Goal: Task Accomplishment & Management: Use online tool/utility

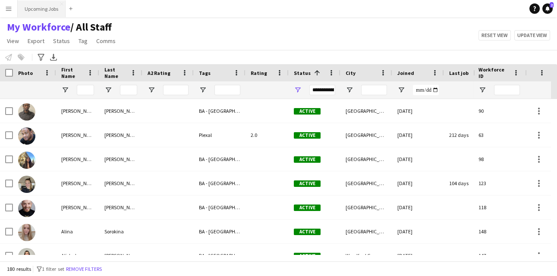
click at [36, 4] on button "Upcoming Jobs Close" at bounding box center [42, 8] width 48 height 17
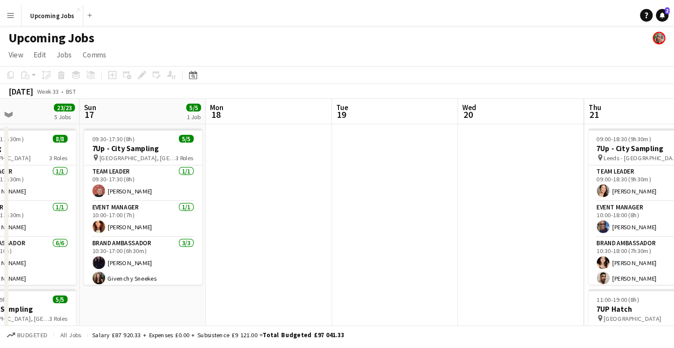
scroll to position [0, 347]
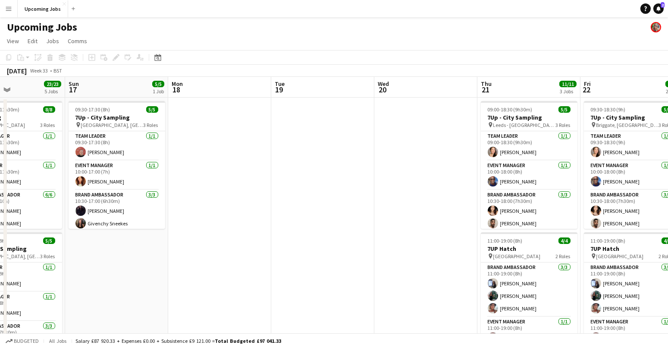
click at [9, 11] on app-icon "Menu" at bounding box center [8, 8] width 7 height 7
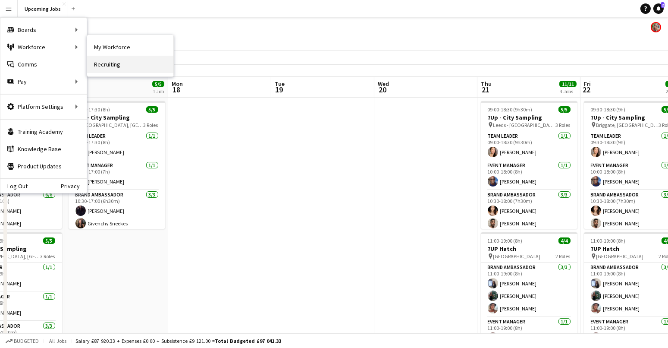
click at [105, 57] on link "Recruiting" at bounding box center [130, 64] width 86 height 17
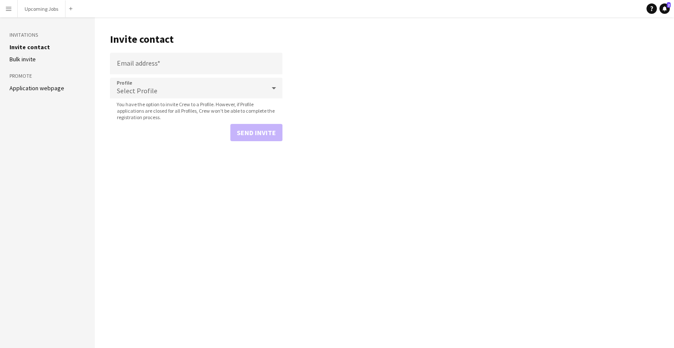
click at [8, 7] on app-icon "Menu" at bounding box center [8, 8] width 7 height 7
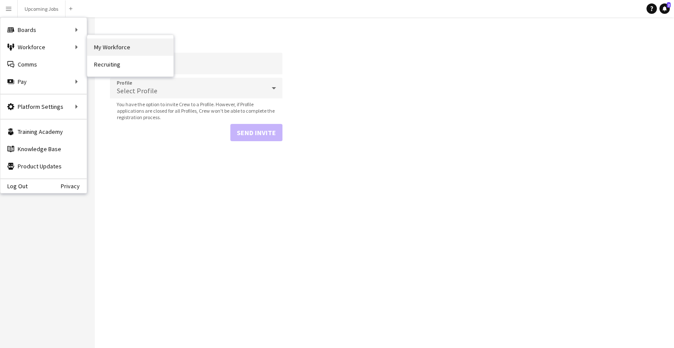
click at [87, 50] on link "My Workforce" at bounding box center [130, 46] width 86 height 17
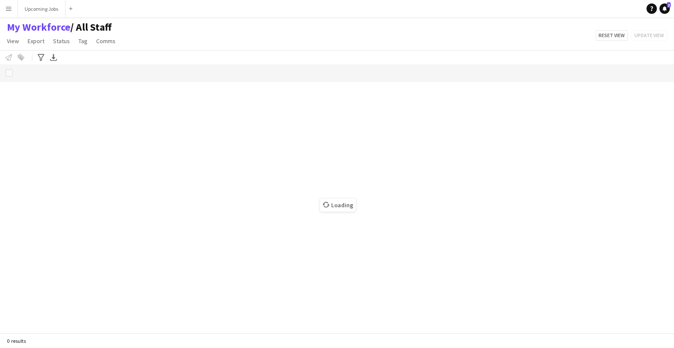
click at [9, 4] on button "Menu" at bounding box center [8, 8] width 17 height 17
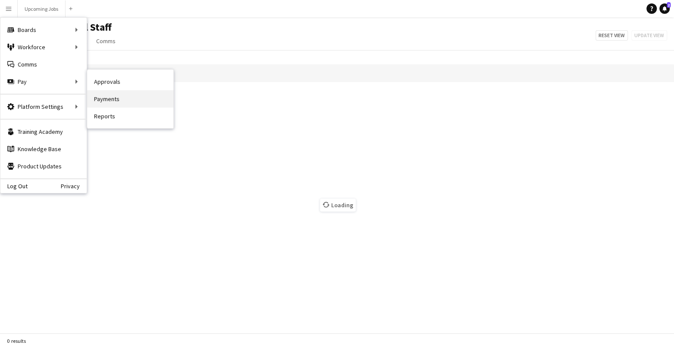
click at [109, 102] on link "Payments" at bounding box center [130, 98] width 86 height 17
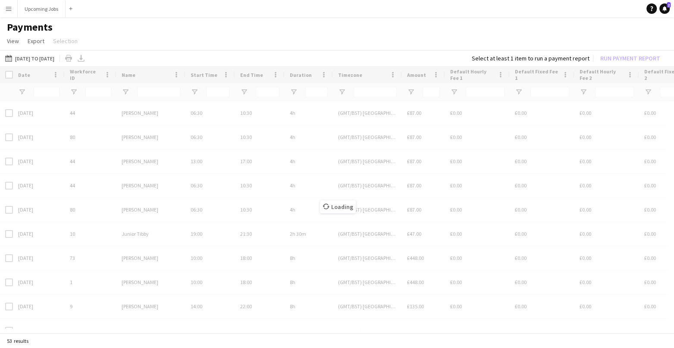
type input "*****"
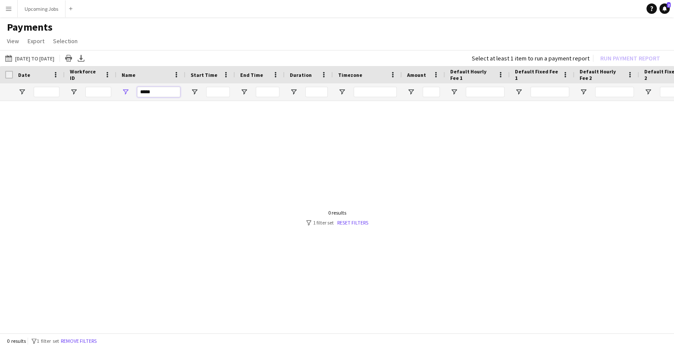
drag, startPoint x: 156, startPoint y: 95, endPoint x: 128, endPoint y: 93, distance: 27.6
click at [128, 93] on div "*****" at bounding box center [150, 91] width 69 height 17
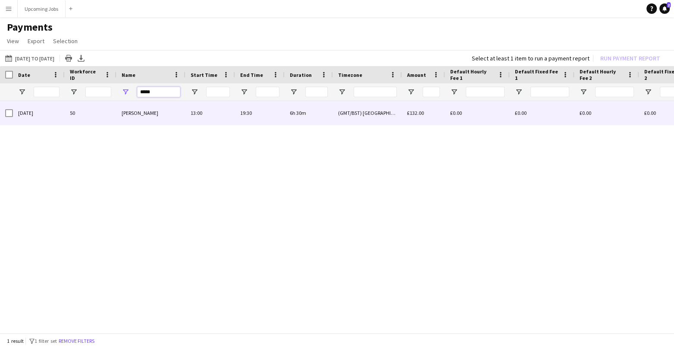
type input "*****"
click at [7, 108] on div at bounding box center [9, 113] width 8 height 24
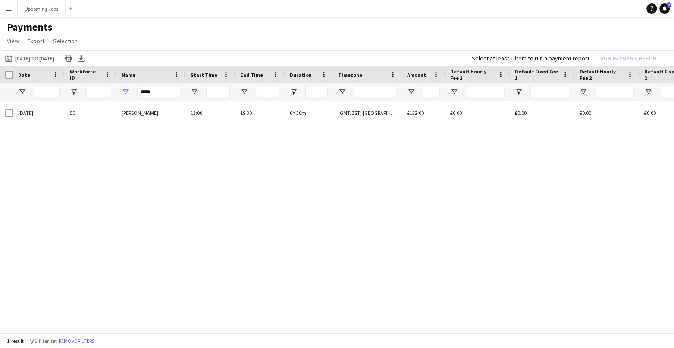
click at [9, 8] on app-icon "Menu" at bounding box center [8, 8] width 7 height 7
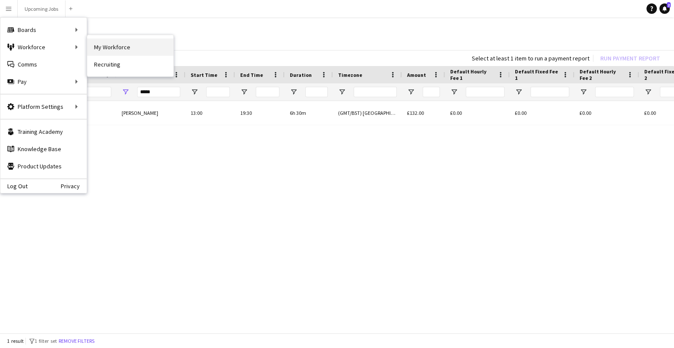
click at [101, 49] on link "My Workforce" at bounding box center [130, 46] width 86 height 17
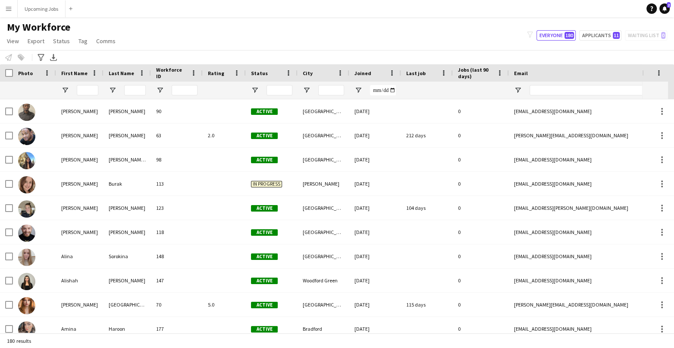
type input "**********"
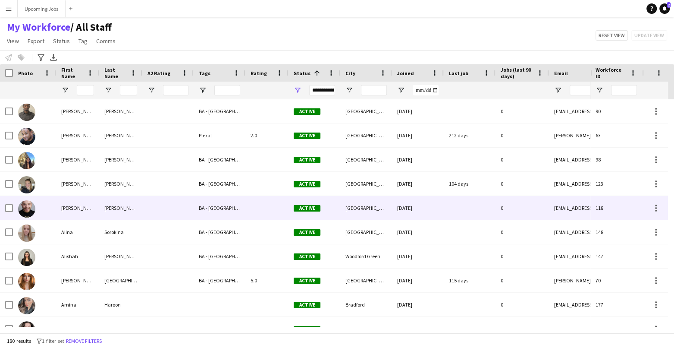
click at [22, 207] on img at bounding box center [26, 208] width 17 height 17
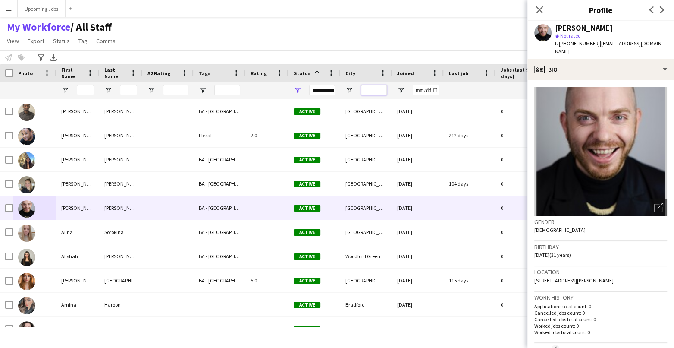
click at [377, 89] on input "City Filter Input" at bounding box center [374, 90] width 26 height 10
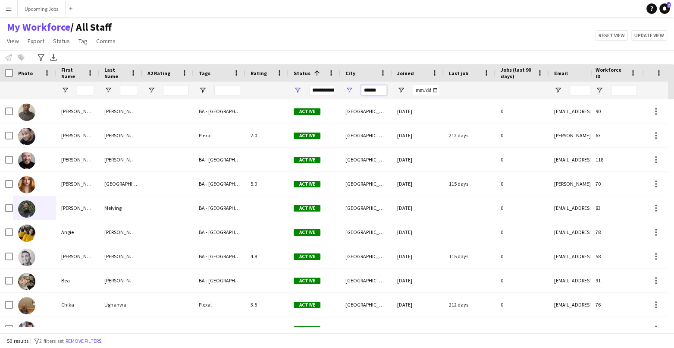
type input "******"
click at [375, 42] on div "My Workforce / All Staff View Views Default view All Staff [GEOGRAPHIC_DATA] EM…" at bounding box center [337, 35] width 674 height 29
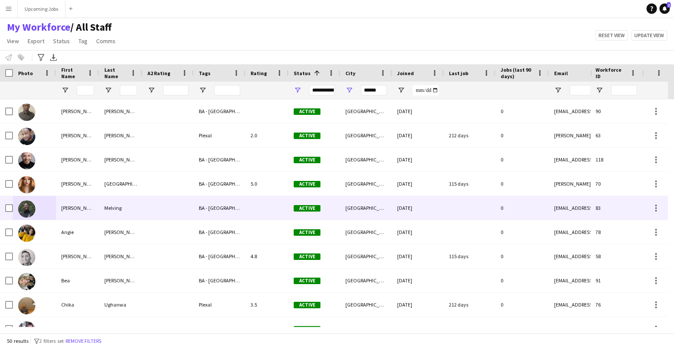
click at [33, 205] on img at bounding box center [26, 208] width 17 height 17
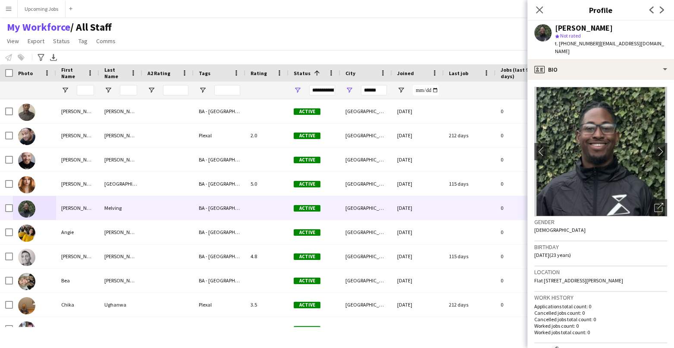
drag, startPoint x: 544, startPoint y: 280, endPoint x: 648, endPoint y: 273, distance: 104.6
click at [556, 273] on div "Location [STREET_ADDRESS][PERSON_NAME]" at bounding box center [600, 278] width 133 height 25
drag, startPoint x: 648, startPoint y: 272, endPoint x: 655, endPoint y: 279, distance: 10.1
click at [556, 276] on div "Location [STREET_ADDRESS][PERSON_NAME]" at bounding box center [600, 278] width 133 height 25
copy span "SW6 4JH"
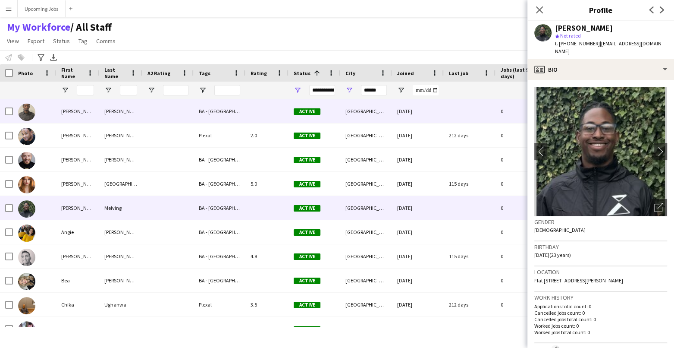
click at [74, 110] on div "[PERSON_NAME]" at bounding box center [77, 111] width 43 height 24
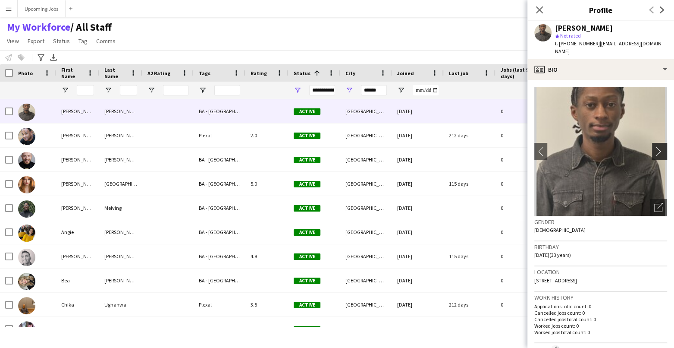
click at [556, 147] on app-icon "chevron-right" at bounding box center [660, 151] width 13 height 9
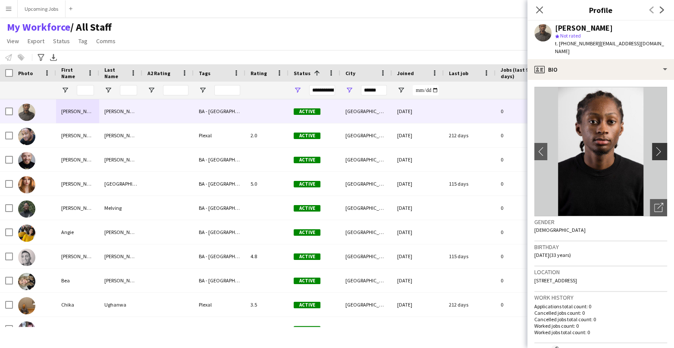
click at [556, 147] on app-icon "chevron-right" at bounding box center [660, 151] width 13 height 9
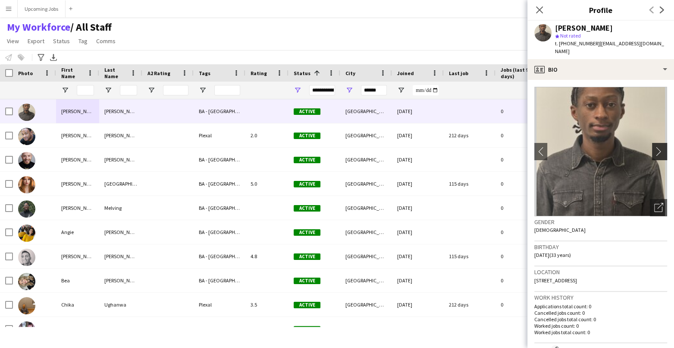
click at [556, 147] on app-icon "chevron-right" at bounding box center [660, 151] width 13 height 9
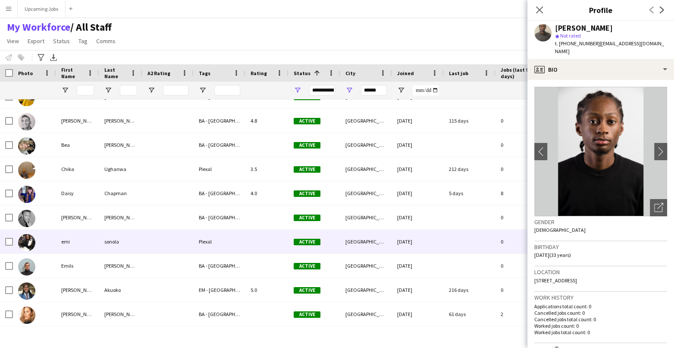
scroll to position [136, 0]
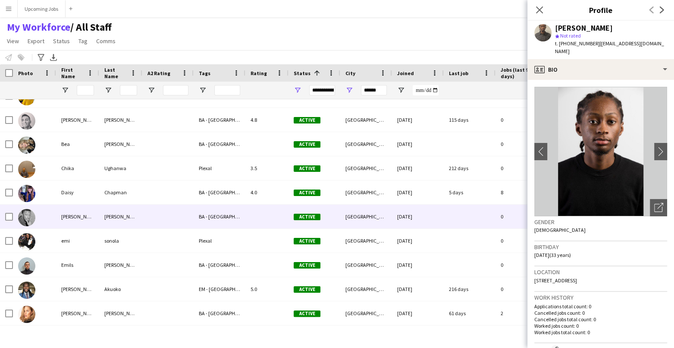
click at [66, 217] on div "[PERSON_NAME]" at bounding box center [77, 216] width 43 height 24
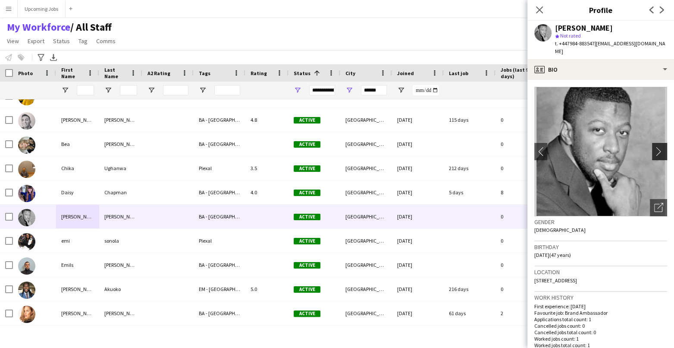
click at [556, 147] on app-icon "chevron-right" at bounding box center [660, 151] width 13 height 9
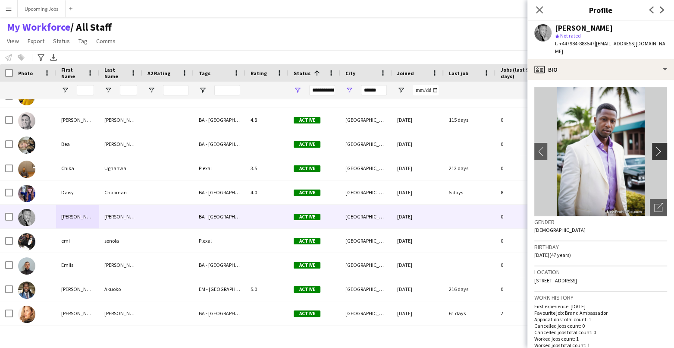
click at [556, 147] on app-icon "chevron-right" at bounding box center [660, 151] width 13 height 9
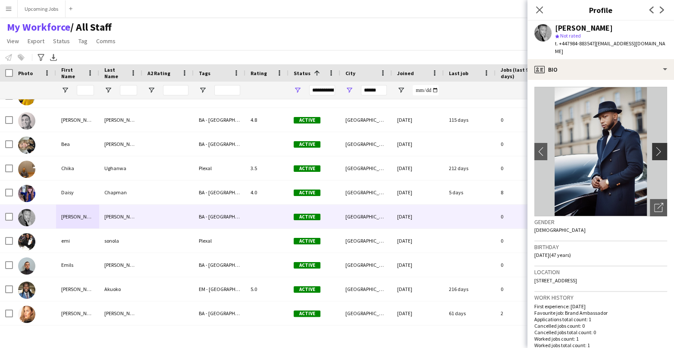
click at [556, 147] on app-icon "chevron-right" at bounding box center [660, 151] width 13 height 9
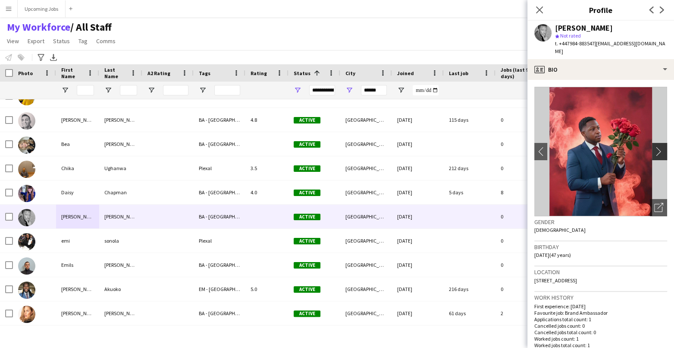
click at [556, 147] on app-icon "chevron-right" at bounding box center [660, 151] width 13 height 9
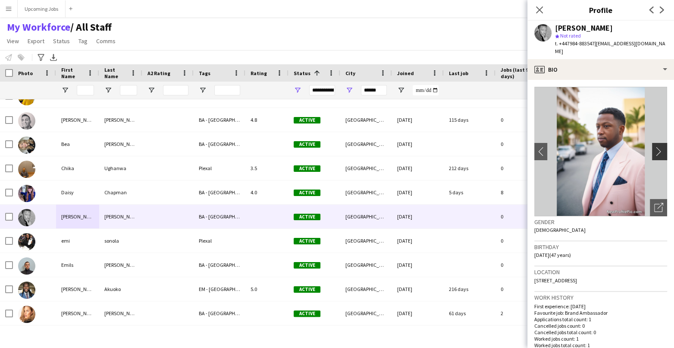
click at [556, 147] on app-icon "chevron-right" at bounding box center [660, 151] width 13 height 9
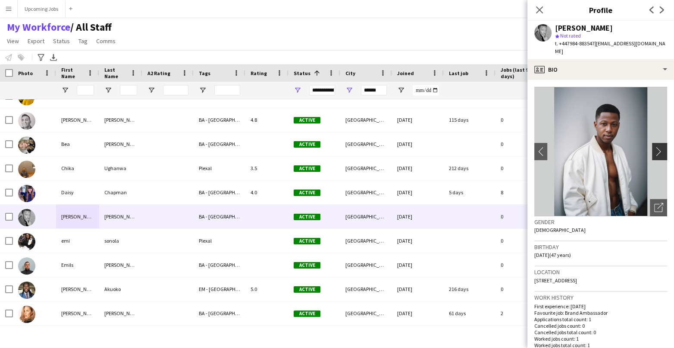
click at [556, 147] on app-icon "chevron-right" at bounding box center [660, 151] width 13 height 9
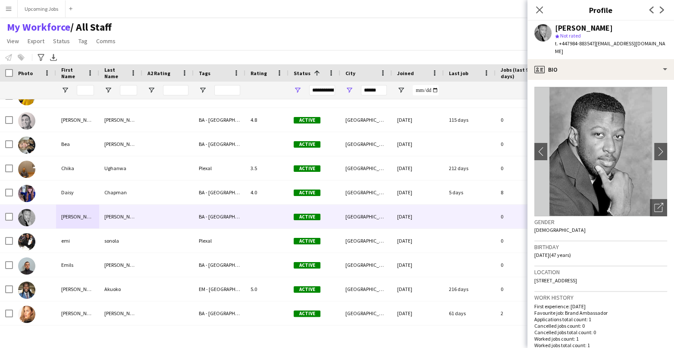
drag, startPoint x: 648, startPoint y: 272, endPoint x: 626, endPoint y: 271, distance: 21.6
click at [556, 271] on div "Location [STREET_ADDRESS]" at bounding box center [600, 278] width 133 height 25
copy span "SW9 9LU"
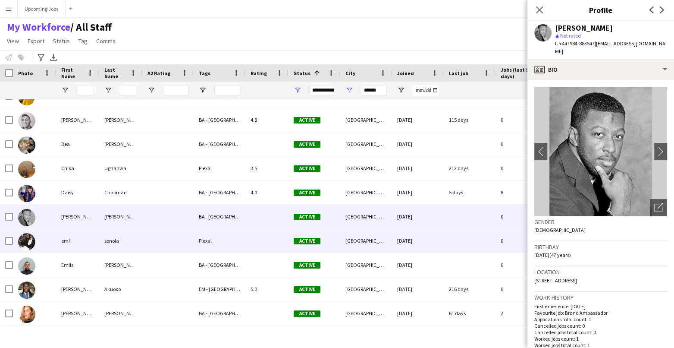
click at [28, 235] on img at bounding box center [26, 241] width 17 height 17
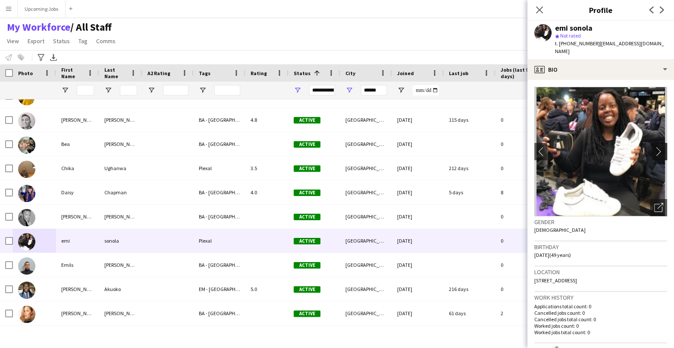
click at [556, 147] on app-icon "chevron-right" at bounding box center [660, 151] width 13 height 9
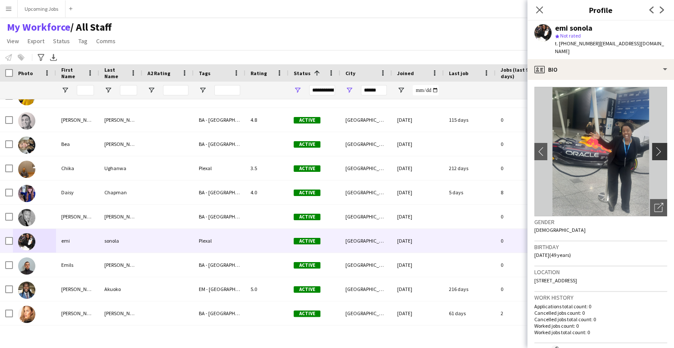
click at [556, 147] on app-icon "chevron-right" at bounding box center [660, 151] width 13 height 9
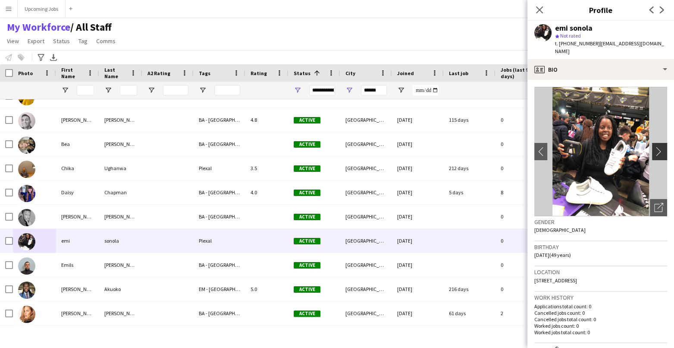
click at [556, 147] on app-icon "chevron-right" at bounding box center [660, 151] width 13 height 9
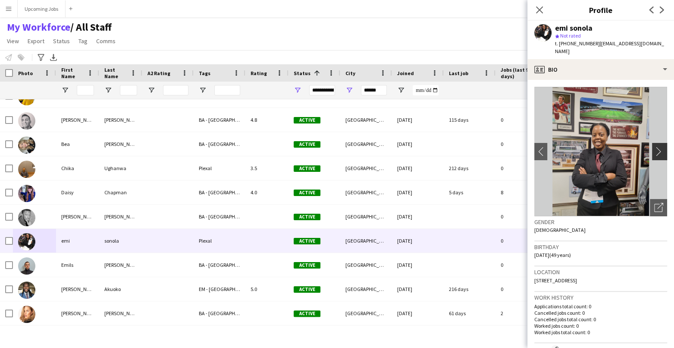
click at [556, 147] on app-icon "chevron-right" at bounding box center [660, 151] width 13 height 9
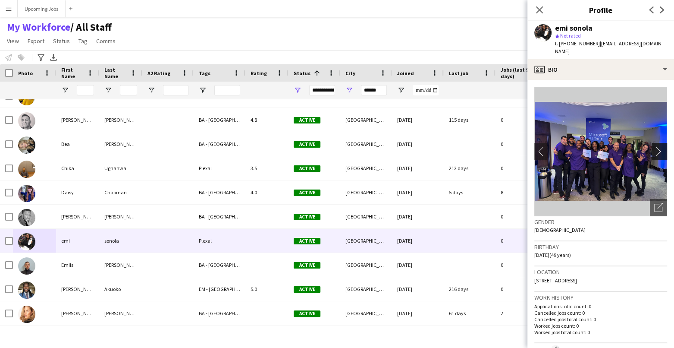
click at [556, 147] on app-icon "chevron-right" at bounding box center [660, 151] width 13 height 9
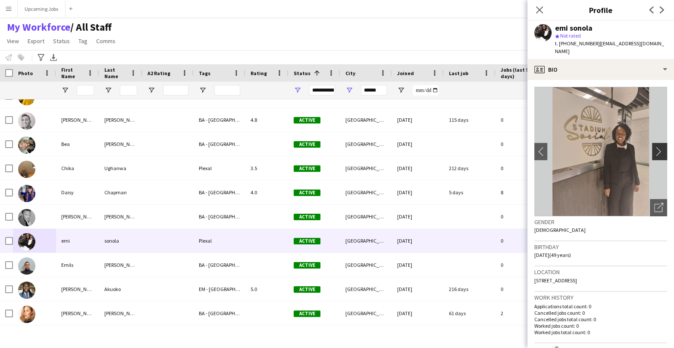
click at [556, 147] on app-icon "chevron-right" at bounding box center [660, 151] width 13 height 9
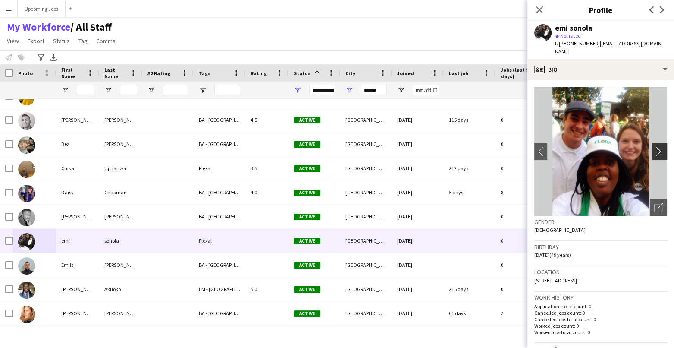
click at [556, 147] on app-icon "chevron-right" at bounding box center [660, 151] width 13 height 9
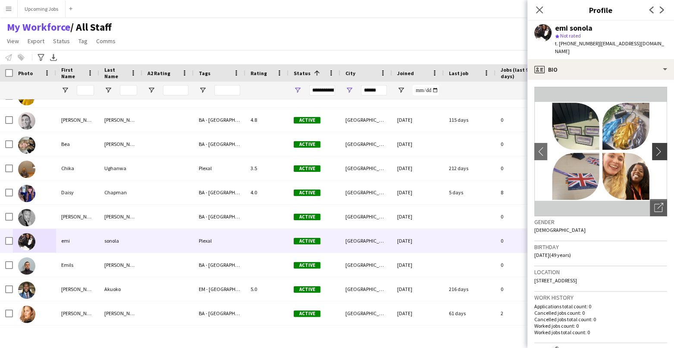
click at [556, 147] on app-icon "chevron-right" at bounding box center [660, 151] width 13 height 9
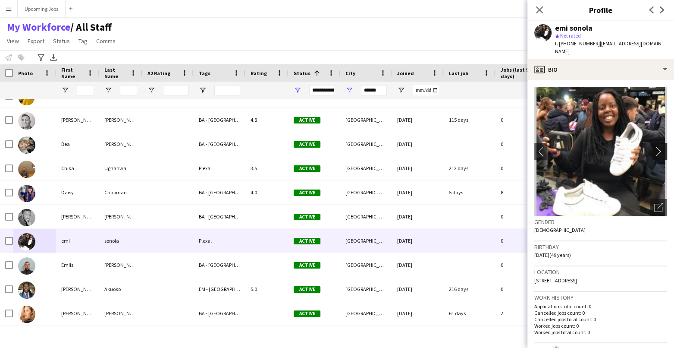
click at [556, 147] on app-icon "chevron-right" at bounding box center [660, 151] width 13 height 9
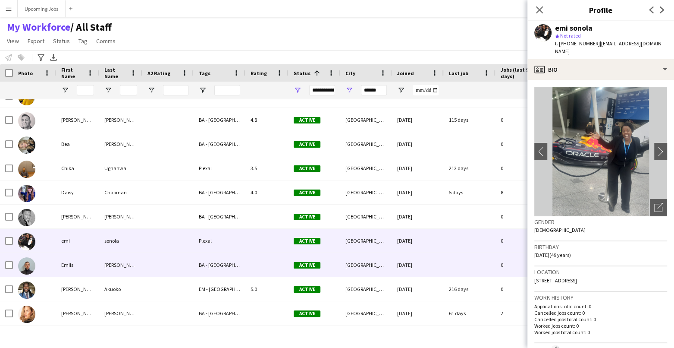
click at [26, 267] on img at bounding box center [26, 265] width 17 height 17
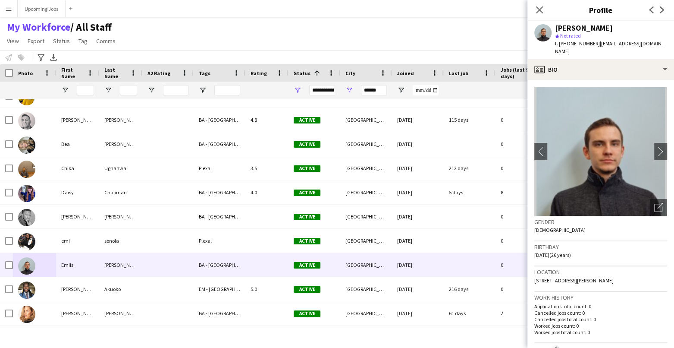
drag, startPoint x: 609, startPoint y: 272, endPoint x: 588, endPoint y: 270, distance: 21.7
click at [556, 270] on div "Location [STREET_ADDRESS][PERSON_NAME]" at bounding box center [600, 278] width 133 height 25
copy span "N15 4JN"
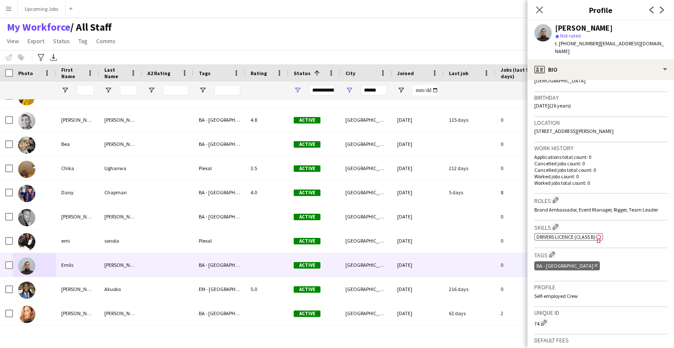
scroll to position [0, 0]
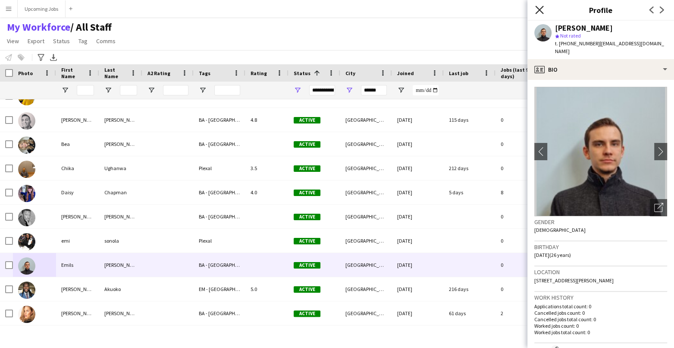
click at [542, 13] on app-icon "Close pop-in" at bounding box center [539, 10] width 13 height 13
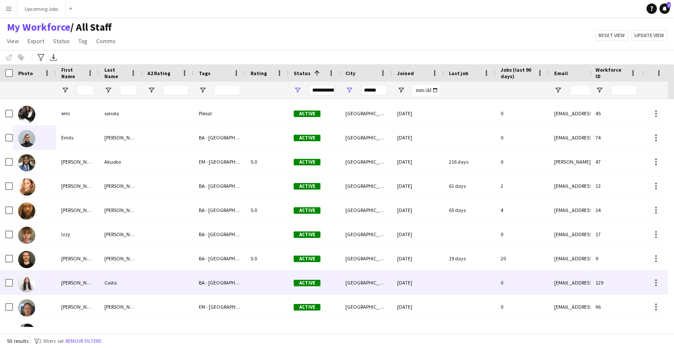
scroll to position [272, 0]
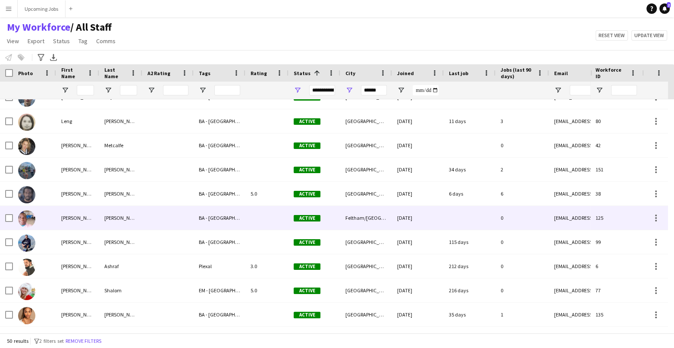
click at [28, 216] on img at bounding box center [26, 218] width 17 height 17
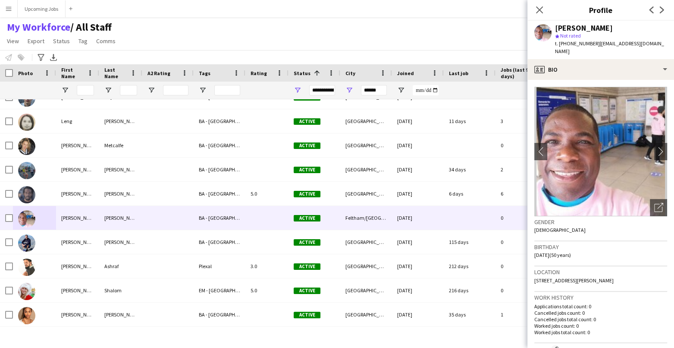
drag, startPoint x: 559, startPoint y: 280, endPoint x: 535, endPoint y: 280, distance: 24.1
click at [535, 276] on div "Location [STREET_ADDRESS][PERSON_NAME]" at bounding box center [600, 278] width 133 height 25
copy span "TW13 4GH"
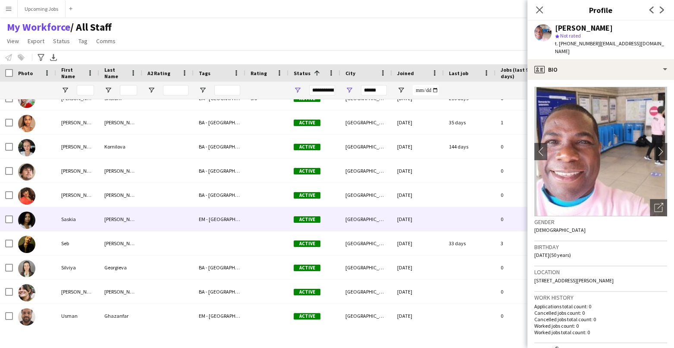
click at [29, 217] on img at bounding box center [26, 219] width 17 height 17
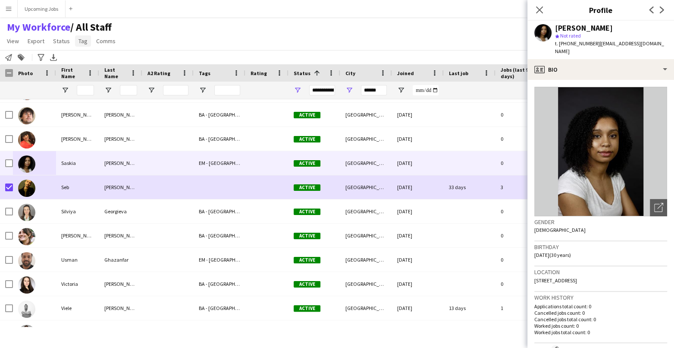
click at [79, 44] on span "Tag" at bounding box center [82, 41] width 9 height 8
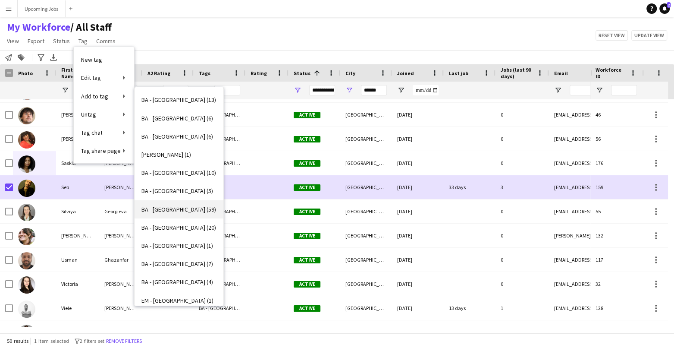
click at [163, 213] on link "BA - [GEOGRAPHIC_DATA] (59)" at bounding box center [179, 209] width 89 height 18
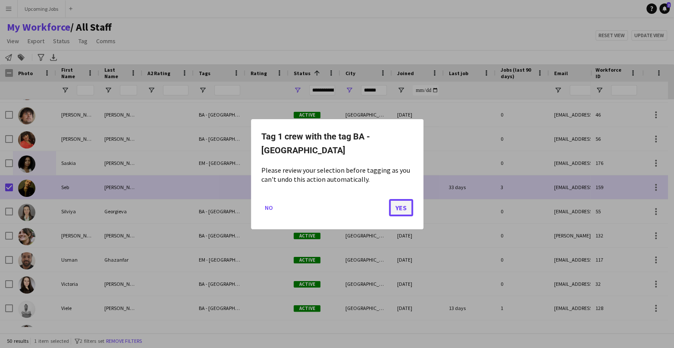
click at [403, 203] on button "Yes" at bounding box center [401, 206] width 24 height 17
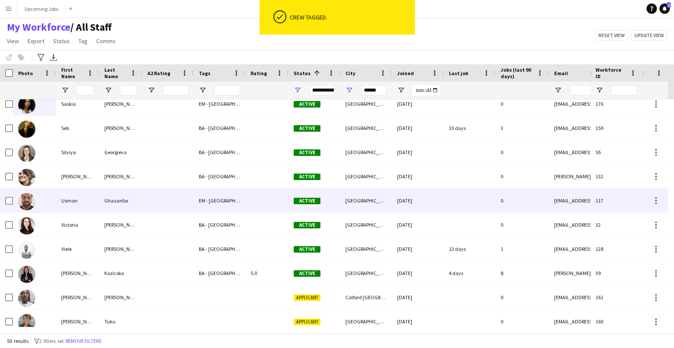
click at [23, 198] on img at bounding box center [26, 201] width 17 height 17
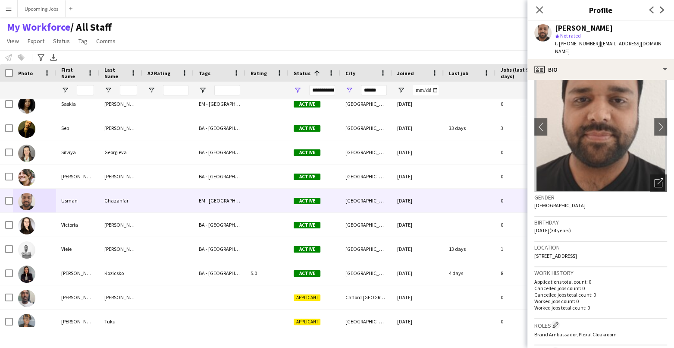
drag, startPoint x: 619, startPoint y: 248, endPoint x: 600, endPoint y: 247, distance: 19.5
click at [556, 247] on div "Location [STREET_ADDRESS]" at bounding box center [600, 253] width 133 height 25
click at [556, 254] on div "Location [STREET_ADDRESS]" at bounding box center [600, 253] width 133 height 25
drag, startPoint x: 619, startPoint y: 246, endPoint x: 598, endPoint y: 247, distance: 21.1
click at [556, 247] on div "Location [STREET_ADDRESS]" at bounding box center [600, 253] width 133 height 25
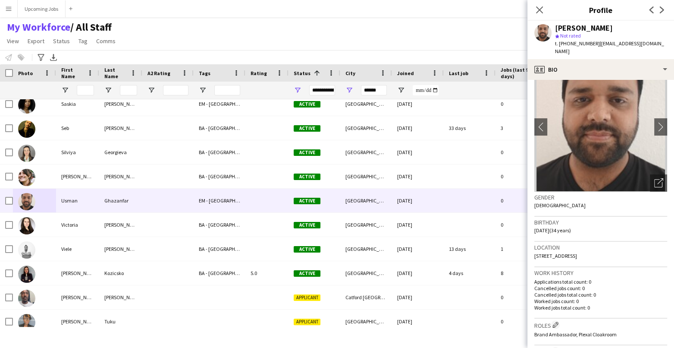
copy span "E10 7AE"
click at [556, 126] on button "chevron-right" at bounding box center [660, 126] width 17 height 17
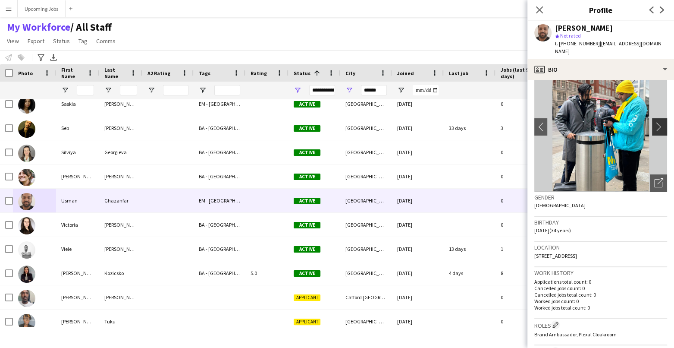
click at [556, 124] on button "chevron-right" at bounding box center [660, 126] width 17 height 17
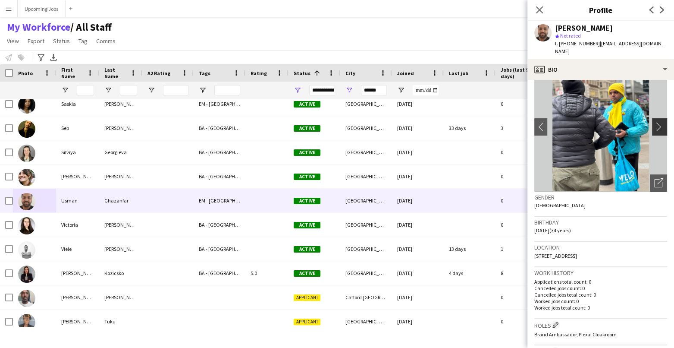
click at [556, 122] on app-icon "chevron-right" at bounding box center [660, 126] width 13 height 9
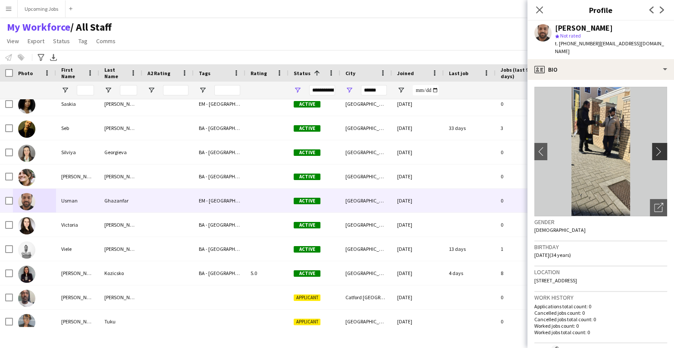
click at [556, 147] on app-icon "chevron-right" at bounding box center [660, 151] width 13 height 9
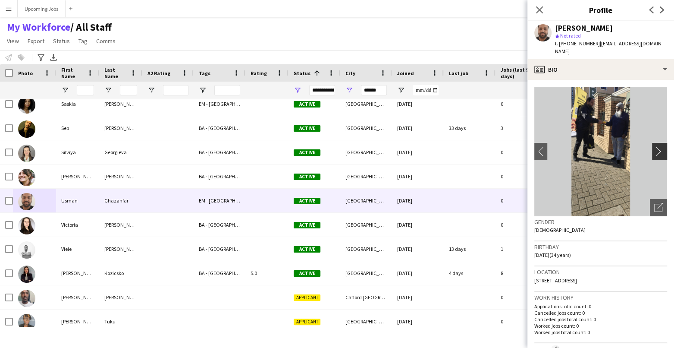
click at [556, 147] on app-icon "chevron-right" at bounding box center [660, 151] width 13 height 9
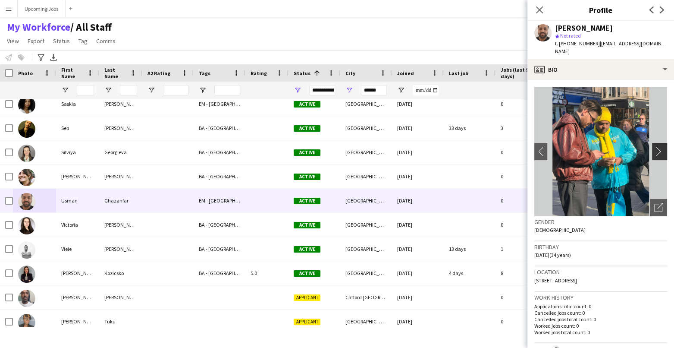
click at [556, 147] on app-icon "chevron-right" at bounding box center [660, 151] width 13 height 9
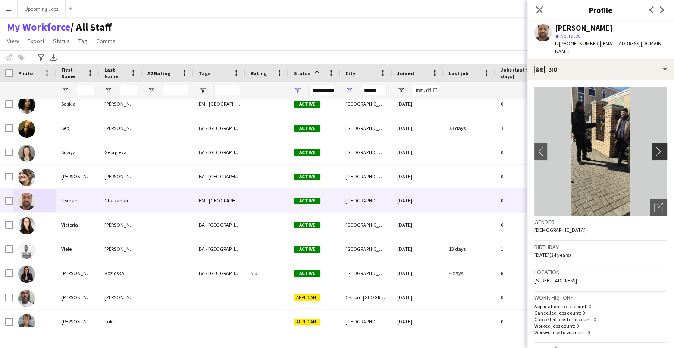
click at [556, 147] on app-icon "chevron-right" at bounding box center [660, 151] width 13 height 9
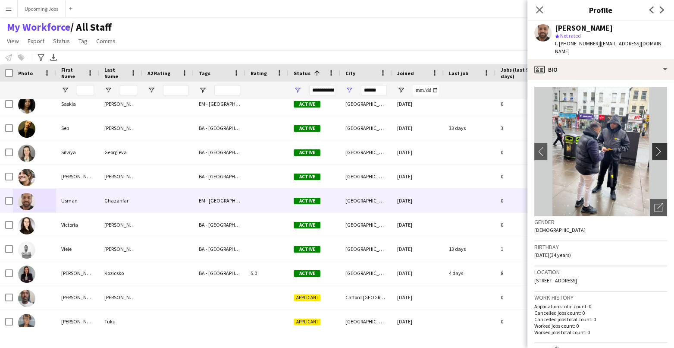
click at [556, 147] on app-icon "chevron-right" at bounding box center [660, 151] width 13 height 9
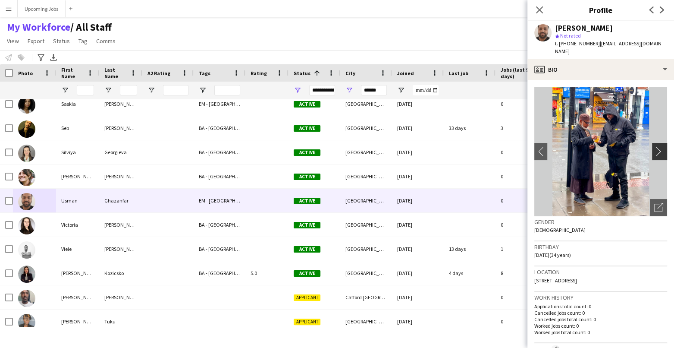
click at [556, 147] on app-icon "chevron-right" at bounding box center [660, 151] width 13 height 9
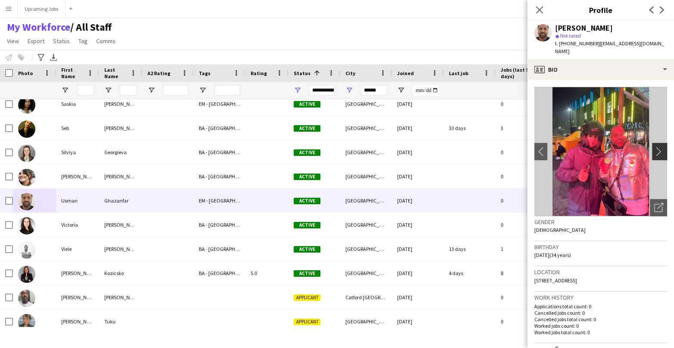
click at [556, 147] on app-icon "chevron-right" at bounding box center [660, 151] width 13 height 9
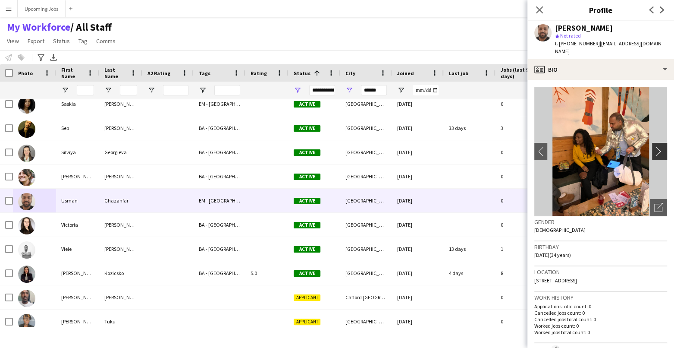
click at [556, 147] on app-icon "chevron-right" at bounding box center [660, 151] width 13 height 9
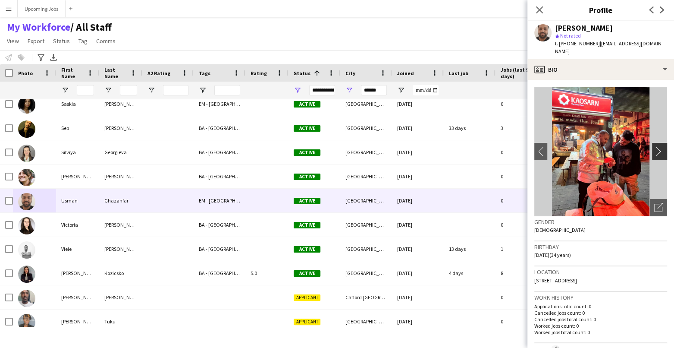
click at [556, 147] on app-icon "chevron-right" at bounding box center [660, 151] width 13 height 9
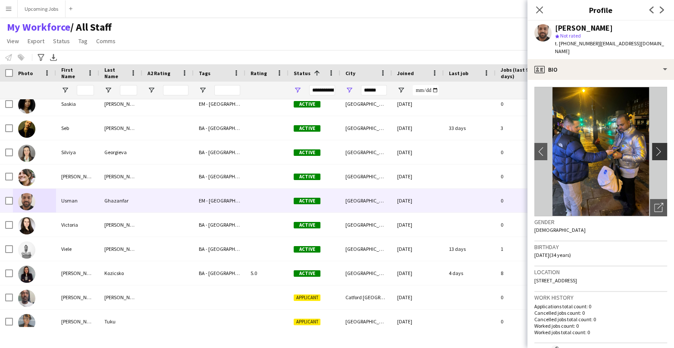
click at [556, 147] on app-icon "chevron-right" at bounding box center [660, 151] width 13 height 9
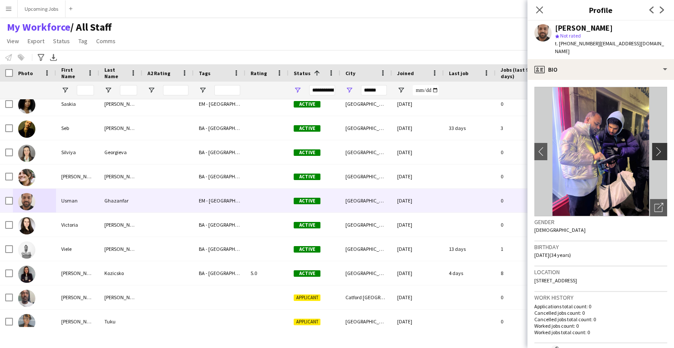
click at [556, 147] on app-icon "chevron-right" at bounding box center [660, 151] width 13 height 9
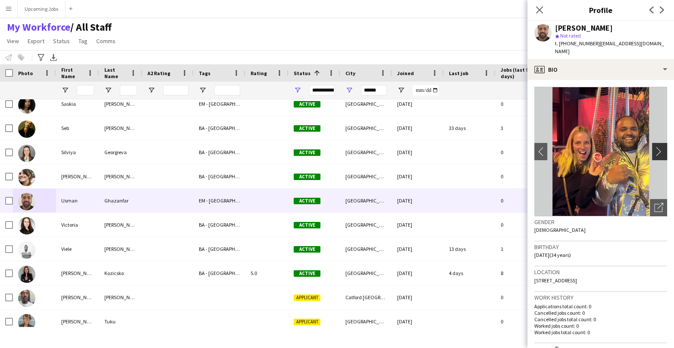
click at [556, 147] on app-icon "chevron-right" at bounding box center [660, 151] width 13 height 9
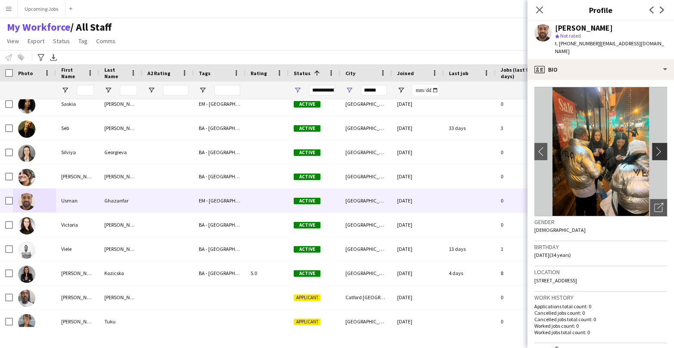
click at [556, 147] on app-icon "chevron-right" at bounding box center [660, 151] width 13 height 9
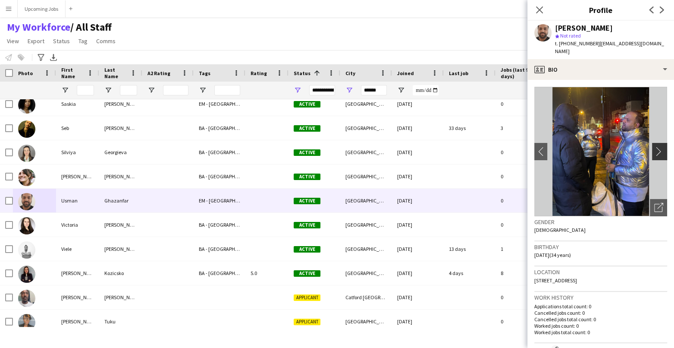
click at [556, 147] on app-icon "chevron-right" at bounding box center [660, 151] width 13 height 9
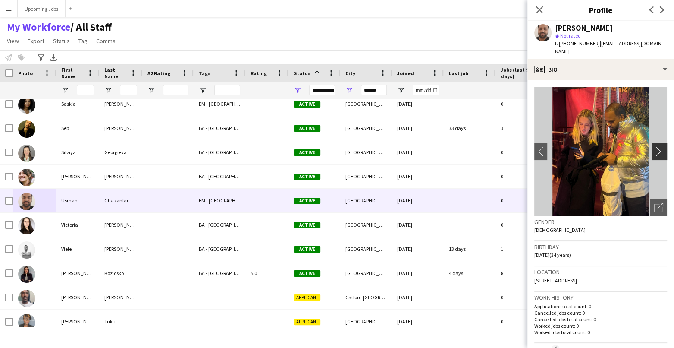
click at [556, 147] on app-icon "chevron-right" at bounding box center [660, 151] width 13 height 9
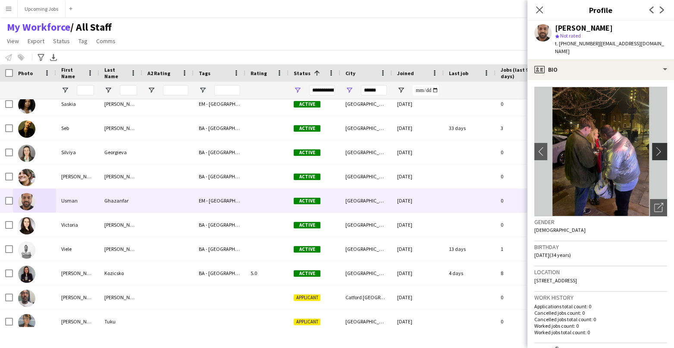
click at [556, 147] on app-icon "chevron-right" at bounding box center [660, 151] width 13 height 9
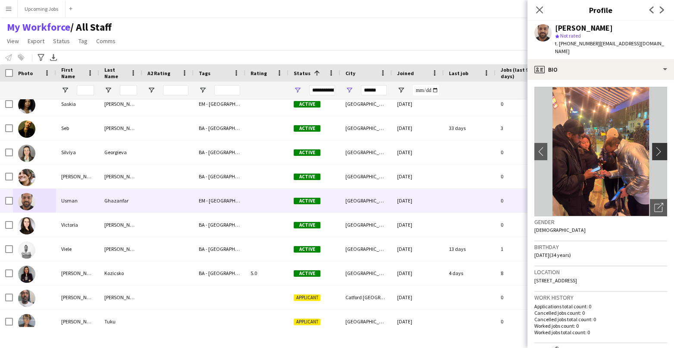
click at [556, 147] on app-icon "chevron-right" at bounding box center [660, 151] width 13 height 9
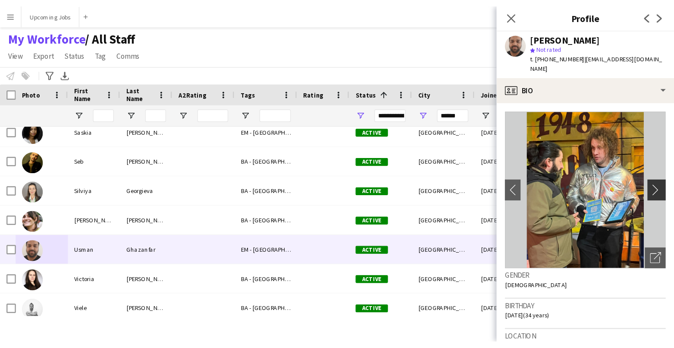
scroll to position [804, 0]
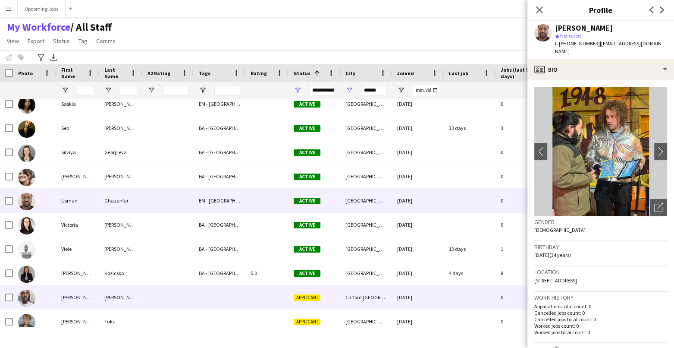
click at [26, 276] on img at bounding box center [26, 297] width 17 height 17
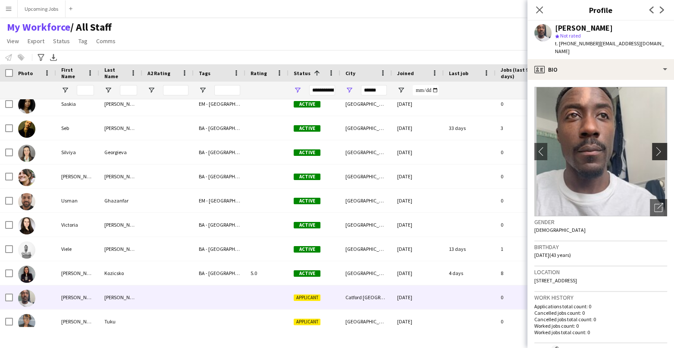
click at [556, 147] on app-icon "chevron-right" at bounding box center [660, 151] width 13 height 9
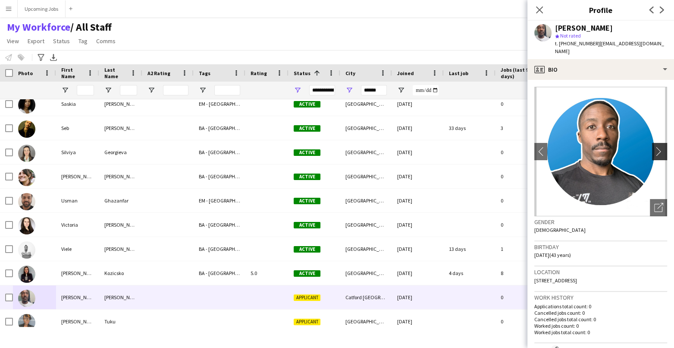
click at [556, 147] on app-icon "chevron-right" at bounding box center [660, 151] width 13 height 9
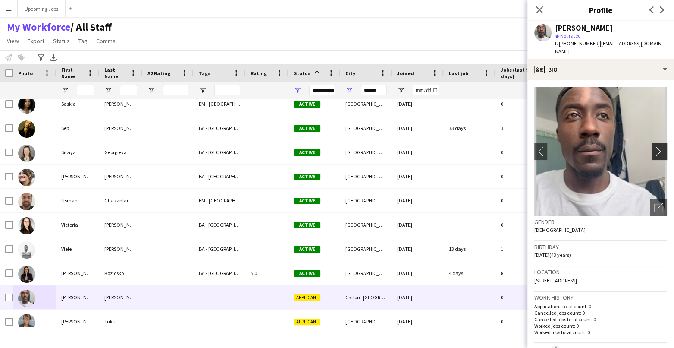
click at [556, 147] on app-icon "chevron-right" at bounding box center [660, 151] width 13 height 9
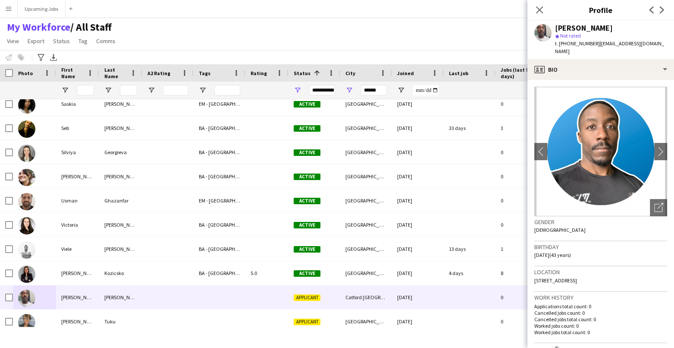
drag, startPoint x: 630, startPoint y: 272, endPoint x: 602, endPoint y: 269, distance: 28.2
click at [556, 269] on div "Location [STREET_ADDRESS]" at bounding box center [600, 278] width 133 height 25
copy span "SE6 2LT"
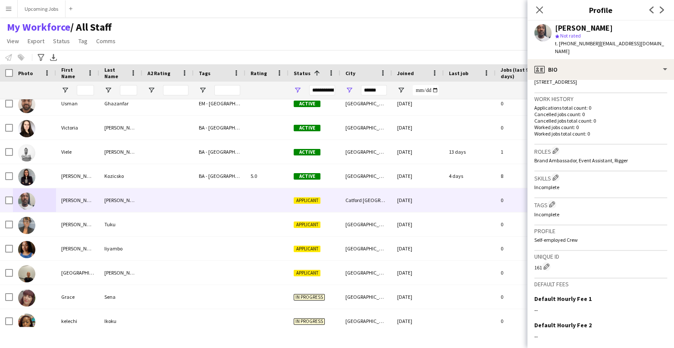
scroll to position [272, 0]
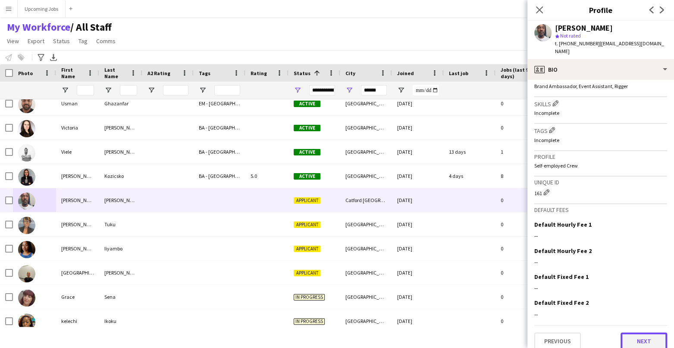
click at [556, 276] on button "Next" at bounding box center [643, 340] width 47 height 17
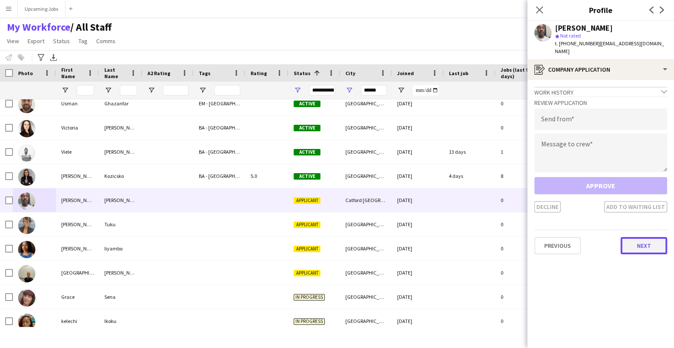
click at [556, 239] on button "Next" at bounding box center [643, 245] width 47 height 17
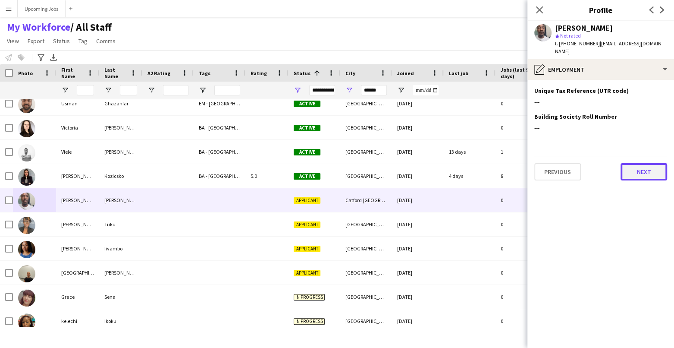
click at [556, 169] on button "Next" at bounding box center [643, 171] width 47 height 17
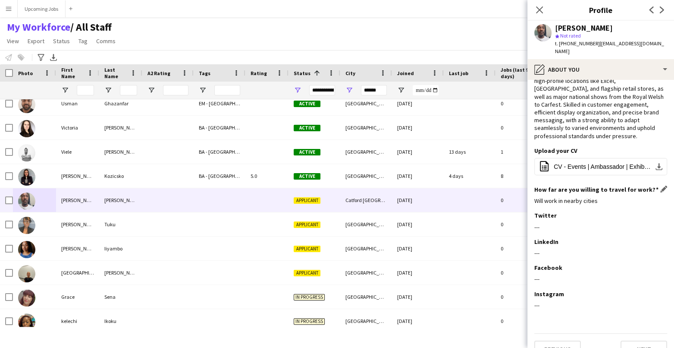
scroll to position [45, 0]
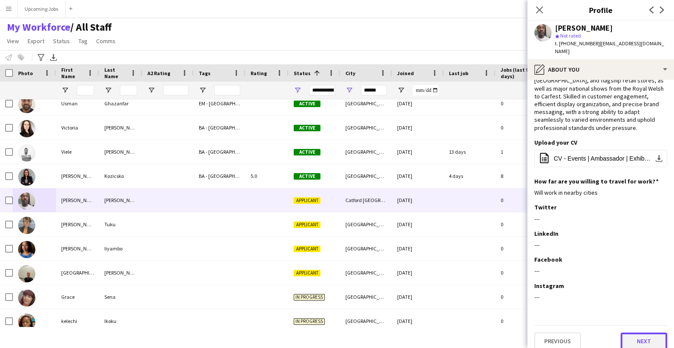
click at [556, 276] on button "Next" at bounding box center [643, 340] width 47 height 17
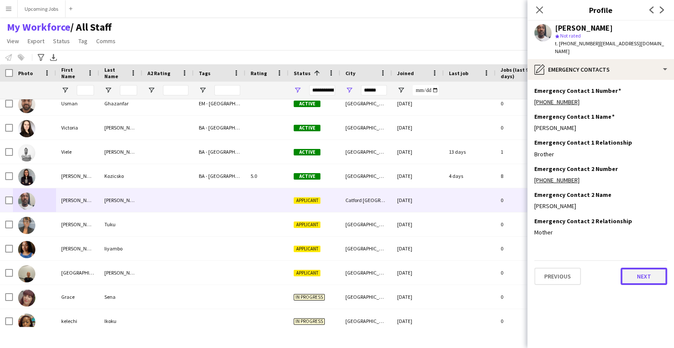
click at [556, 267] on button "Next" at bounding box center [643, 275] width 47 height 17
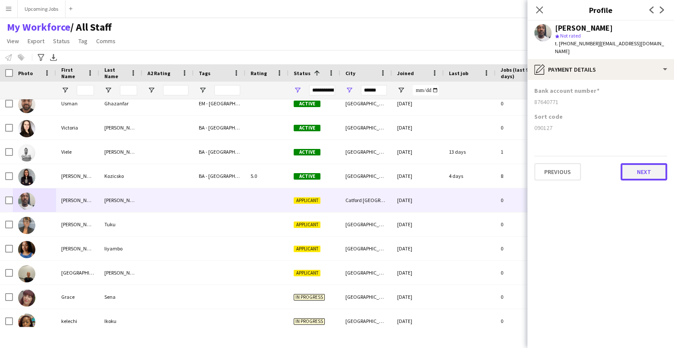
click at [556, 166] on button "Next" at bounding box center [643, 171] width 47 height 17
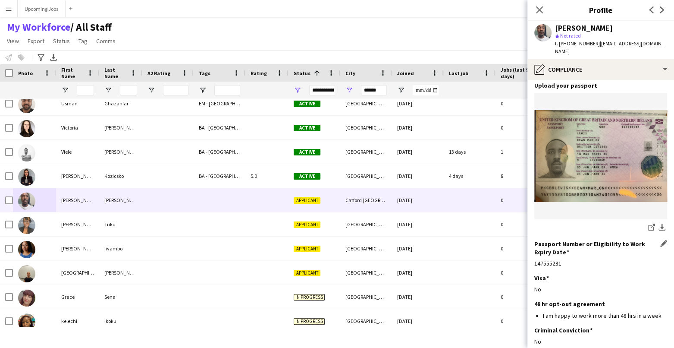
scroll to position [102, 0]
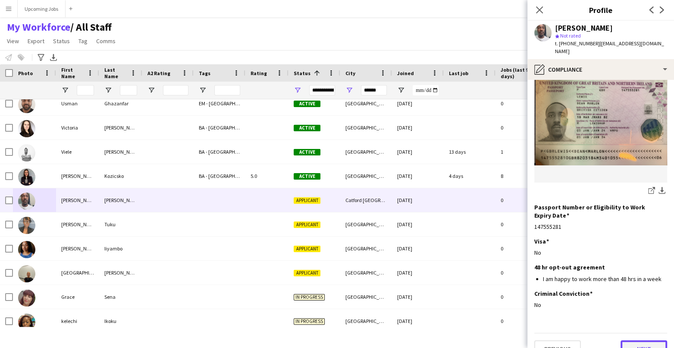
click at [556, 276] on button "Next" at bounding box center [643, 348] width 47 height 17
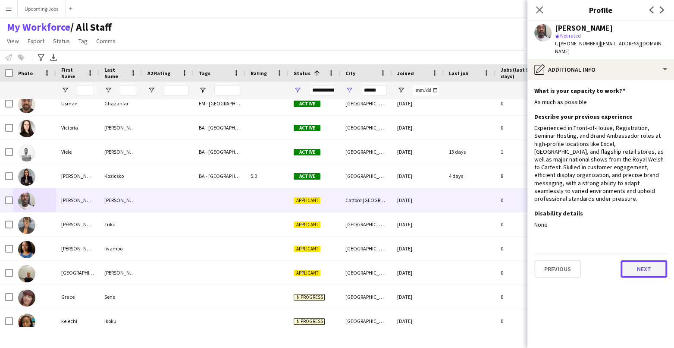
click at [556, 260] on button "Next" at bounding box center [643, 268] width 47 height 17
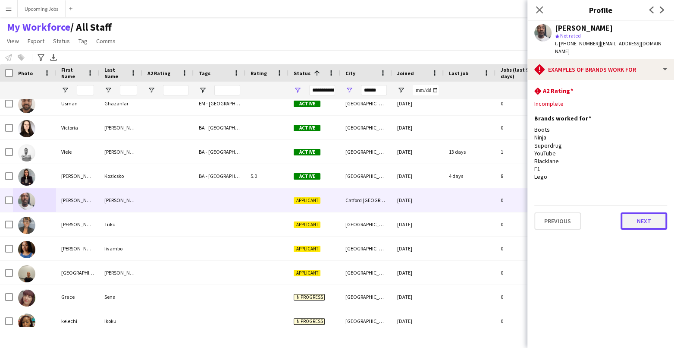
click at [556, 212] on button "Next" at bounding box center [643, 220] width 47 height 17
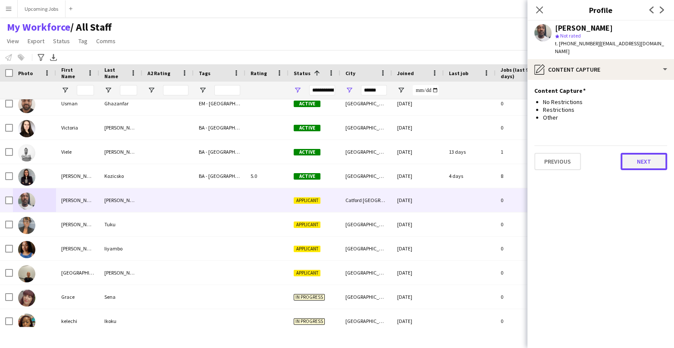
click at [556, 155] on button "Next" at bounding box center [643, 161] width 47 height 17
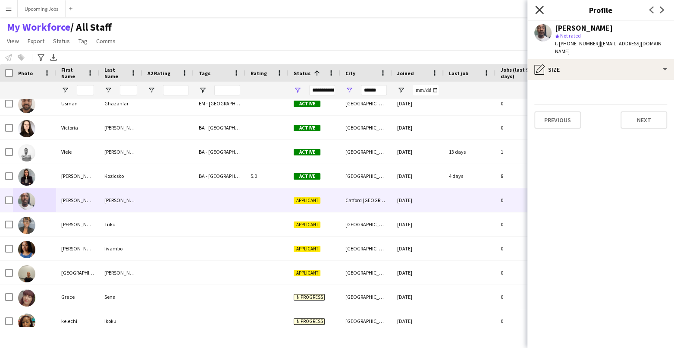
click at [539, 6] on icon "Close pop-in" at bounding box center [539, 10] width 8 height 8
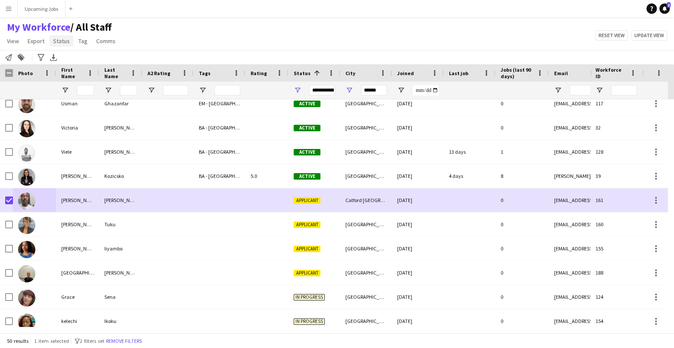
click at [60, 41] on span "Status" at bounding box center [61, 41] width 17 height 8
click at [75, 61] on link "Edit" at bounding box center [80, 59] width 60 height 18
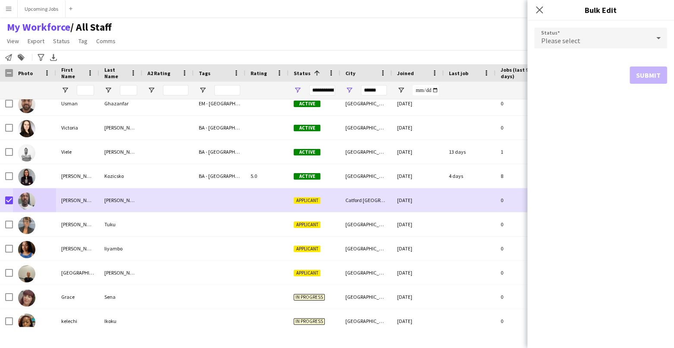
click at [556, 46] on div "Please select" at bounding box center [592, 38] width 116 height 21
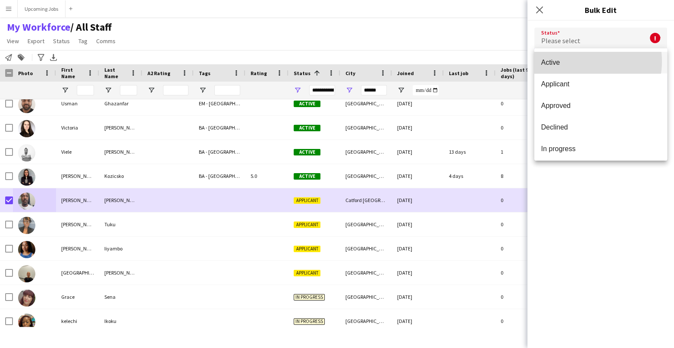
click at [556, 61] on span "Active" at bounding box center [600, 62] width 119 height 8
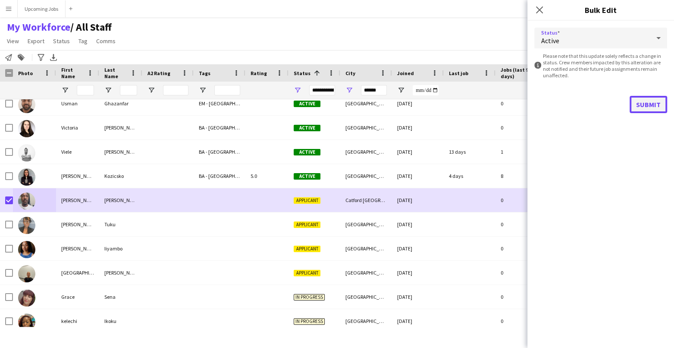
click at [556, 100] on button "Submit" at bounding box center [648, 104] width 38 height 17
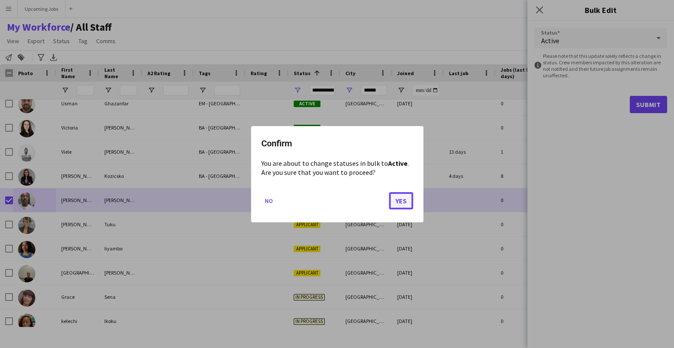
click at [398, 194] on button "Yes" at bounding box center [401, 199] width 24 height 17
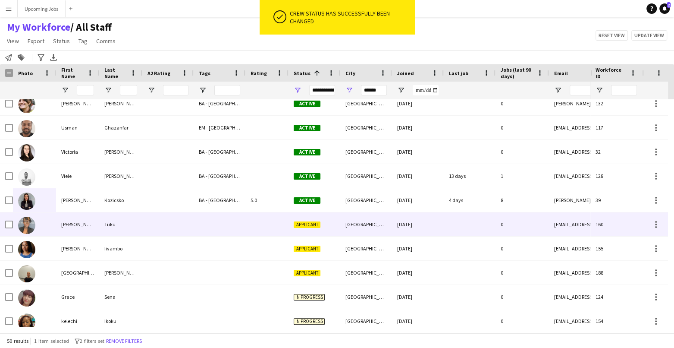
click at [75, 222] on div "[PERSON_NAME]" at bounding box center [77, 224] width 43 height 24
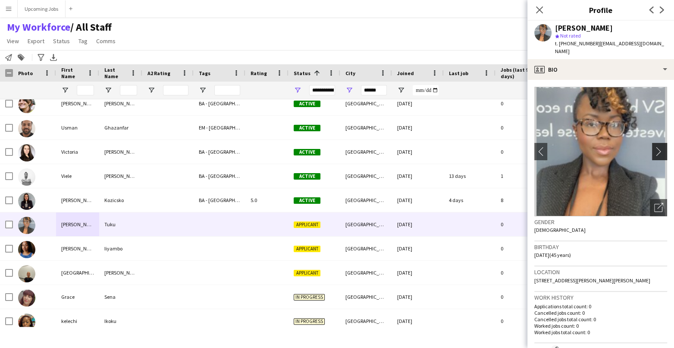
click at [556, 147] on app-icon "chevron-right" at bounding box center [660, 151] width 13 height 9
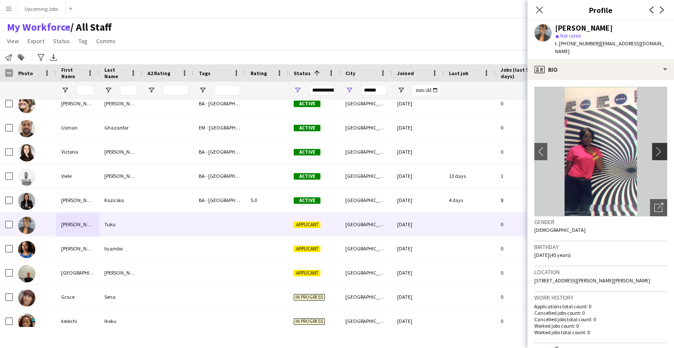
click at [556, 147] on app-icon "chevron-right" at bounding box center [660, 151] width 13 height 9
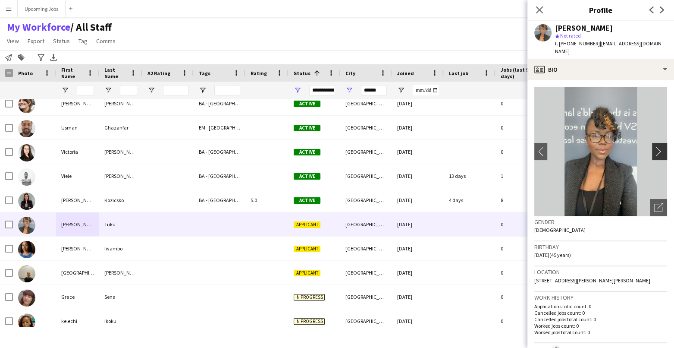
click at [556, 147] on app-icon "chevron-right" at bounding box center [660, 151] width 13 height 9
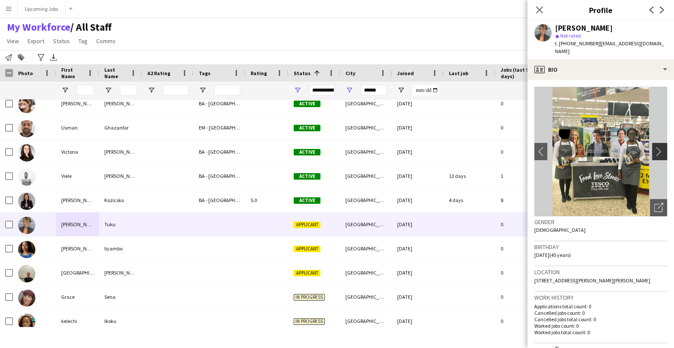
click at [556, 147] on app-icon "chevron-right" at bounding box center [660, 151] width 13 height 9
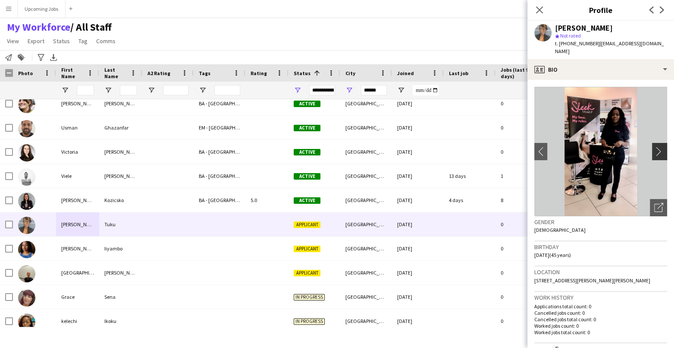
click at [556, 147] on app-icon "chevron-right" at bounding box center [660, 151] width 13 height 9
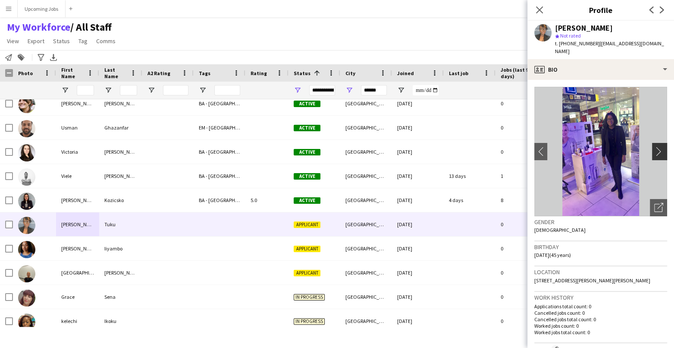
click at [556, 147] on app-icon "chevron-right" at bounding box center [660, 151] width 13 height 9
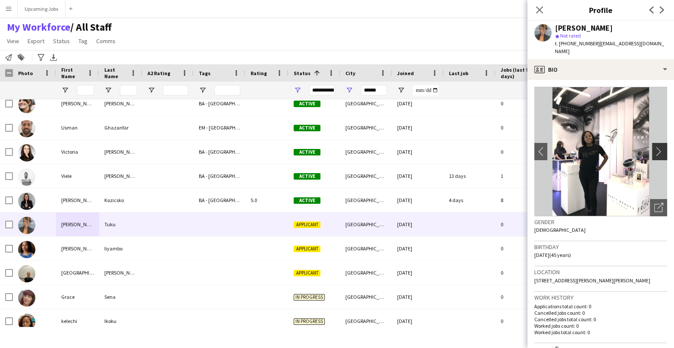
click at [556, 147] on app-icon "chevron-right" at bounding box center [660, 151] width 13 height 9
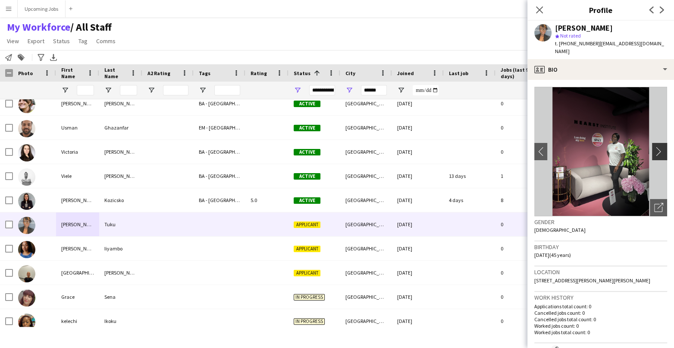
click at [556, 147] on app-icon "chevron-right" at bounding box center [660, 151] width 13 height 9
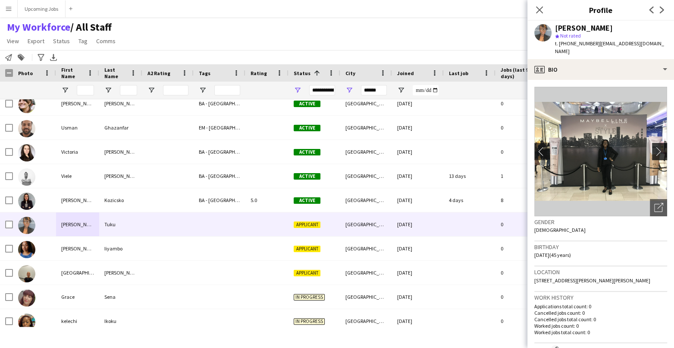
click at [556, 147] on app-icon "chevron-right" at bounding box center [660, 151] width 13 height 9
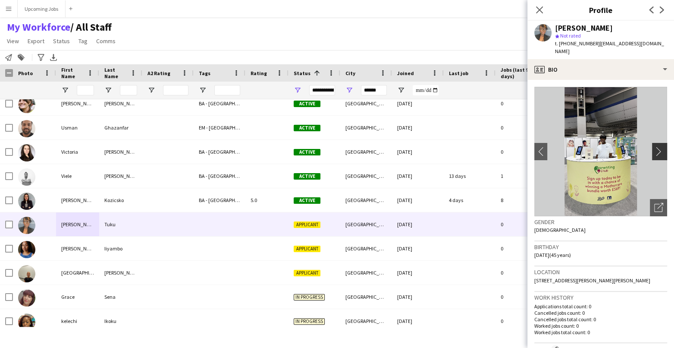
click at [556, 147] on app-icon "chevron-right" at bounding box center [660, 151] width 13 height 9
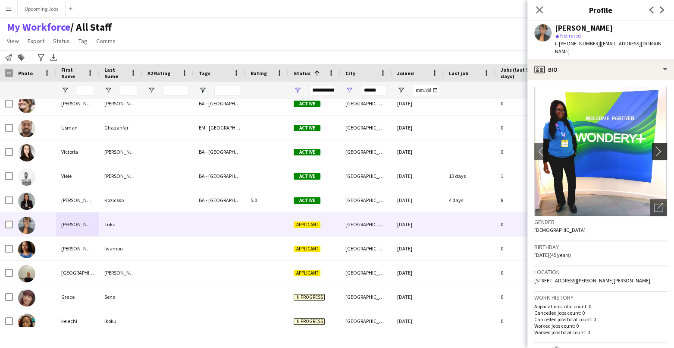
click at [556, 147] on app-icon "chevron-right" at bounding box center [660, 151] width 13 height 9
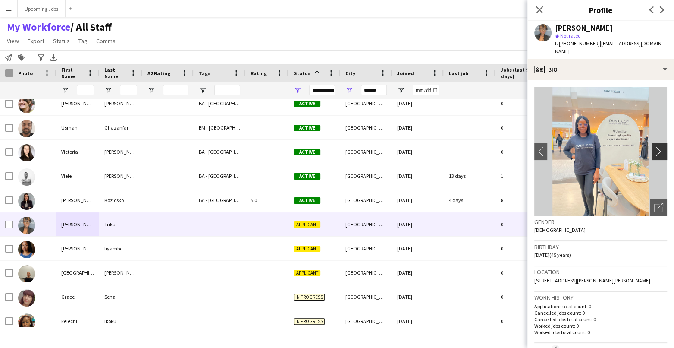
click at [556, 147] on app-icon "chevron-right" at bounding box center [660, 151] width 13 height 9
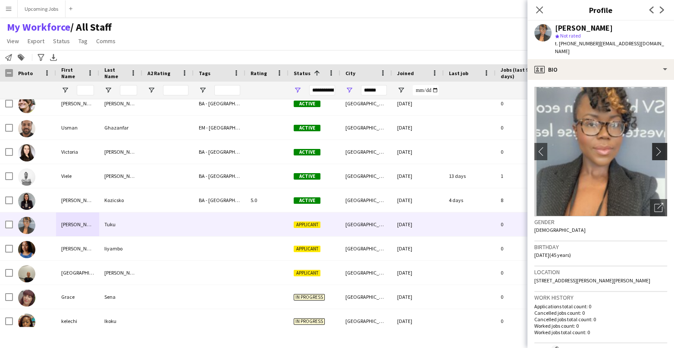
click at [556, 147] on app-icon "chevron-right" at bounding box center [660, 151] width 13 height 9
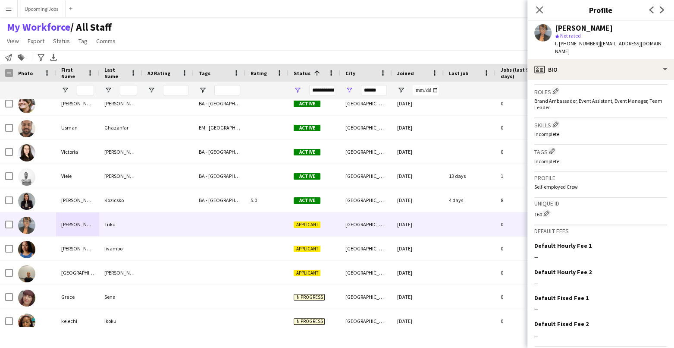
scroll to position [279, 0]
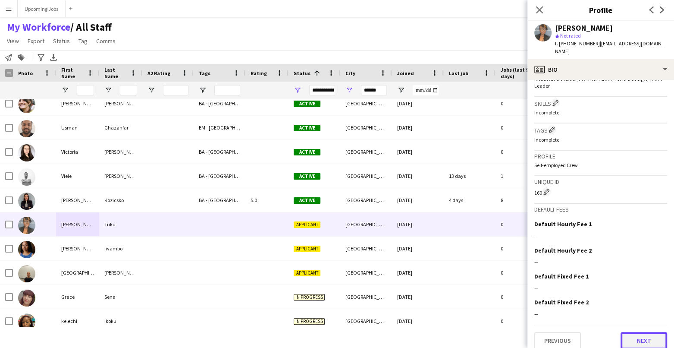
click at [556, 276] on button "Next" at bounding box center [643, 340] width 47 height 17
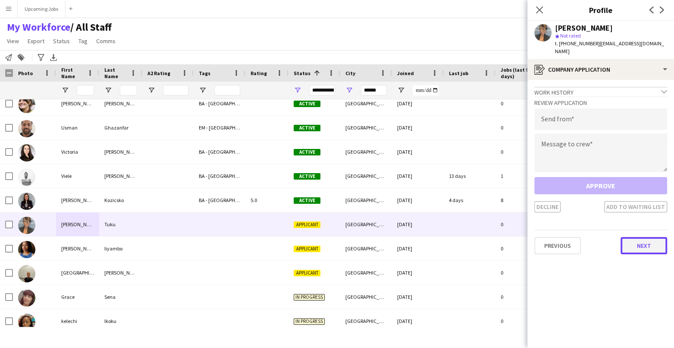
click at [556, 237] on button "Next" at bounding box center [643, 245] width 47 height 17
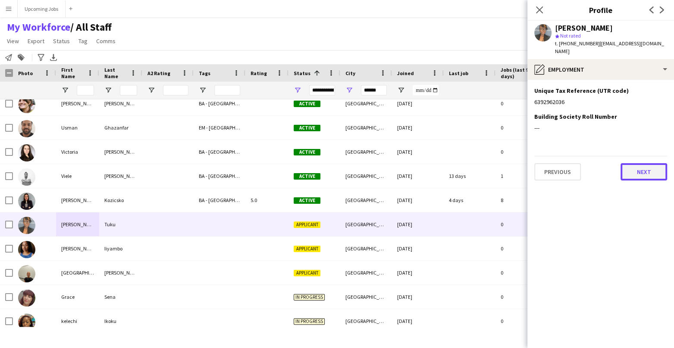
click at [556, 167] on button "Next" at bounding box center [643, 171] width 47 height 17
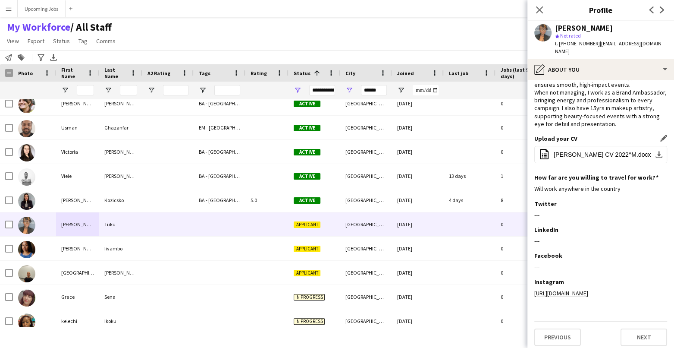
scroll to position [60, 0]
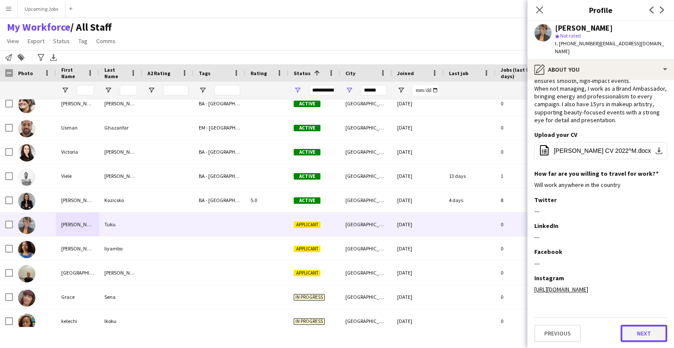
click at [556, 276] on button "Next" at bounding box center [643, 332] width 47 height 17
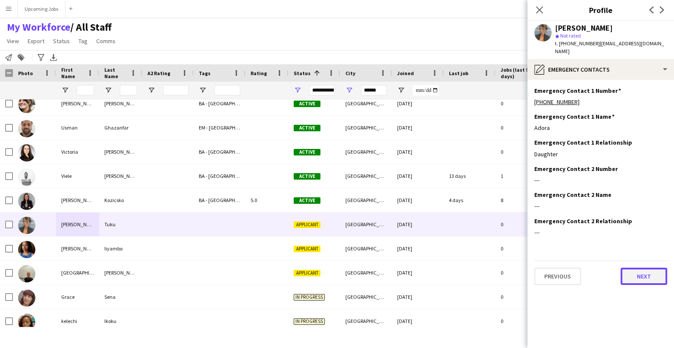
click at [556, 267] on button "Next" at bounding box center [643, 275] width 47 height 17
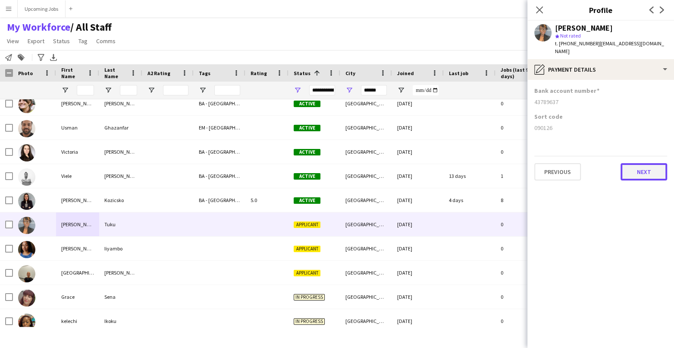
click at [556, 167] on button "Next" at bounding box center [643, 171] width 47 height 17
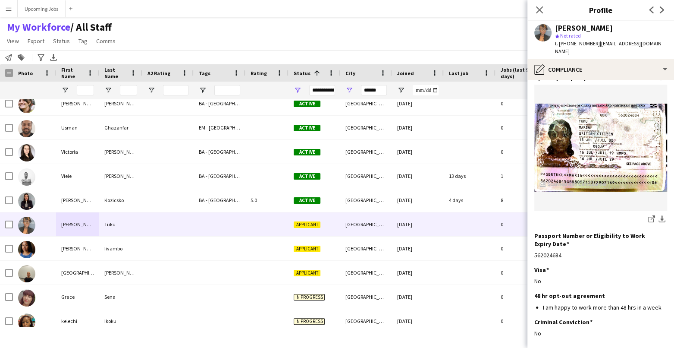
scroll to position [102, 0]
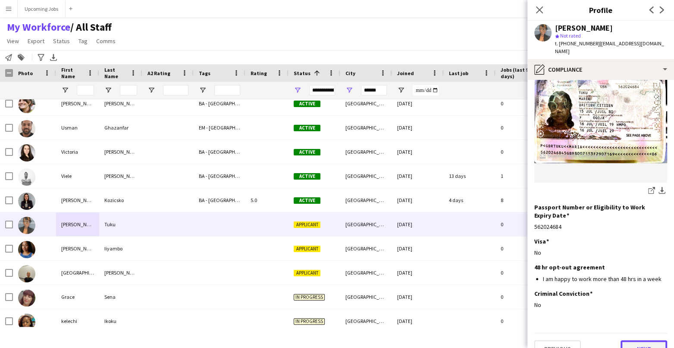
click at [556, 276] on button "Next" at bounding box center [643, 348] width 47 height 17
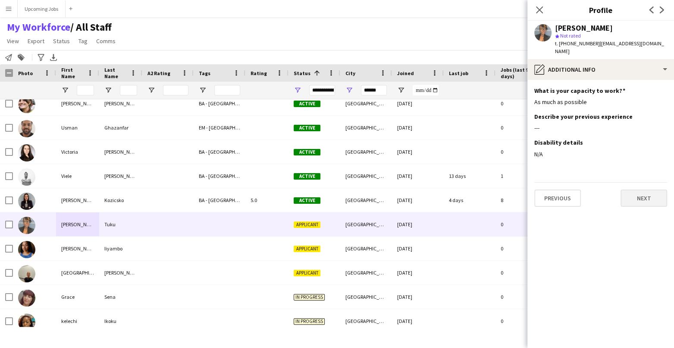
scroll to position [0, 0]
click at [556, 194] on button "Next" at bounding box center [643, 197] width 47 height 17
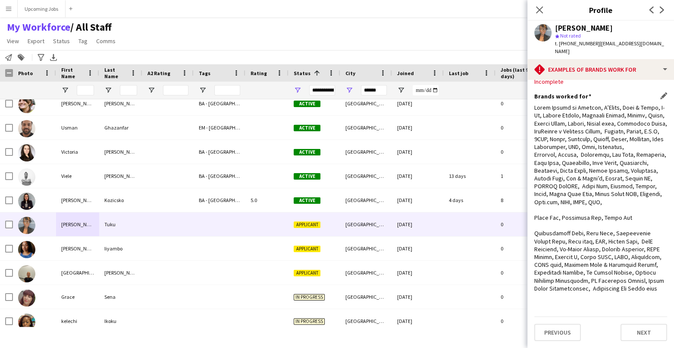
scroll to position [29, 0]
click at [556, 276] on button "Next" at bounding box center [643, 331] width 47 height 17
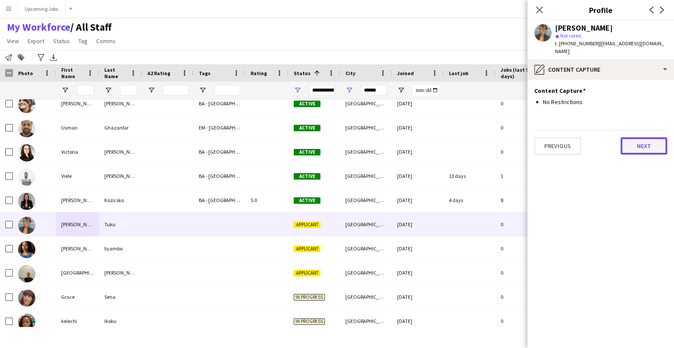
click at [556, 137] on button "Next" at bounding box center [643, 145] width 47 height 17
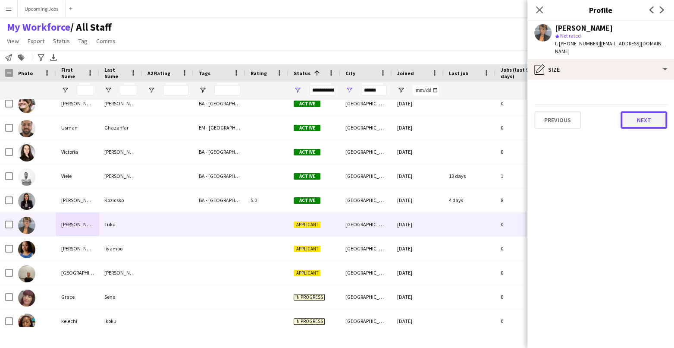
click at [556, 111] on button "Next" at bounding box center [643, 119] width 47 height 17
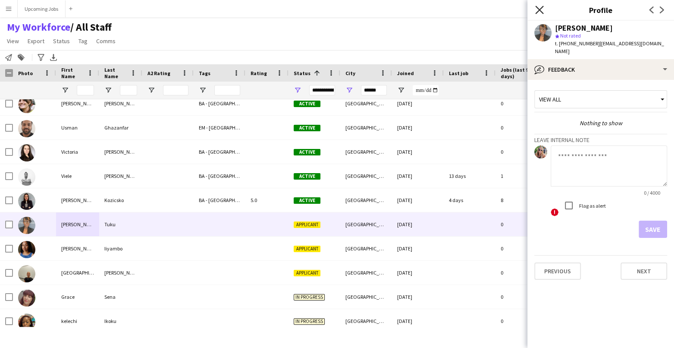
click at [538, 13] on icon "Close pop-in" at bounding box center [539, 10] width 8 height 8
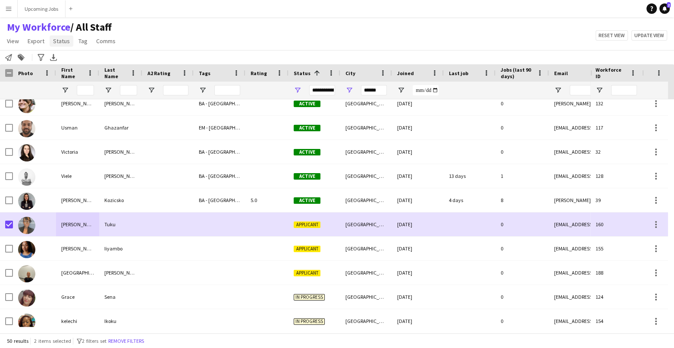
click at [63, 41] on span "Status" at bounding box center [61, 41] width 17 height 8
click at [72, 57] on link "Edit" at bounding box center [80, 59] width 60 height 18
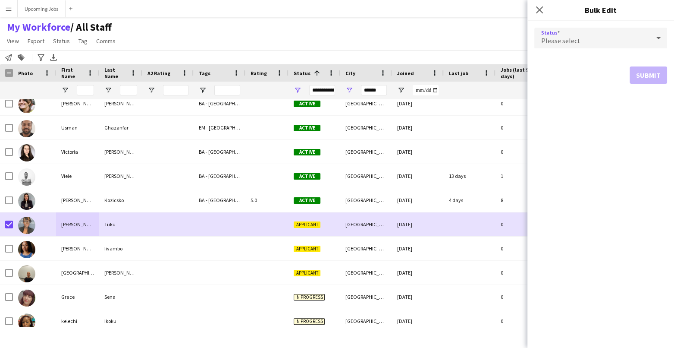
click at [556, 45] on div "Please select" at bounding box center [592, 38] width 116 height 21
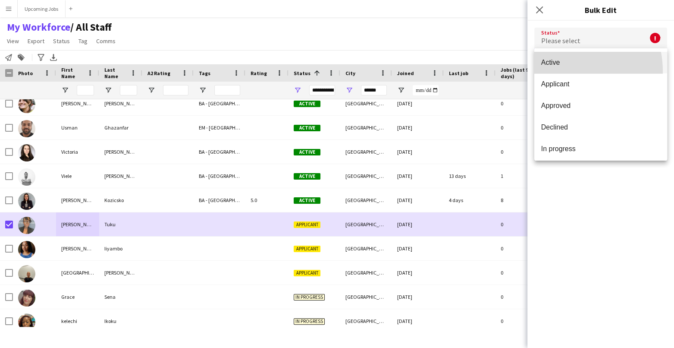
click at [556, 71] on mat-option "Active" at bounding box center [600, 63] width 133 height 22
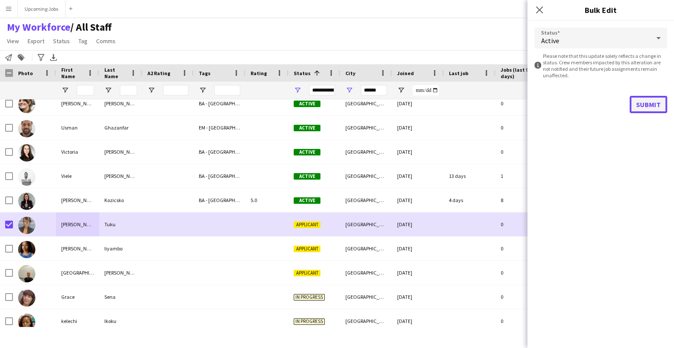
click at [556, 105] on button "Submit" at bounding box center [648, 104] width 38 height 17
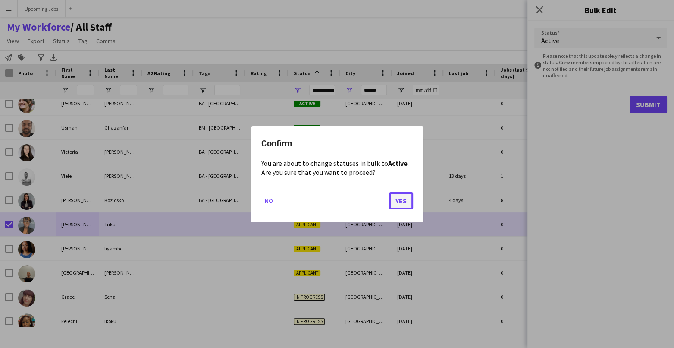
click at [402, 201] on button "Yes" at bounding box center [401, 199] width 24 height 17
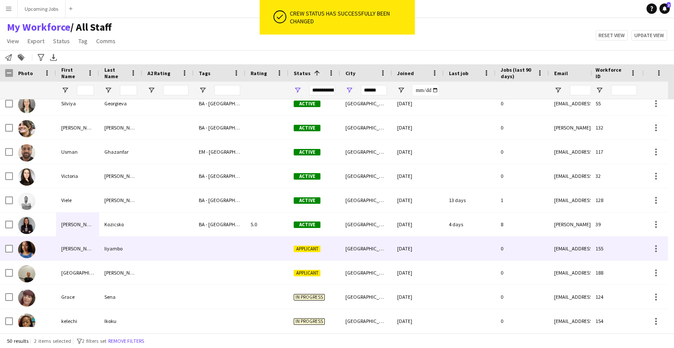
click at [30, 247] on img at bounding box center [26, 249] width 17 height 17
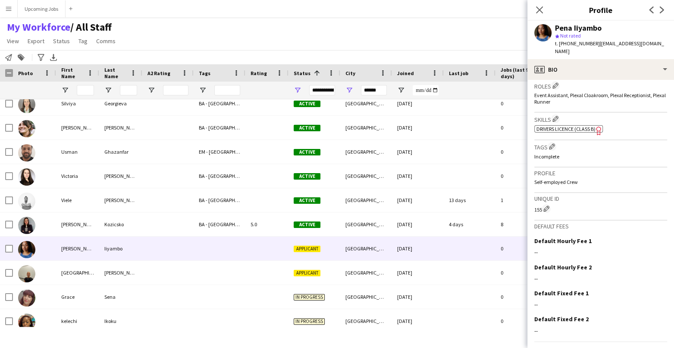
scroll to position [280, 0]
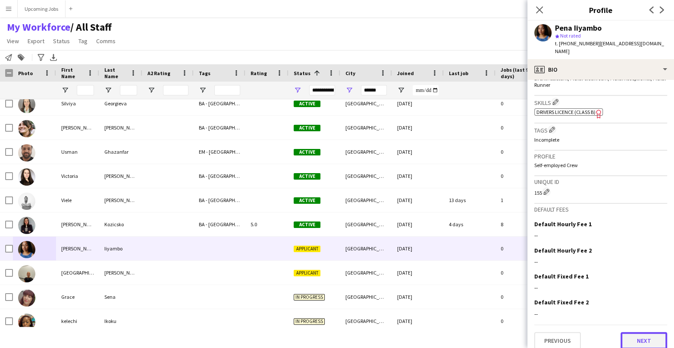
click at [556, 276] on button "Next" at bounding box center [643, 340] width 47 height 17
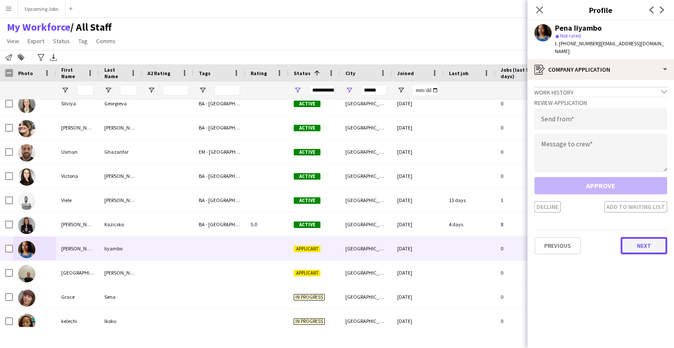
click at [556, 239] on button "Next" at bounding box center [643, 245] width 47 height 17
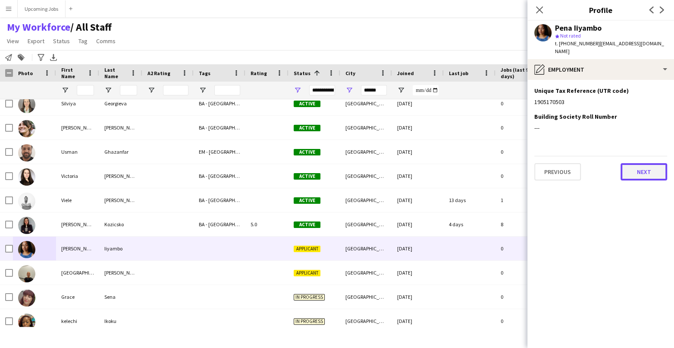
click at [556, 163] on button "Next" at bounding box center [643, 171] width 47 height 17
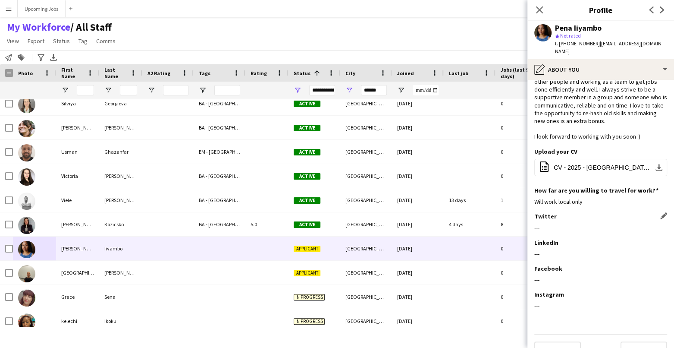
scroll to position [69, 0]
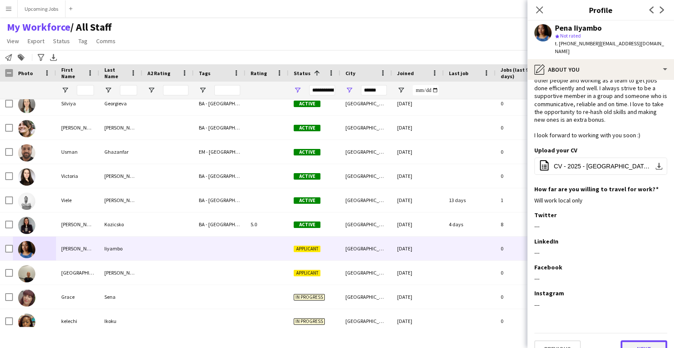
click at [556, 276] on button "Next" at bounding box center [643, 348] width 47 height 17
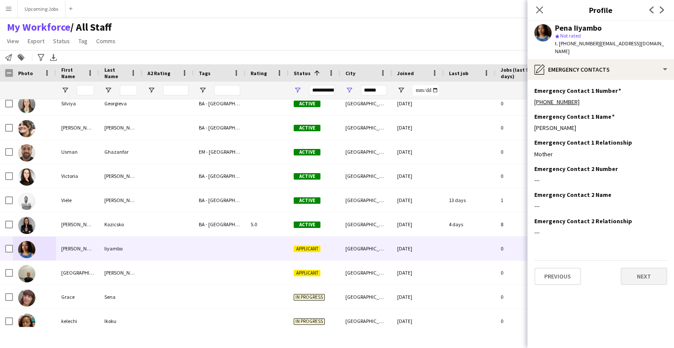
scroll to position [0, 0]
click at [556, 267] on button "Next" at bounding box center [643, 275] width 47 height 17
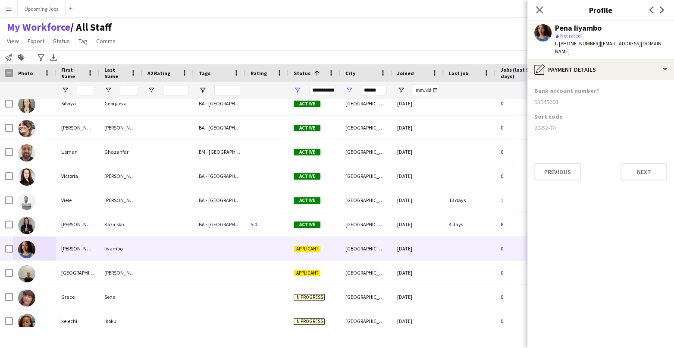
click at [556, 173] on app-section-data-types "Bank account number [FINANCIAL_ID] Sort code [FINANCIAL_ID] Previous Next" at bounding box center [600, 214] width 147 height 268
click at [556, 163] on button "Next" at bounding box center [643, 171] width 47 height 17
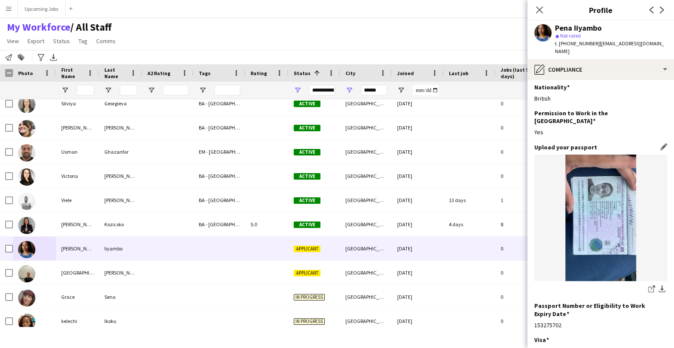
scroll to position [102, 0]
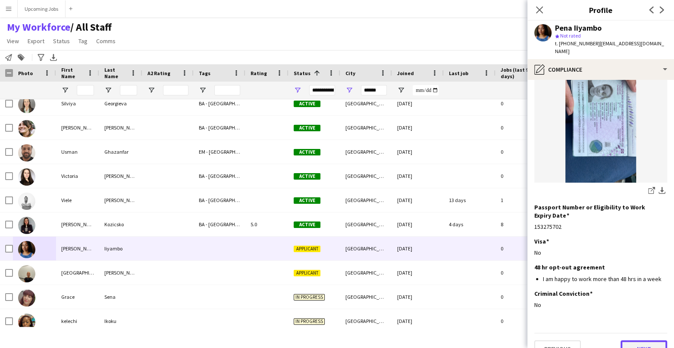
click at [556, 276] on button "Next" at bounding box center [643, 348] width 47 height 17
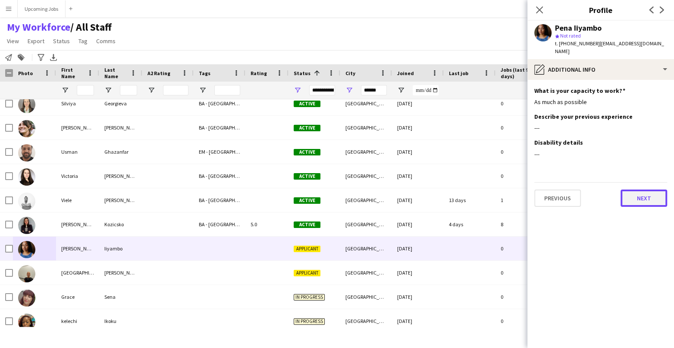
click at [556, 190] on button "Next" at bounding box center [643, 197] width 47 height 17
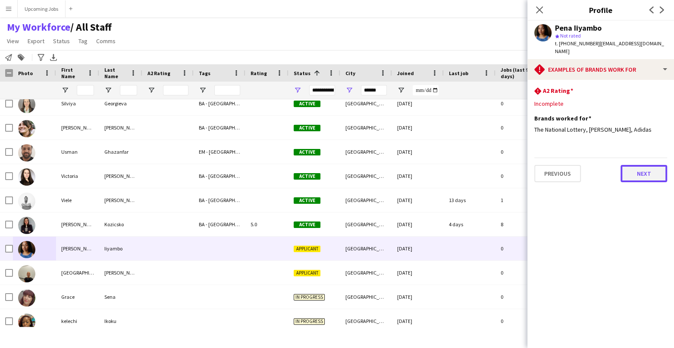
click at [556, 168] on button "Next" at bounding box center [643, 173] width 47 height 17
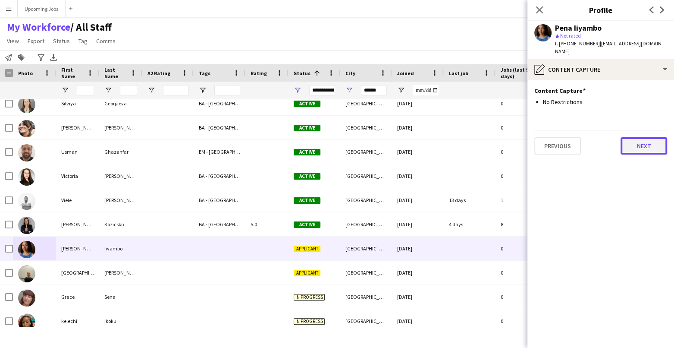
click at [556, 137] on button "Next" at bounding box center [643, 145] width 47 height 17
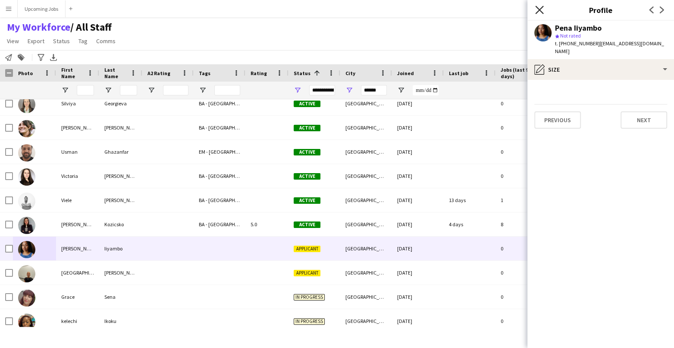
click at [539, 9] on icon at bounding box center [539, 10] width 8 height 8
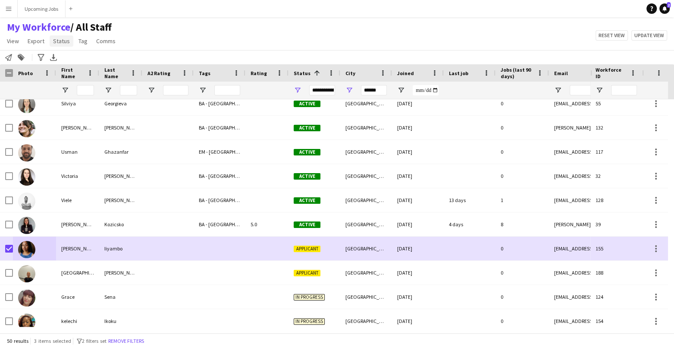
click at [67, 44] on span "Status" at bounding box center [61, 41] width 17 height 8
click at [79, 56] on link "Edit" at bounding box center [80, 59] width 60 height 18
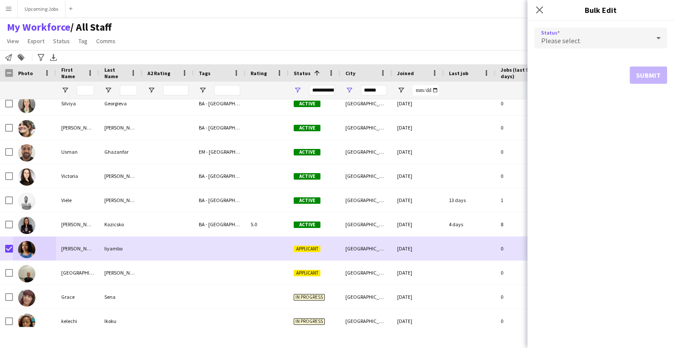
click at [556, 38] on div "Please select" at bounding box center [592, 38] width 116 height 21
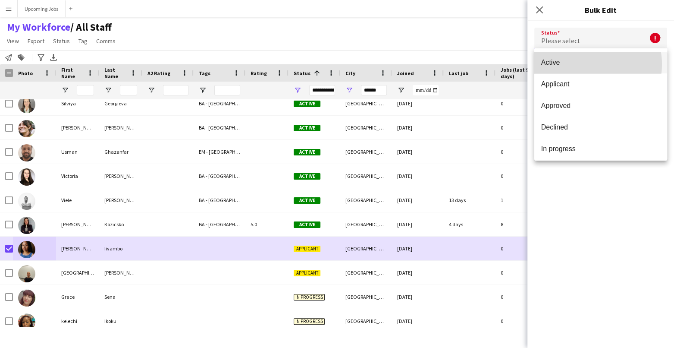
click at [556, 64] on span "Active" at bounding box center [600, 62] width 119 height 8
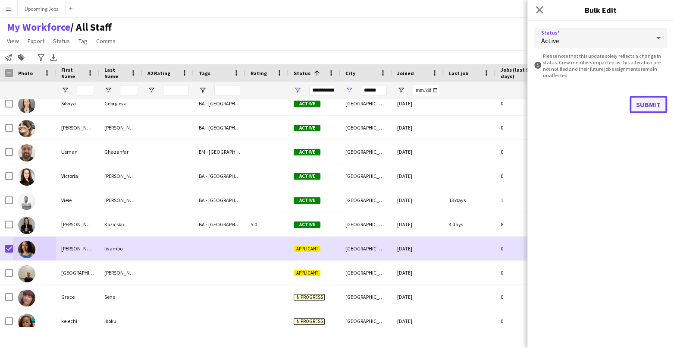
click at [556, 104] on button "Submit" at bounding box center [648, 104] width 38 height 17
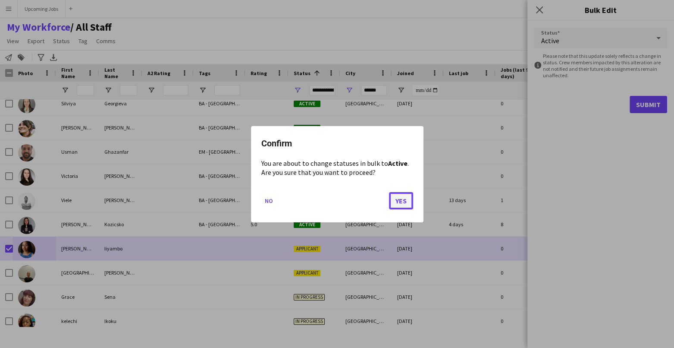
click at [399, 201] on button "Yes" at bounding box center [401, 199] width 24 height 17
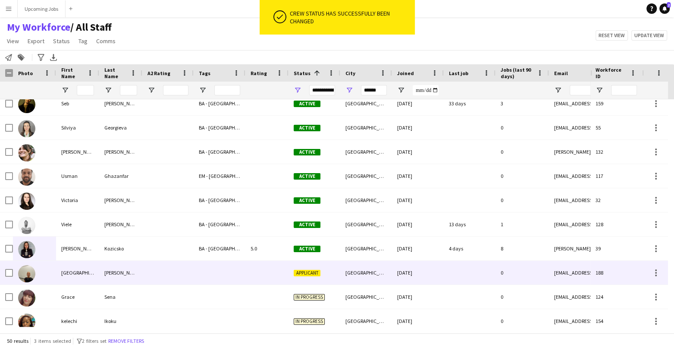
click at [26, 270] on img at bounding box center [26, 273] width 17 height 17
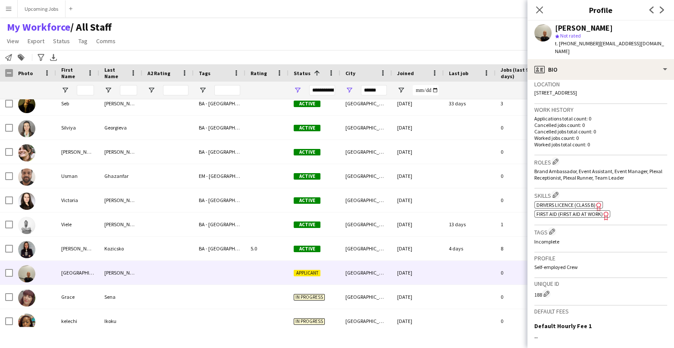
scroll to position [290, 0]
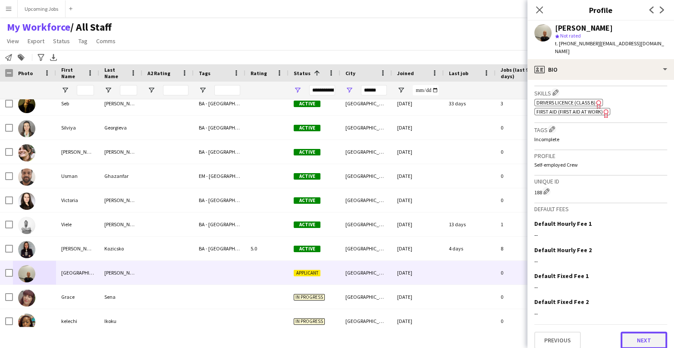
click at [556, 276] on button "Next" at bounding box center [643, 339] width 47 height 17
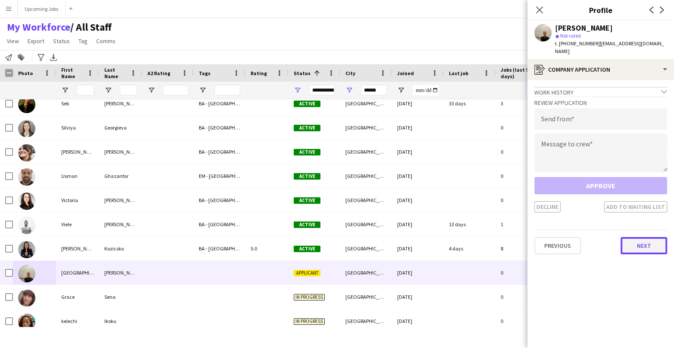
click at [556, 237] on button "Next" at bounding box center [643, 245] width 47 height 17
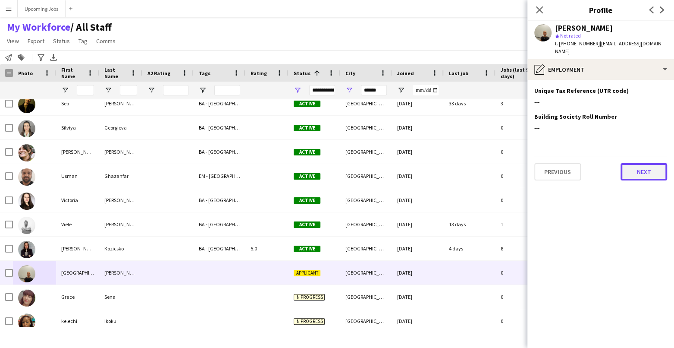
click at [556, 166] on button "Next" at bounding box center [643, 171] width 47 height 17
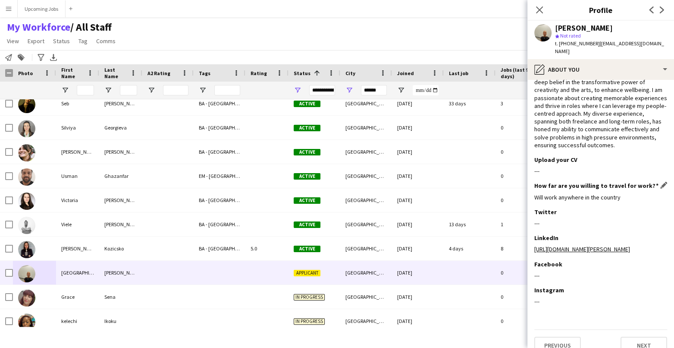
scroll to position [40, 0]
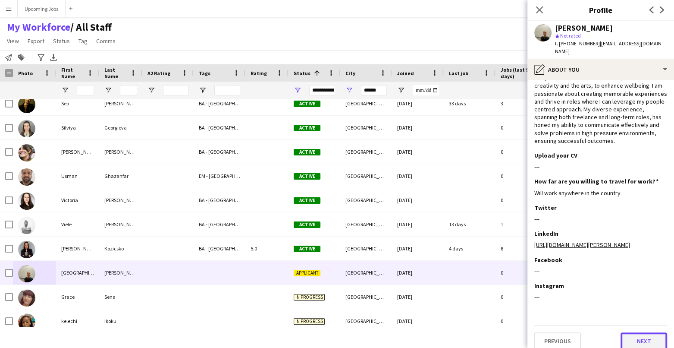
click at [556, 276] on button "Next" at bounding box center [643, 340] width 47 height 17
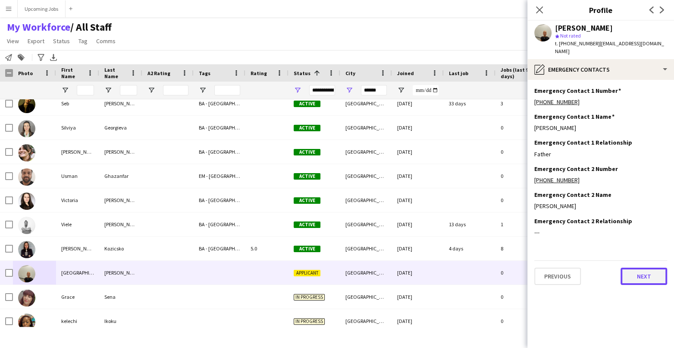
click at [556, 267] on button "Next" at bounding box center [643, 275] width 47 height 17
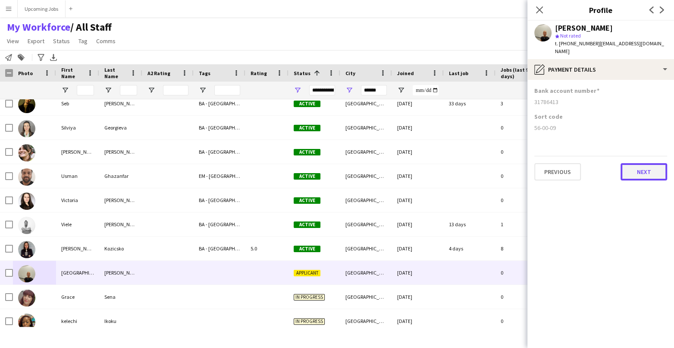
click at [556, 167] on button "Next" at bounding box center [643, 171] width 47 height 17
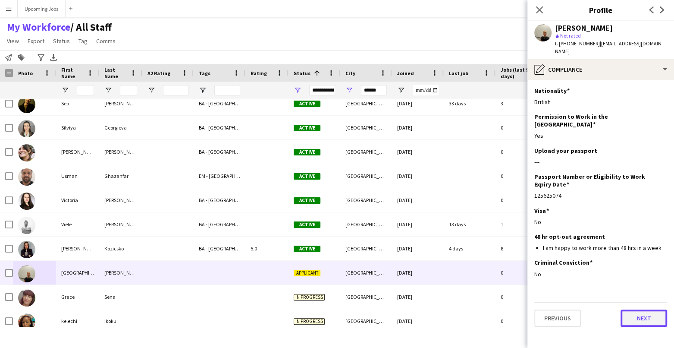
click at [556, 276] on button "Next" at bounding box center [643, 317] width 47 height 17
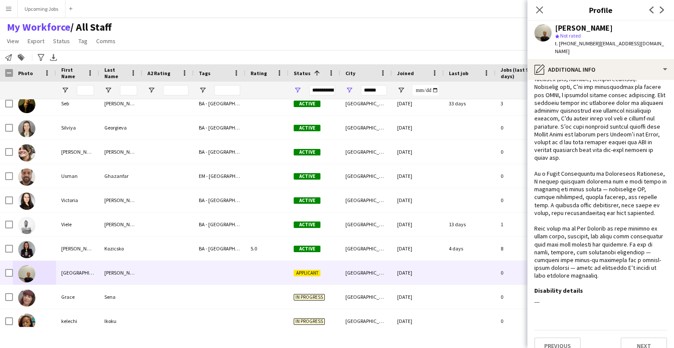
scroll to position [210, 0]
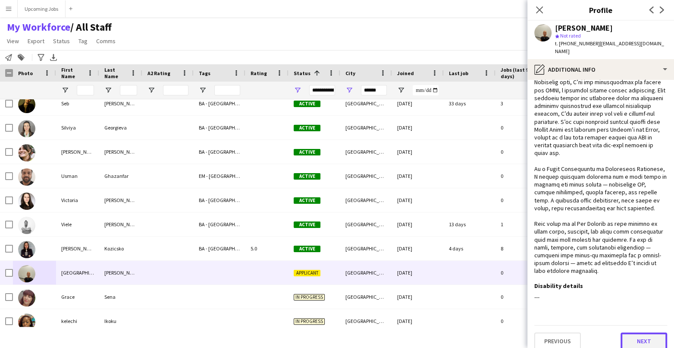
click at [556, 276] on button "Next" at bounding box center [643, 340] width 47 height 17
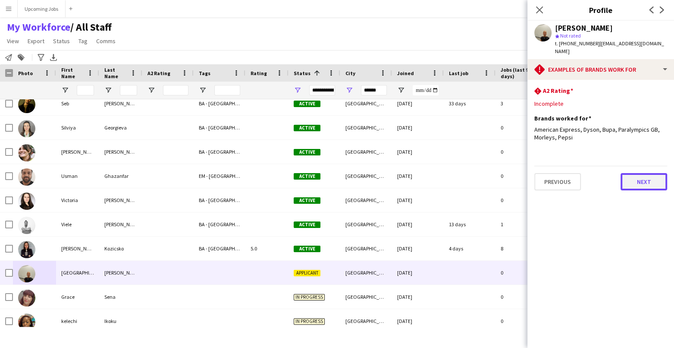
click at [556, 174] on button "Next" at bounding box center [643, 181] width 47 height 17
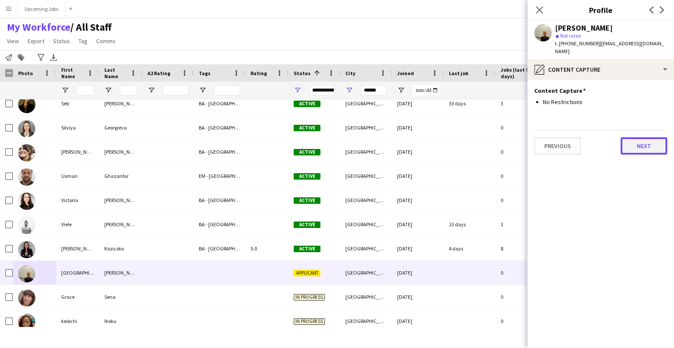
click at [556, 137] on button "Next" at bounding box center [643, 145] width 47 height 17
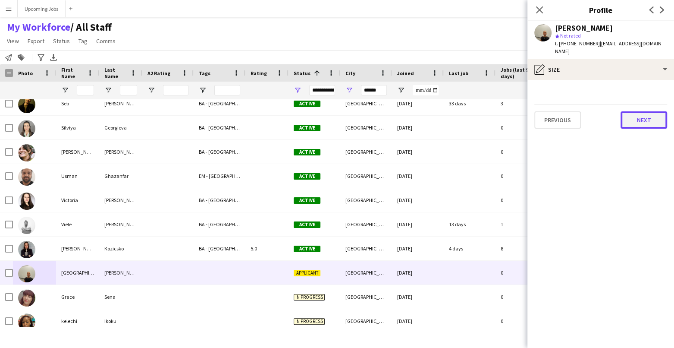
click at [556, 118] on button "Next" at bounding box center [643, 119] width 47 height 17
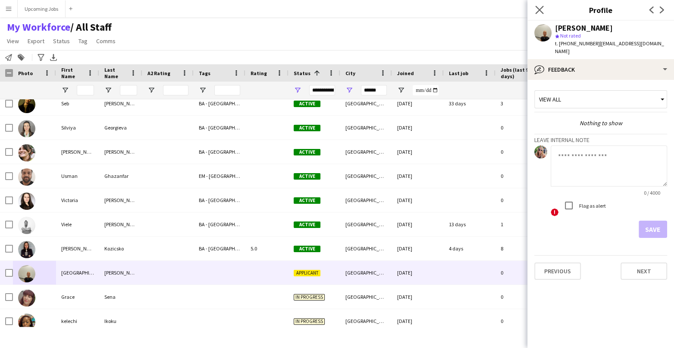
click at [537, 5] on app-icon "Close pop-in" at bounding box center [539, 10] width 13 height 13
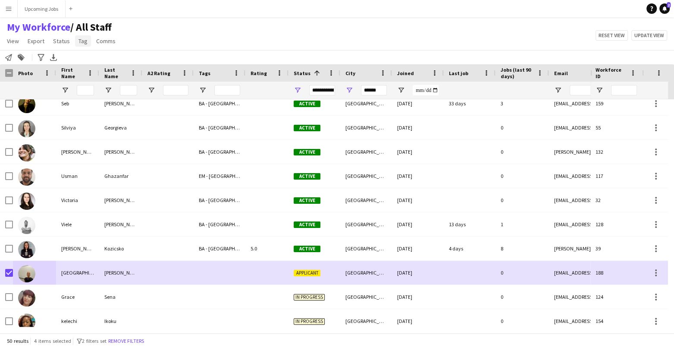
click at [79, 41] on span "Tag" at bounding box center [82, 41] width 9 height 8
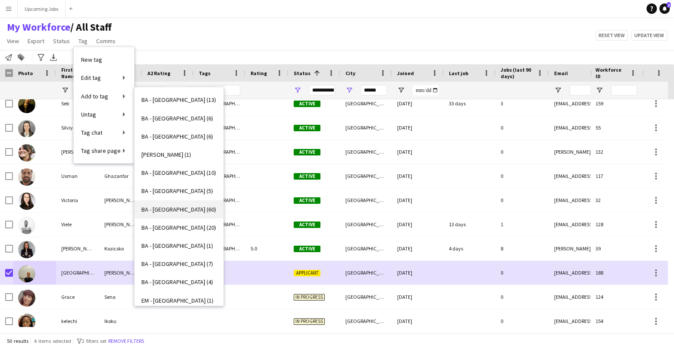
click at [170, 213] on link "BA - [GEOGRAPHIC_DATA] (60)" at bounding box center [179, 209] width 89 height 18
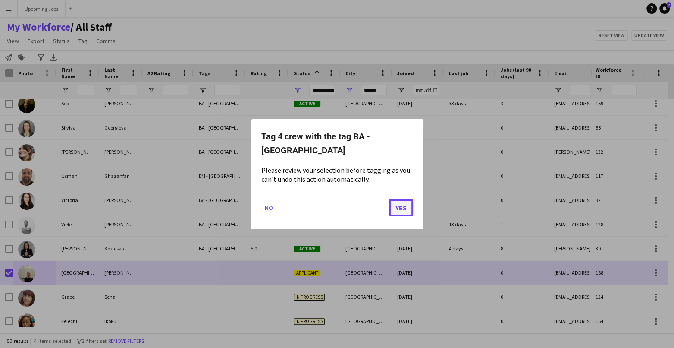
click at [402, 201] on button "Yes" at bounding box center [401, 206] width 24 height 17
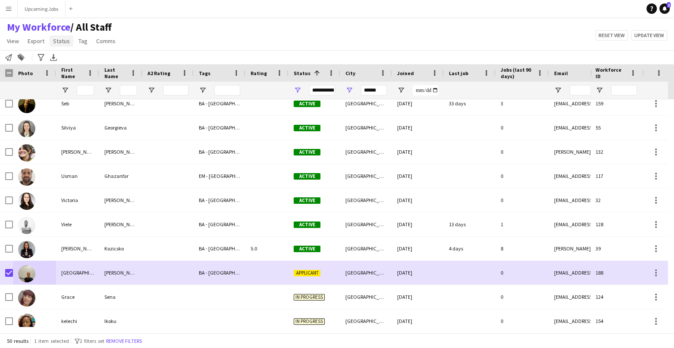
click at [61, 42] on span "Status" at bounding box center [61, 41] width 17 height 8
click at [76, 56] on link "Edit" at bounding box center [80, 59] width 60 height 18
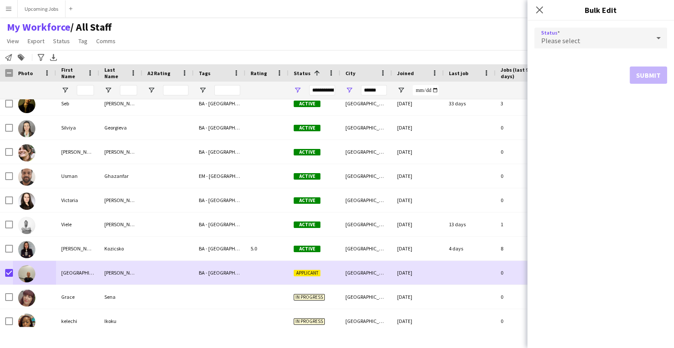
click at [550, 34] on div "Please select" at bounding box center [592, 38] width 116 height 21
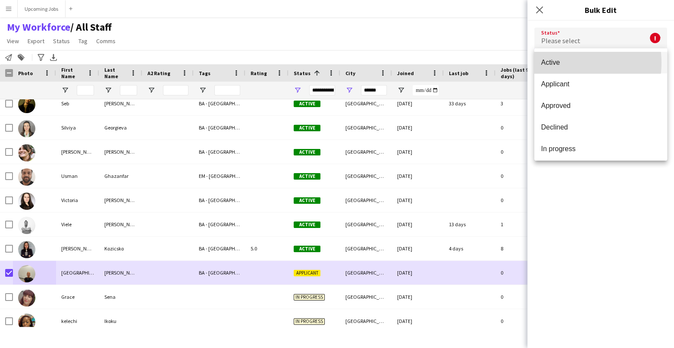
click at [556, 63] on span "Active" at bounding box center [600, 62] width 119 height 8
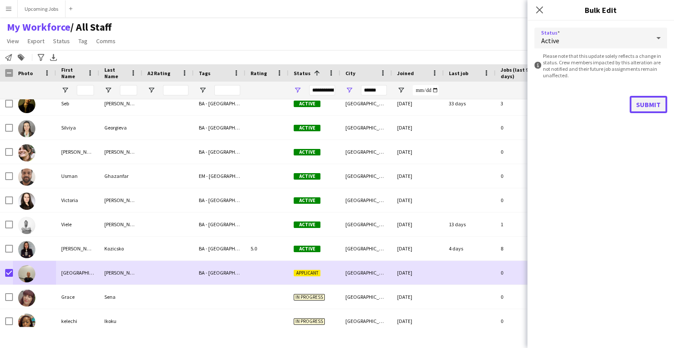
click at [556, 104] on button "Submit" at bounding box center [648, 104] width 38 height 17
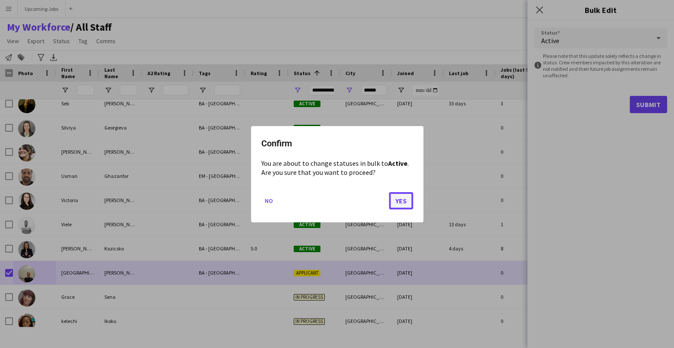
click at [401, 198] on button "Yes" at bounding box center [401, 199] width 24 height 17
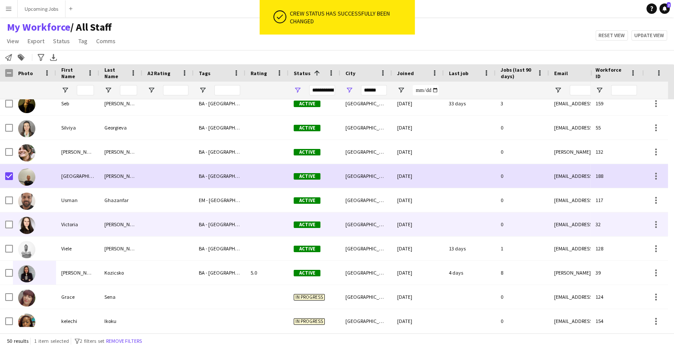
scroll to position [980, 0]
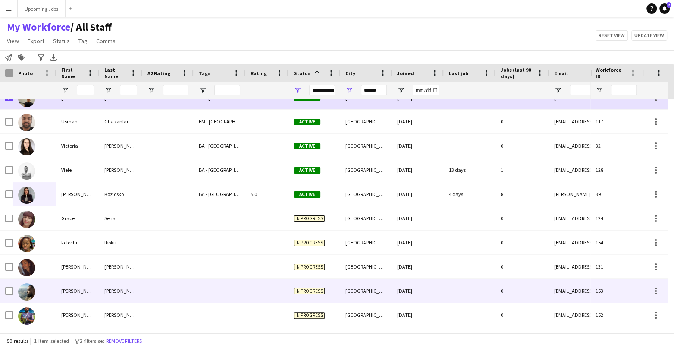
click at [66, 276] on div "[PERSON_NAME]" at bounding box center [77, 291] width 43 height 24
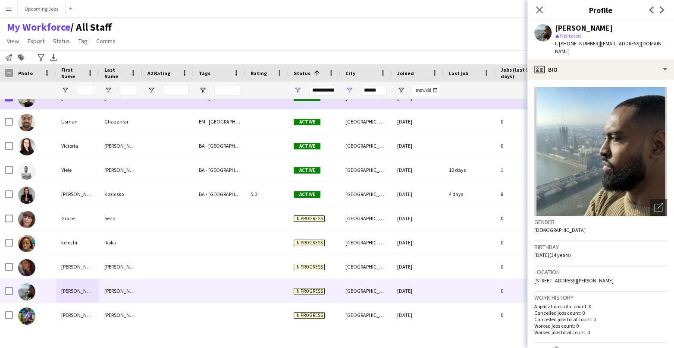
drag, startPoint x: 620, startPoint y: 271, endPoint x: 595, endPoint y: 270, distance: 24.2
click at [556, 270] on div "Location [STREET_ADDRESS][PERSON_NAME]" at bounding box center [600, 278] width 133 height 25
copy span "SW16 5DH"
click at [537, 11] on icon "Close pop-in" at bounding box center [539, 10] width 8 height 8
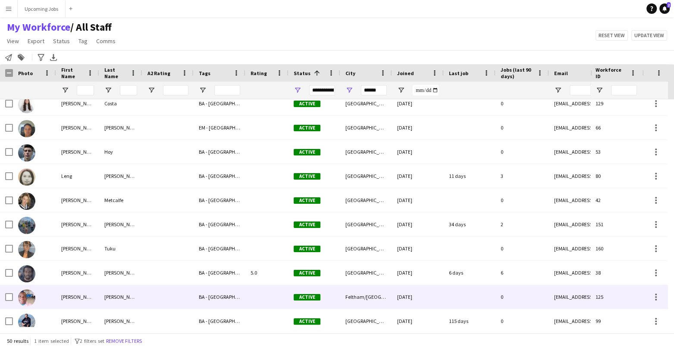
scroll to position [509, 0]
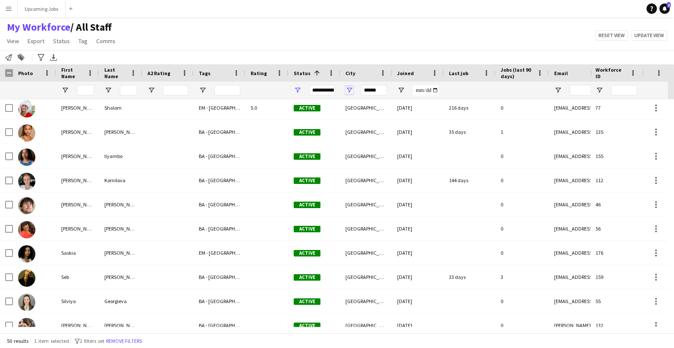
click at [350, 89] on span "Open Filter Menu" at bounding box center [349, 90] width 8 height 8
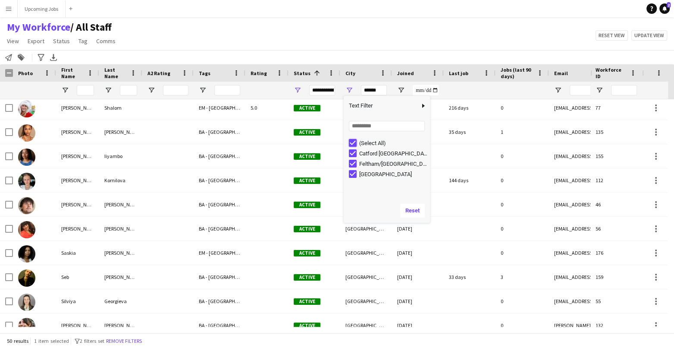
type input "***"
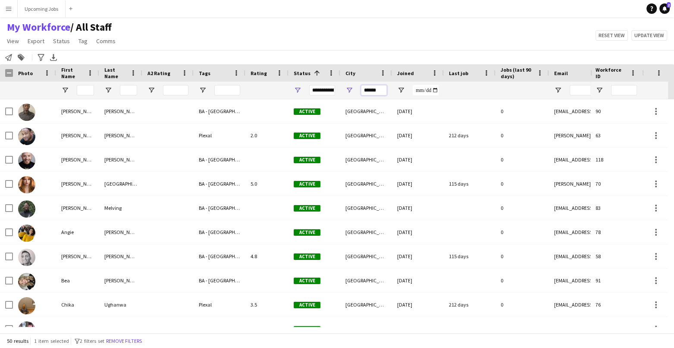
click at [362, 89] on input "******" at bounding box center [374, 90] width 26 height 10
drag, startPoint x: 381, startPoint y: 91, endPoint x: 314, endPoint y: 88, distance: 66.9
click at [314, 88] on div "**********" at bounding box center [461, 89] width 923 height 17
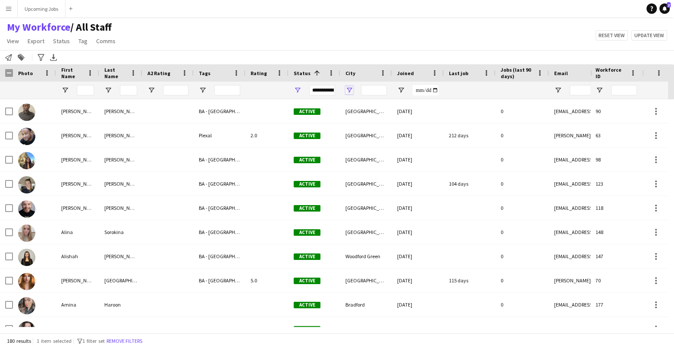
click at [351, 91] on span "Open Filter Menu" at bounding box center [349, 90] width 8 height 8
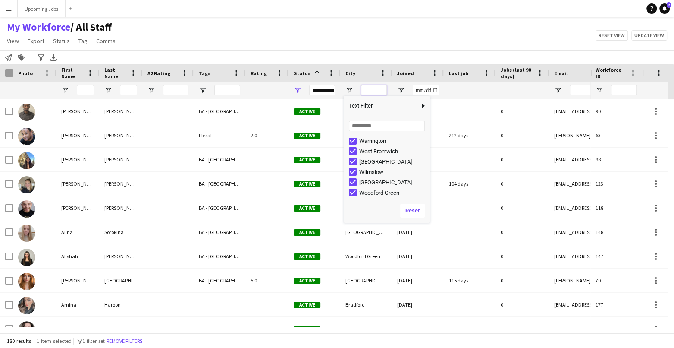
click at [377, 94] on input "City Filter Input" at bounding box center [374, 90] width 26 height 10
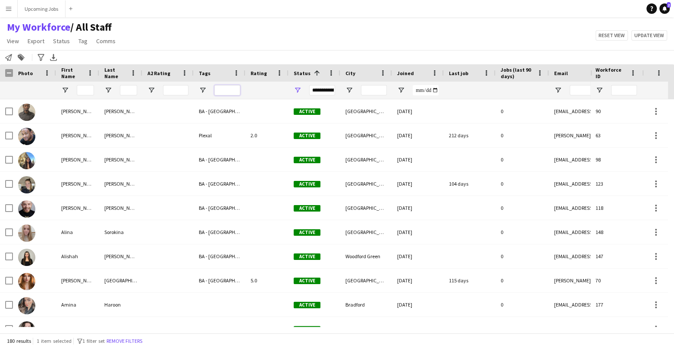
click at [220, 91] on input "Tags Filter Input" at bounding box center [227, 90] width 26 height 10
click at [201, 88] on span "Open Filter Menu" at bounding box center [203, 90] width 8 height 8
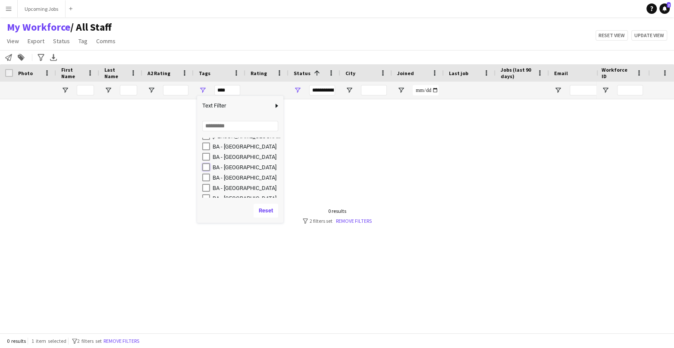
type input "**********"
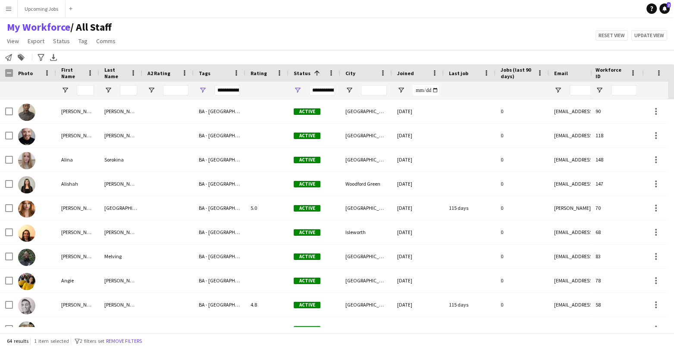
click at [305, 31] on div "My Workforce / All Staff View Views Default view All Staff [GEOGRAPHIC_DATA] EM…" at bounding box center [337, 35] width 674 height 29
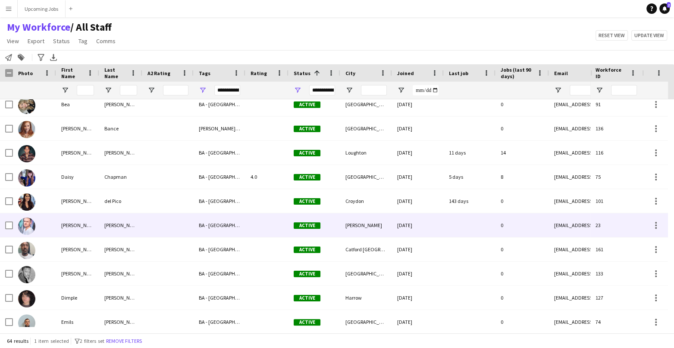
click at [30, 224] on img at bounding box center [26, 225] width 17 height 17
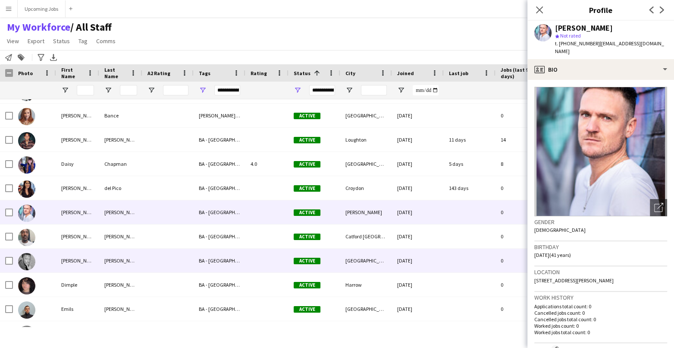
scroll to position [244, 0]
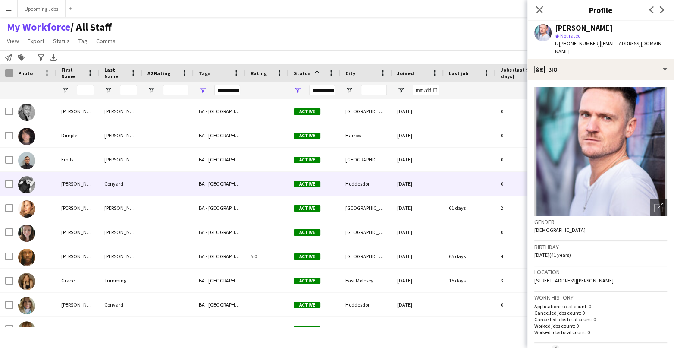
click at [40, 183] on div at bounding box center [34, 184] width 43 height 24
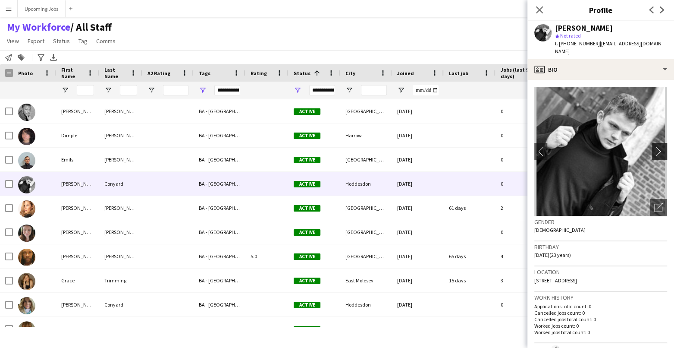
click at [556, 147] on app-icon "chevron-right" at bounding box center [660, 151] width 13 height 9
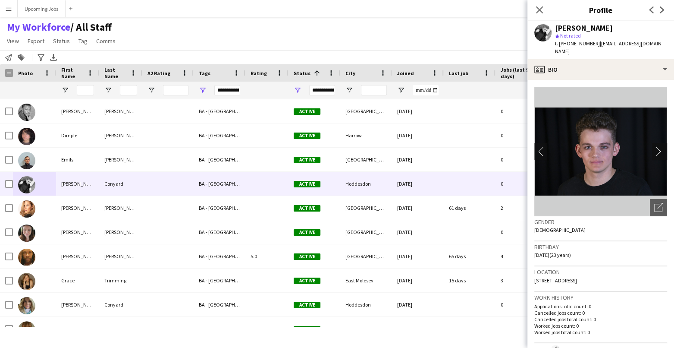
click at [556, 147] on app-icon "chevron-right" at bounding box center [660, 151] width 13 height 9
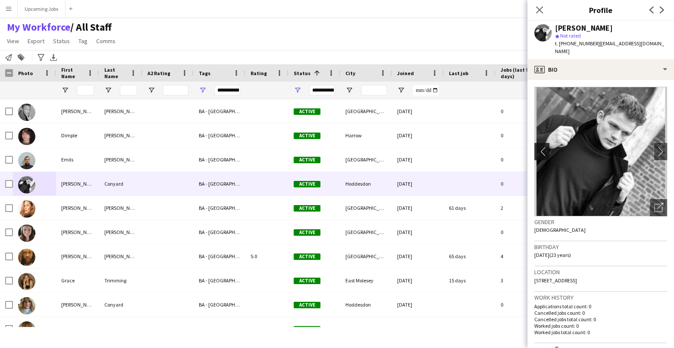
click at [539, 147] on app-icon "chevron-left" at bounding box center [540, 151] width 13 height 9
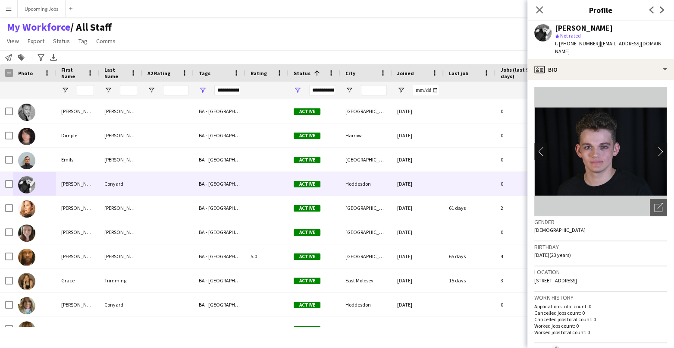
drag, startPoint x: 624, startPoint y: 272, endPoint x: 603, endPoint y: 271, distance: 21.2
click at [556, 271] on div "Location [STREET_ADDRESS]" at bounding box center [600, 278] width 133 height 25
copy span "EN11 8RA"
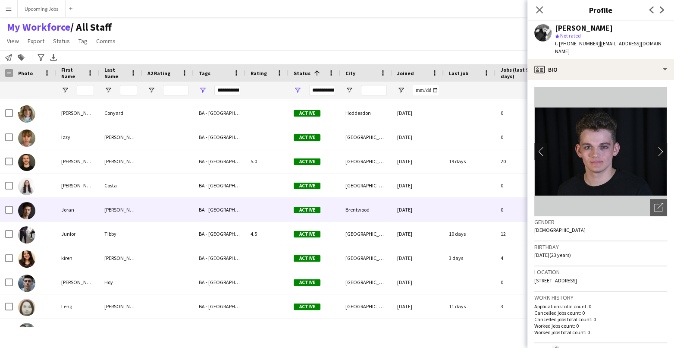
click at [31, 211] on img at bounding box center [26, 210] width 17 height 17
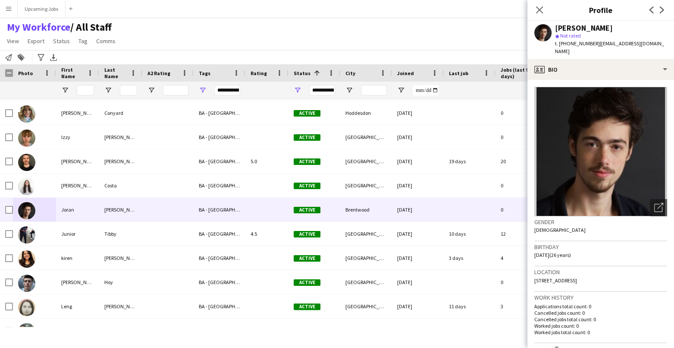
drag, startPoint x: 622, startPoint y: 275, endPoint x: 596, endPoint y: 271, distance: 25.7
click at [556, 272] on div "Location [STREET_ADDRESS]" at bounding box center [600, 278] width 133 height 25
copy span "CM14 4AP"
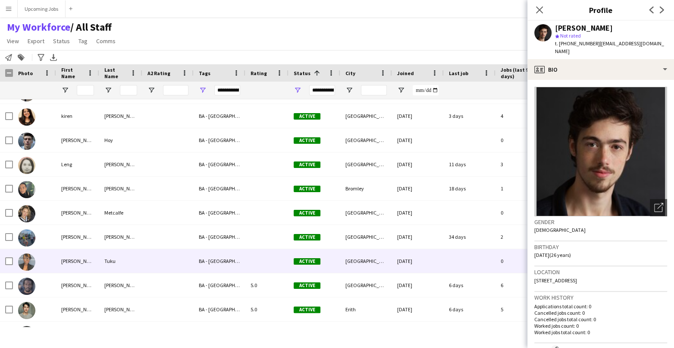
scroll to position [724, 0]
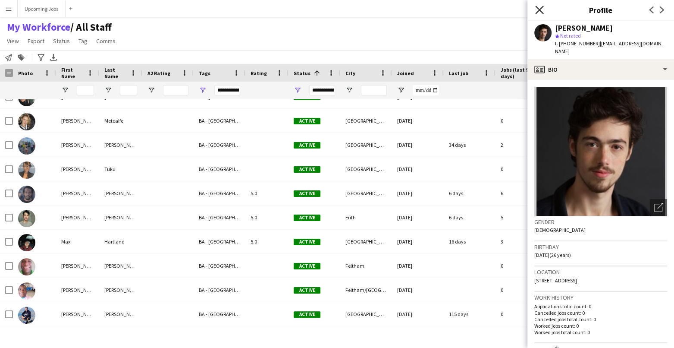
click at [539, 13] on icon "Close pop-in" at bounding box center [539, 10] width 8 height 8
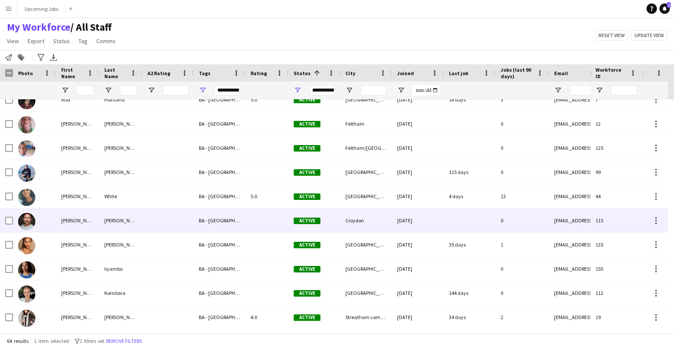
click at [30, 222] on img at bounding box center [26, 221] width 17 height 17
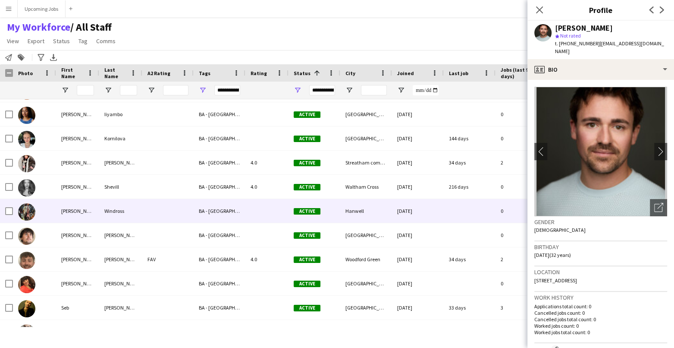
click at [30, 212] on img at bounding box center [26, 211] width 17 height 17
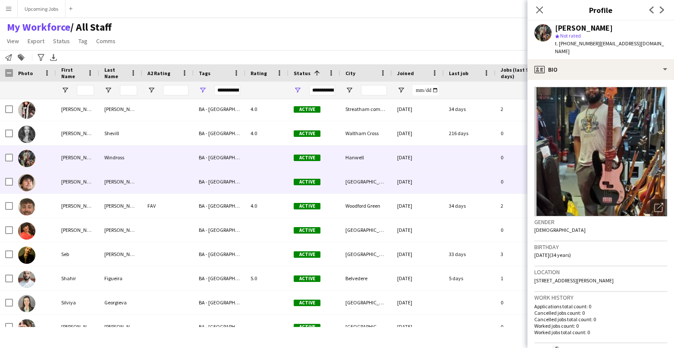
click at [27, 182] on img at bounding box center [26, 182] width 17 height 17
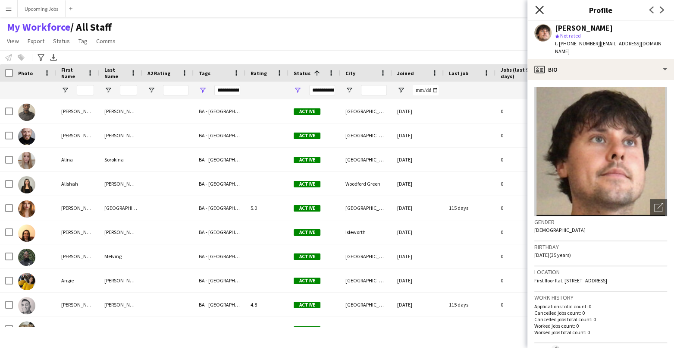
click at [541, 7] on icon "Close pop-in" at bounding box center [539, 10] width 8 height 8
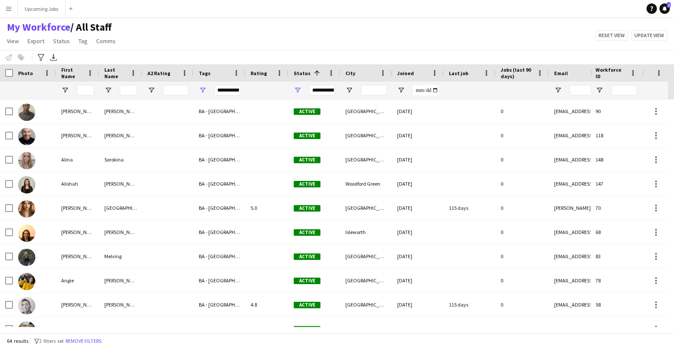
click at [9, 9] on app-icon "Menu" at bounding box center [8, 8] width 7 height 7
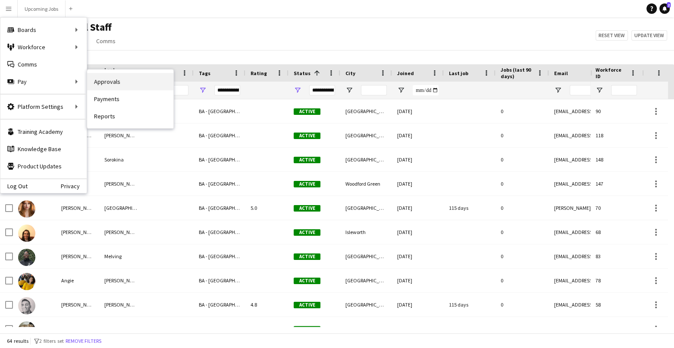
click at [100, 85] on link "Approvals" at bounding box center [130, 81] width 86 height 17
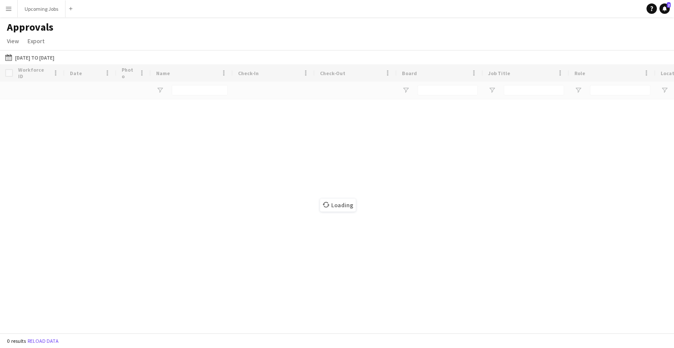
type input "*******"
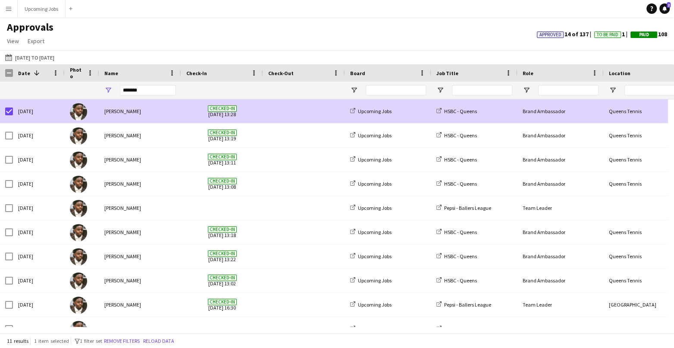
click at [89, 115] on div at bounding box center [82, 111] width 34 height 24
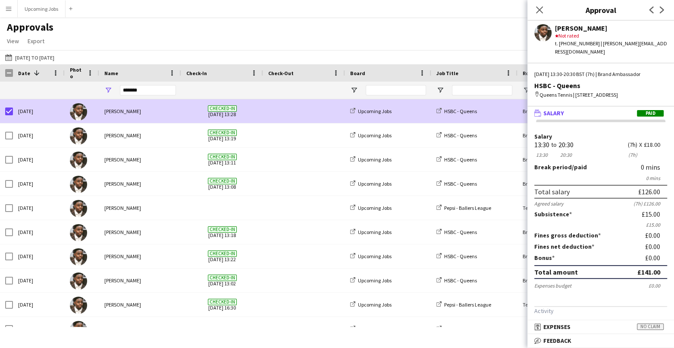
scroll to position [69, 0]
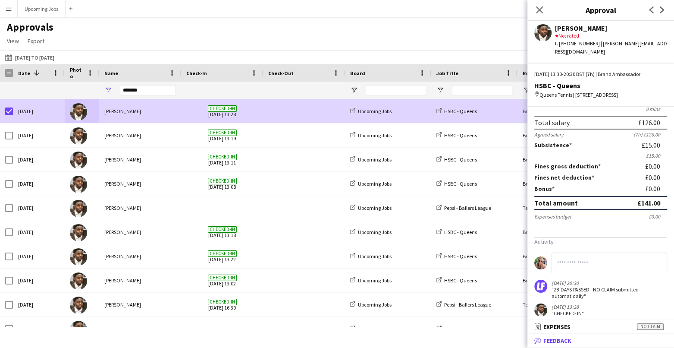
click at [556, 276] on span "Feedback" at bounding box center [557, 340] width 28 height 8
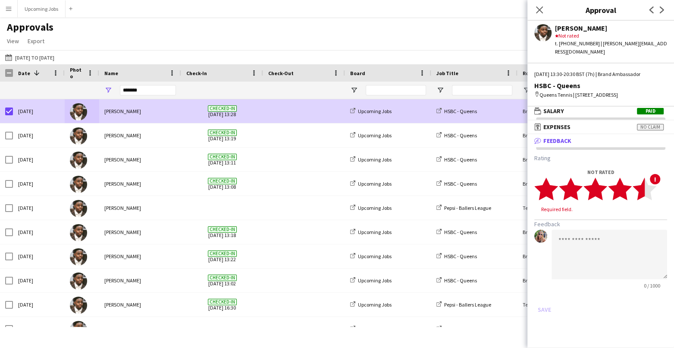
click at [556, 180] on polygon at bounding box center [644, 189] width 24 height 22
click at [556, 221] on textarea at bounding box center [609, 246] width 116 height 50
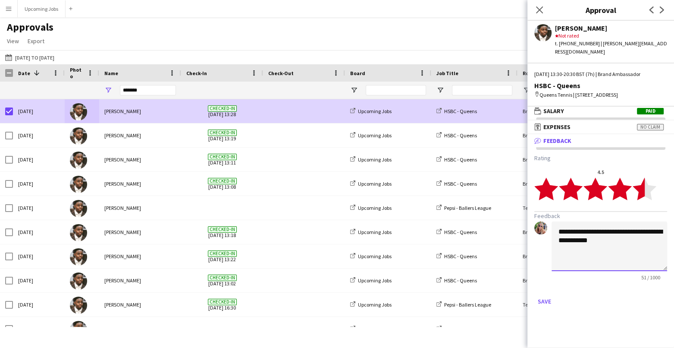
click at [556, 223] on textarea "**********" at bounding box center [609, 246] width 116 height 50
click at [556, 225] on textarea "**********" at bounding box center [609, 246] width 116 height 50
click at [556, 252] on textarea "**********" at bounding box center [609, 246] width 116 height 50
type textarea "**********"
click at [540, 276] on button "Save" at bounding box center [544, 301] width 20 height 14
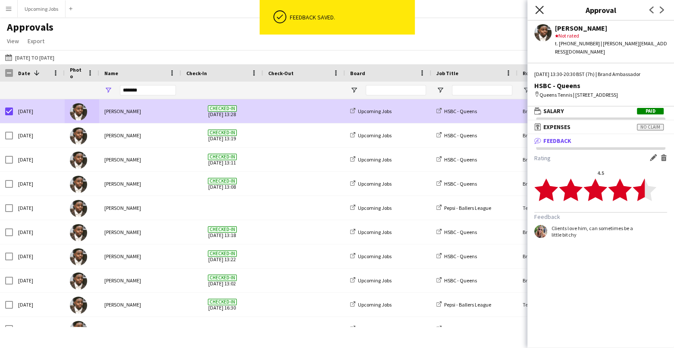
click at [539, 8] on icon "Close pop-in" at bounding box center [539, 10] width 8 height 8
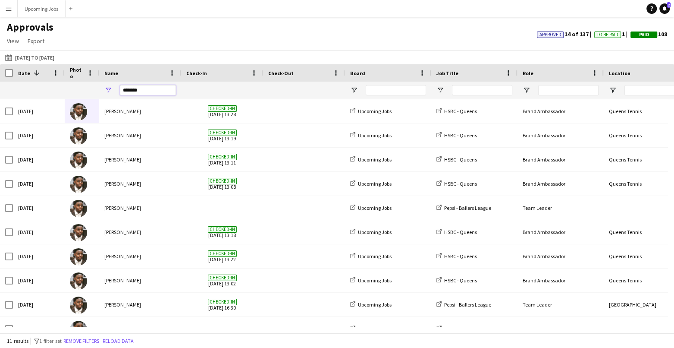
click at [147, 91] on input "*******" at bounding box center [148, 90] width 56 height 10
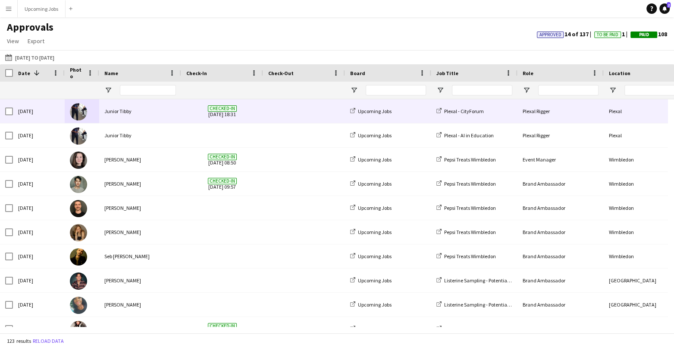
click at [81, 113] on img at bounding box center [78, 111] width 17 height 17
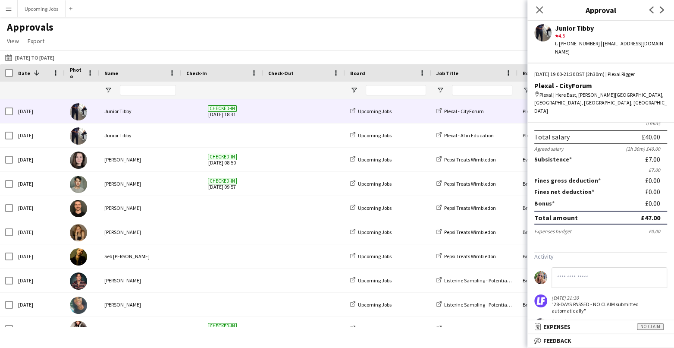
scroll to position [85, 0]
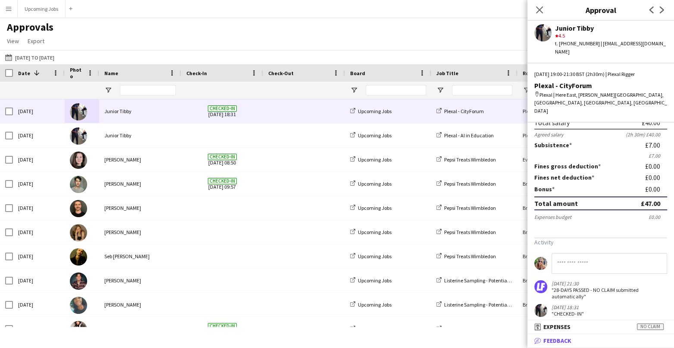
click at [556, 276] on span "Feedback" at bounding box center [557, 340] width 28 height 8
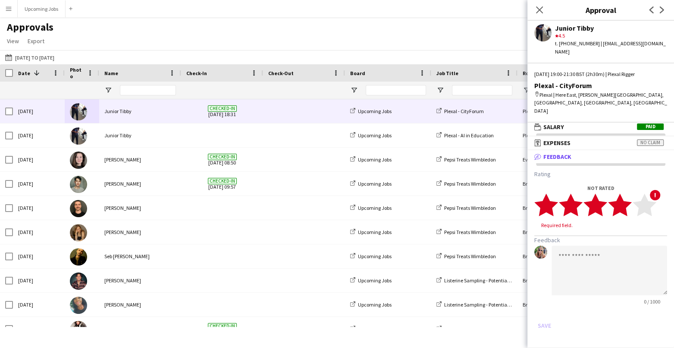
click at [556, 199] on polygon at bounding box center [620, 204] width 24 height 22
click at [556, 248] on textarea at bounding box center [609, 262] width 116 height 50
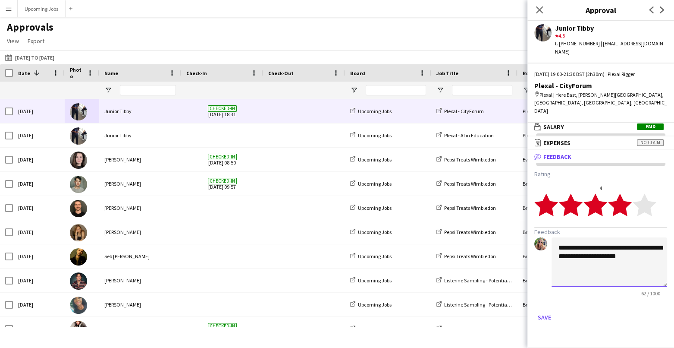
type textarea "**********"
click at [556, 276] on form "**********" at bounding box center [600, 247] width 133 height 154
click at [541, 276] on button "Save" at bounding box center [544, 317] width 20 height 14
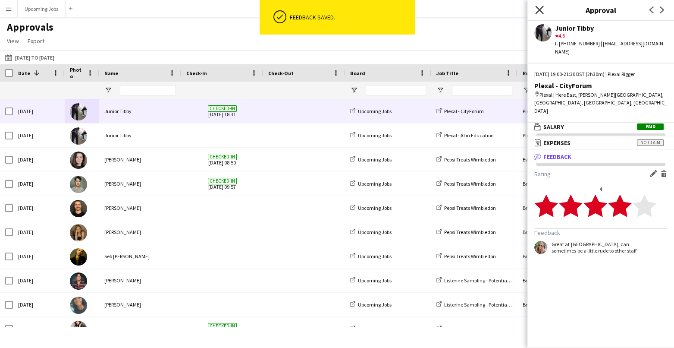
click at [540, 8] on icon "Close pop-in" at bounding box center [539, 10] width 8 height 8
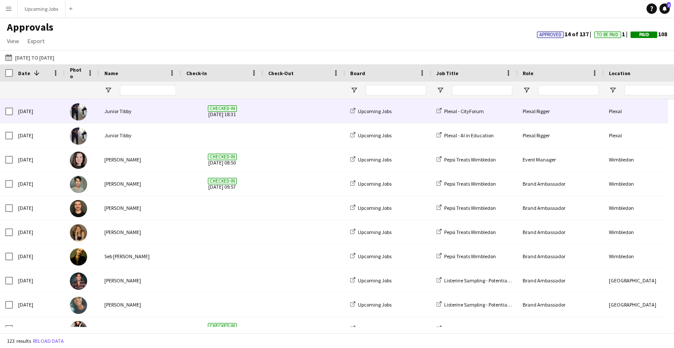
click at [80, 110] on img at bounding box center [78, 111] width 17 height 17
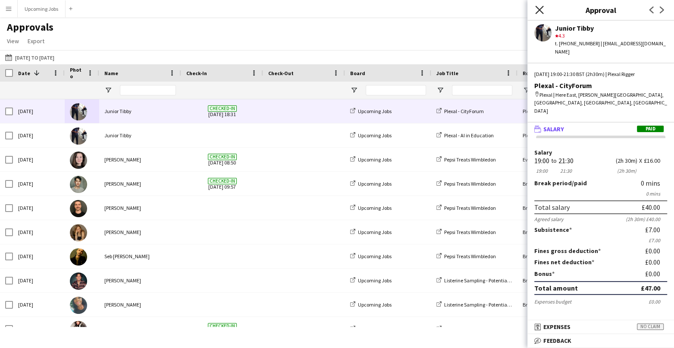
click at [539, 11] on icon at bounding box center [539, 10] width 8 height 8
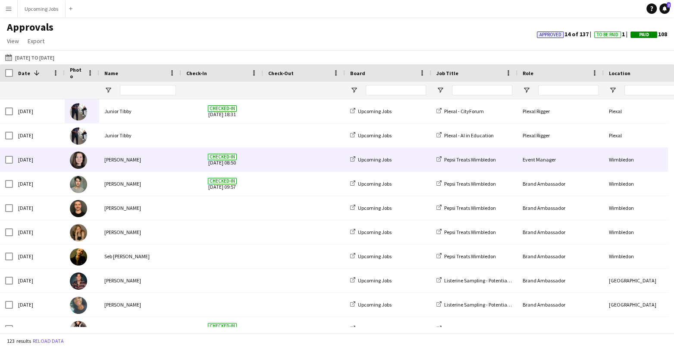
click at [83, 156] on img at bounding box center [78, 159] width 17 height 17
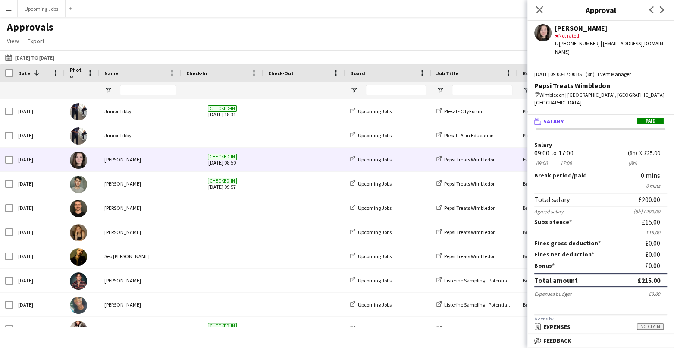
scroll to position [69, 0]
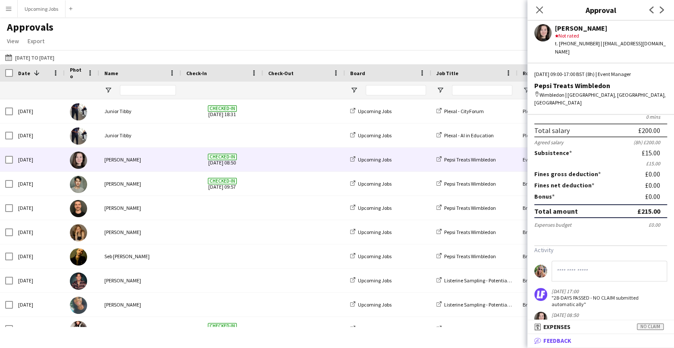
click at [556, 276] on span "Feedback" at bounding box center [557, 340] width 28 height 8
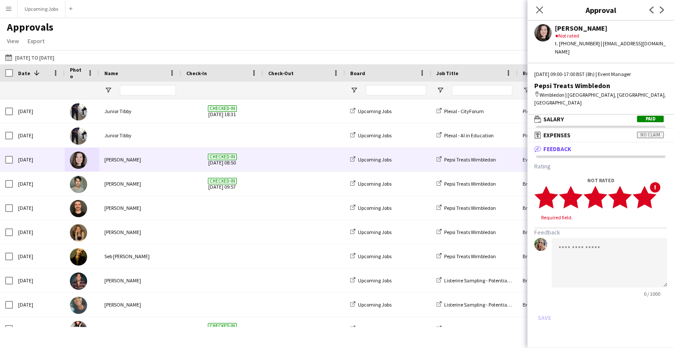
click at [556, 185] on polygon at bounding box center [644, 196] width 24 height 22
click at [556, 235] on textarea at bounding box center [609, 254] width 116 height 50
type textarea "**********"
click at [538, 276] on button "Save" at bounding box center [544, 309] width 20 height 14
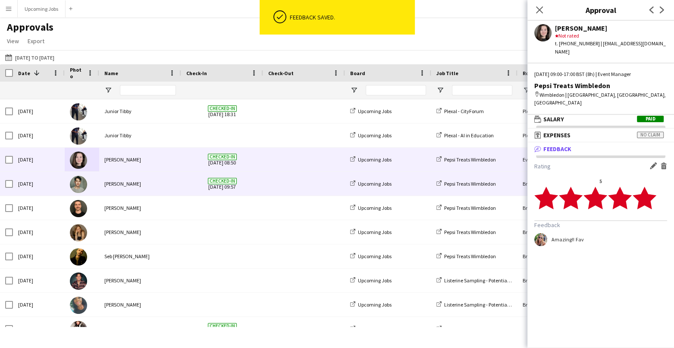
click at [81, 182] on img at bounding box center [78, 183] width 17 height 17
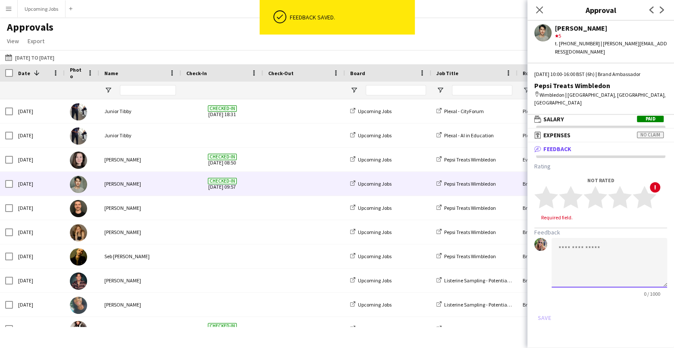
click at [556, 238] on textarea at bounding box center [609, 263] width 116 height 50
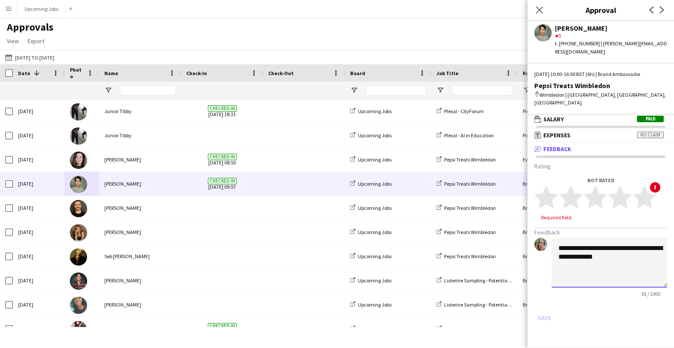
click at [556, 240] on textarea "**********" at bounding box center [609, 263] width 116 height 50
click at [556, 241] on textarea "**********" at bounding box center [609, 263] width 116 height 50
type textarea "**********"
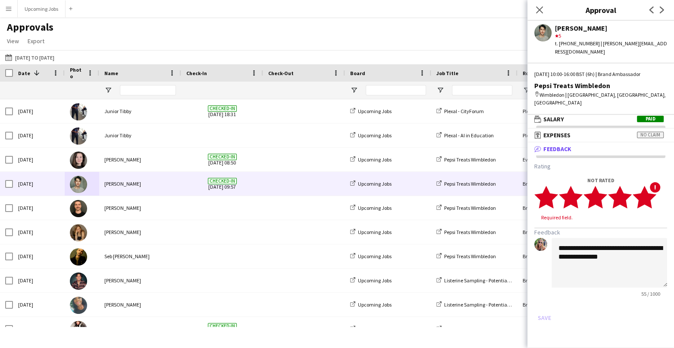
click at [556, 185] on icon "star" at bounding box center [644, 197] width 24 height 24
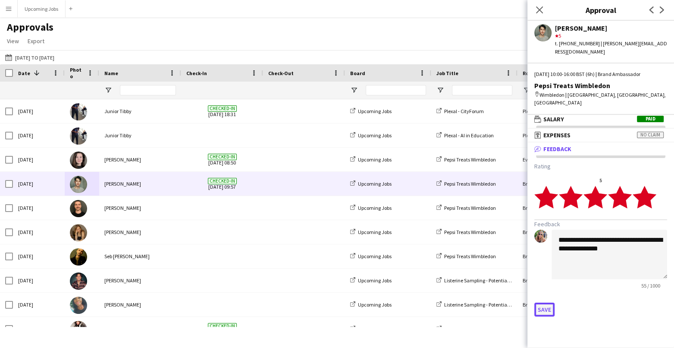
click at [543, 276] on button "Save" at bounding box center [544, 309] width 20 height 14
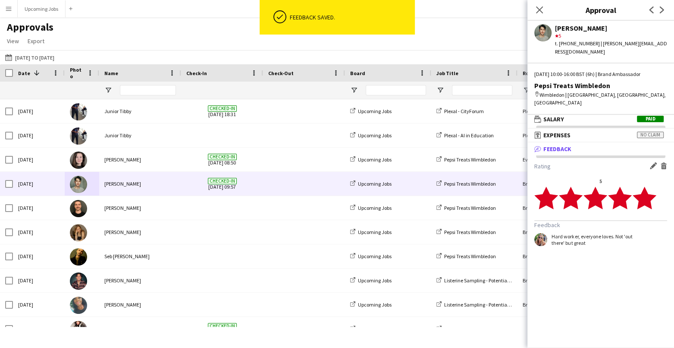
drag, startPoint x: 588, startPoint y: 226, endPoint x: 554, endPoint y: 216, distance: 35.7
click at [554, 216] on form "Rating Edit feedback Delete feedback 5 star star star star star star star star …" at bounding box center [600, 204] width 133 height 84
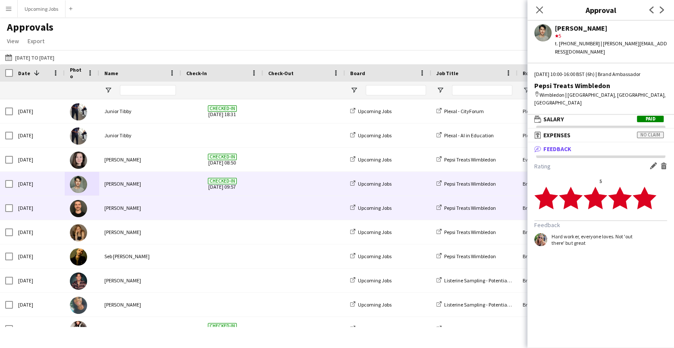
click at [80, 213] on img at bounding box center [78, 208] width 17 height 17
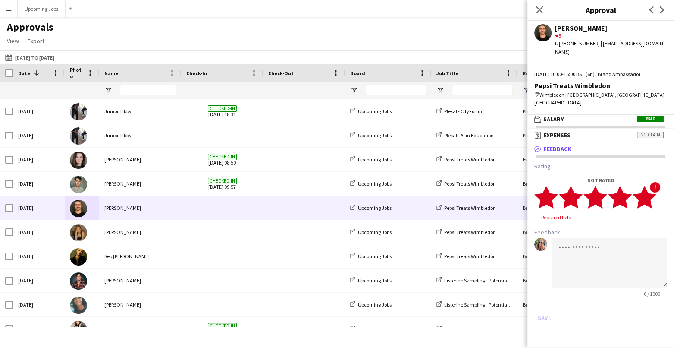
click at [556, 185] on polygon at bounding box center [644, 196] width 24 height 22
click at [556, 230] on textarea at bounding box center [609, 254] width 116 height 50
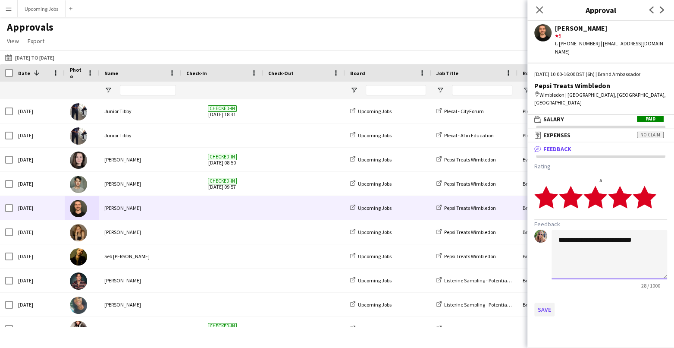
type textarea "**********"
click at [543, 276] on button "Save" at bounding box center [544, 309] width 20 height 14
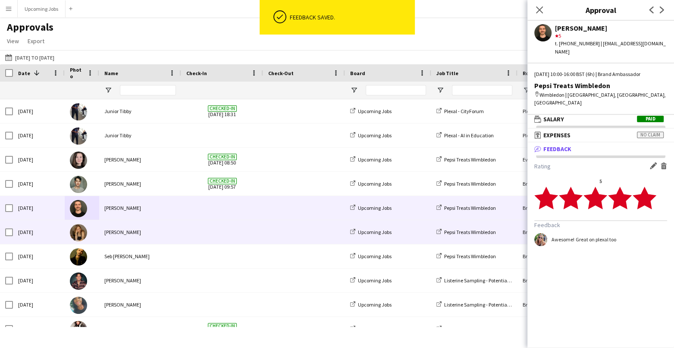
click at [78, 226] on img at bounding box center [78, 232] width 17 height 17
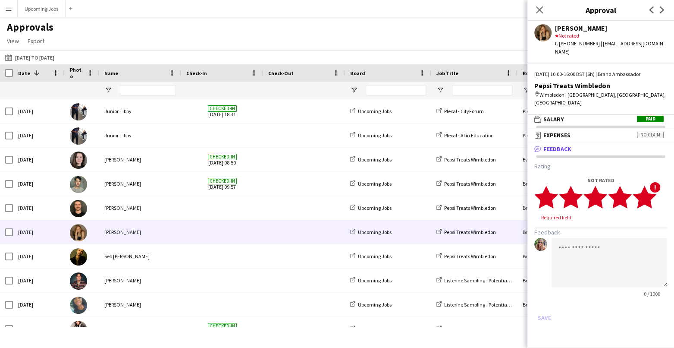
click at [556, 185] on icon "star" at bounding box center [644, 197] width 24 height 24
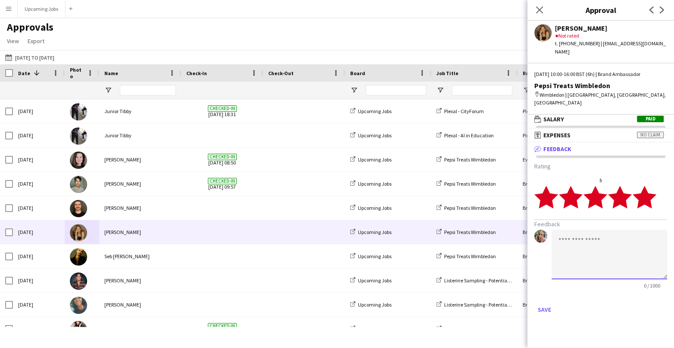
click at [556, 231] on textarea at bounding box center [609, 254] width 116 height 50
type textarea "**********"
click at [540, 276] on button "Save" at bounding box center [544, 309] width 20 height 14
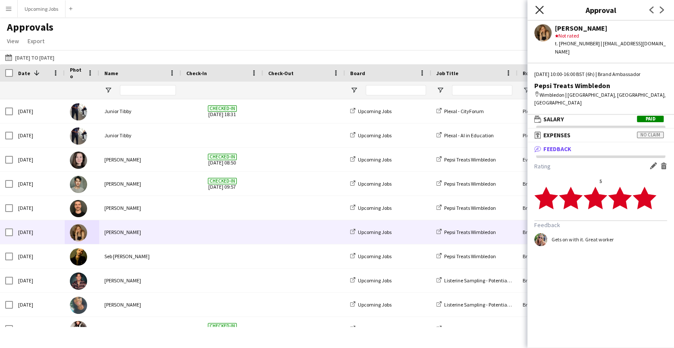
click at [539, 11] on icon "Close pop-in" at bounding box center [539, 10] width 8 height 8
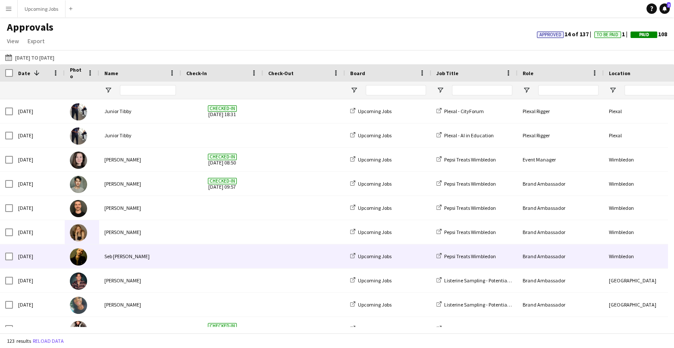
click at [78, 257] on img at bounding box center [78, 256] width 17 height 17
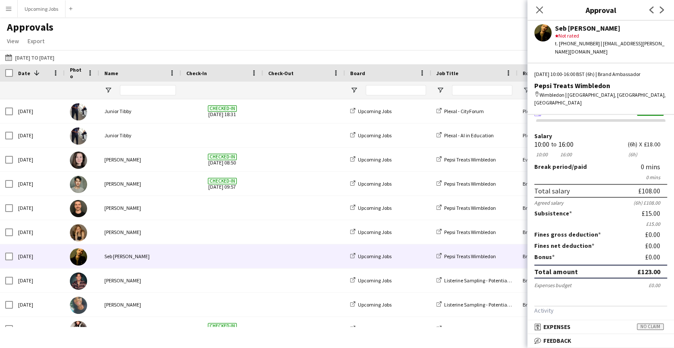
scroll to position [52, 0]
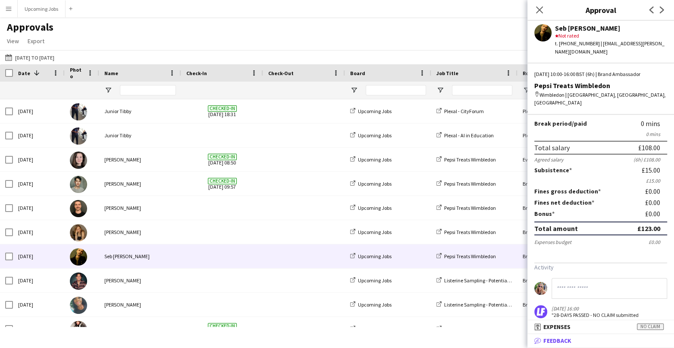
click at [556, 276] on span "Feedback" at bounding box center [557, 340] width 28 height 8
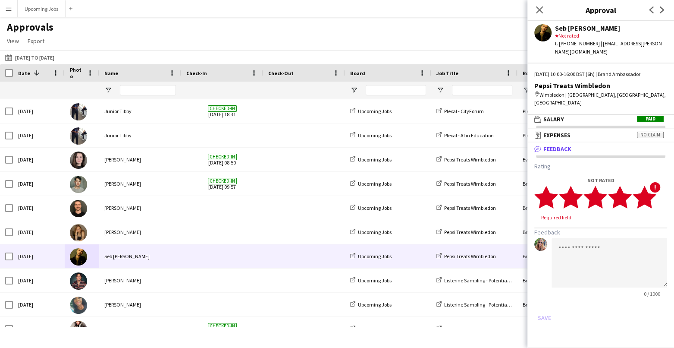
click at [556, 185] on icon "star" at bounding box center [644, 197] width 24 height 24
click at [556, 231] on textarea at bounding box center [609, 254] width 116 height 50
type textarea "*"
type textarea "******"
click at [543, 276] on button "Save" at bounding box center [544, 309] width 20 height 14
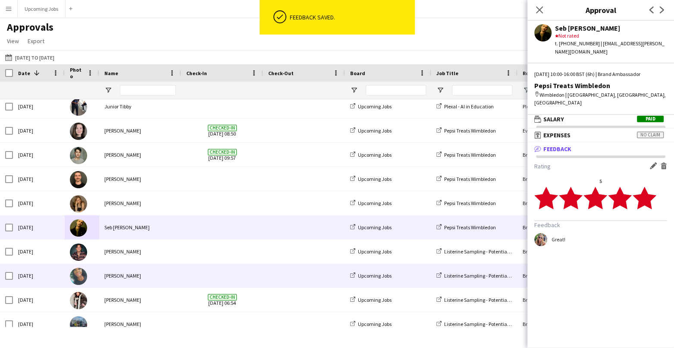
scroll to position [42, 0]
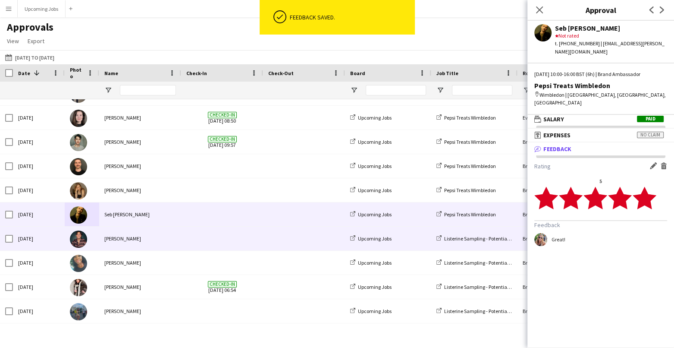
click at [85, 237] on img at bounding box center [78, 238] width 17 height 17
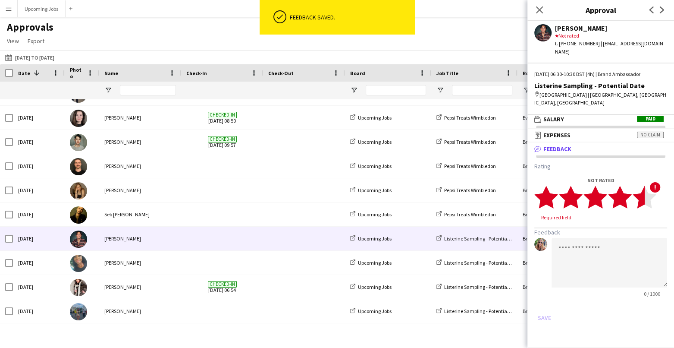
click at [556, 185] on polygon at bounding box center [644, 196] width 24 height 22
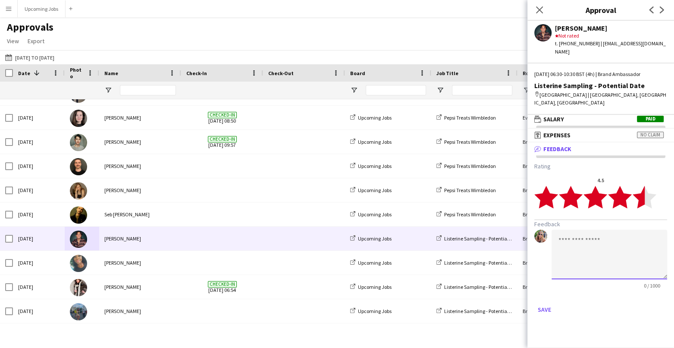
click at [556, 229] on textarea at bounding box center [609, 254] width 116 height 50
type textarea "**********"
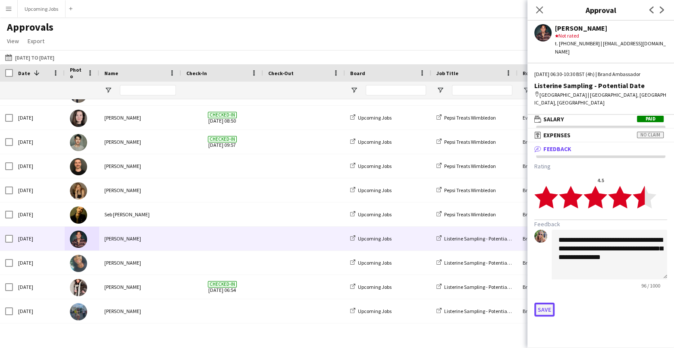
click at [539, 276] on button "Save" at bounding box center [544, 309] width 20 height 14
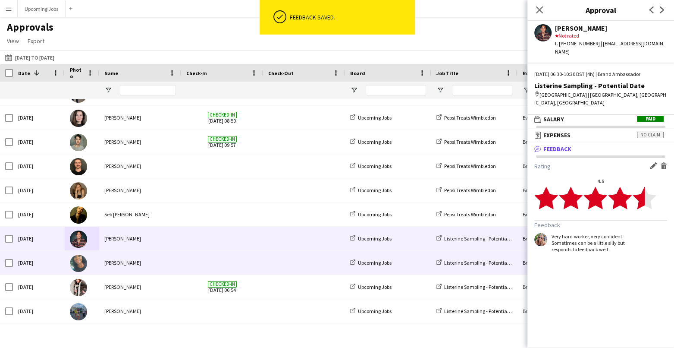
click at [78, 262] on img at bounding box center [78, 262] width 17 height 17
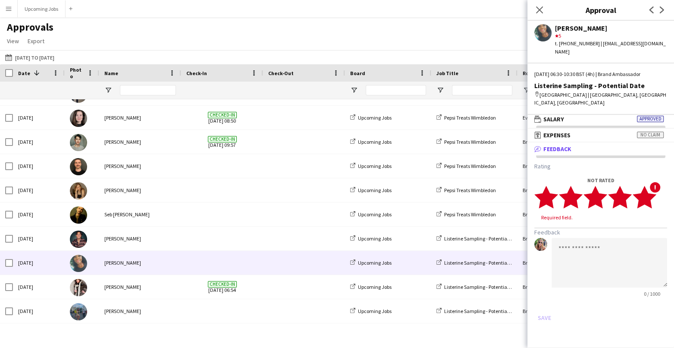
click at [556, 185] on polygon at bounding box center [644, 196] width 24 height 22
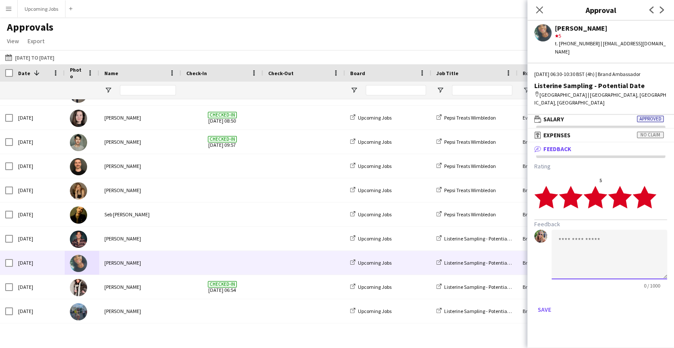
click at [556, 235] on textarea at bounding box center [609, 254] width 116 height 50
type textarea "**********"
click at [540, 8] on icon at bounding box center [539, 10] width 8 height 8
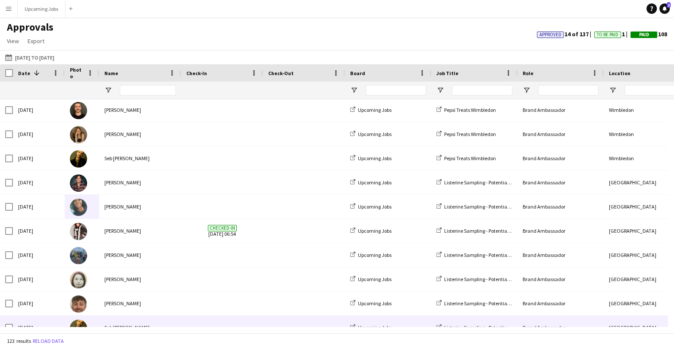
scroll to position [158, 0]
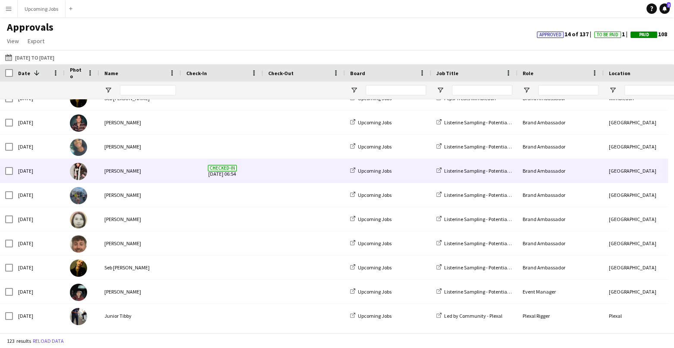
click at [86, 170] on img at bounding box center [78, 171] width 17 height 17
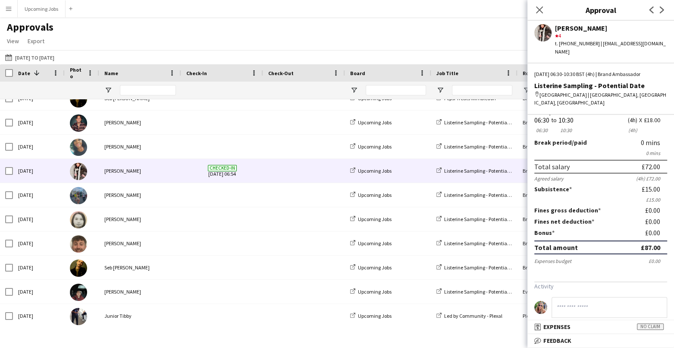
scroll to position [69, 0]
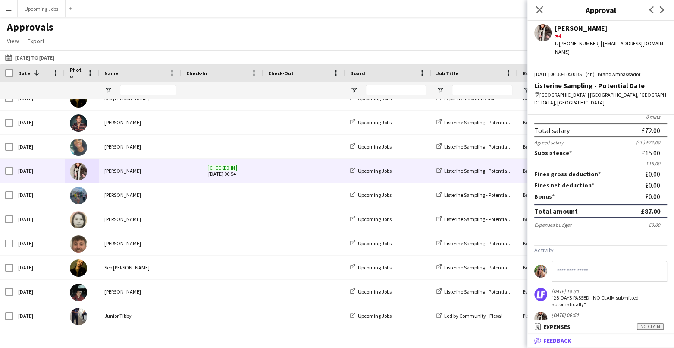
click at [556, 276] on mat-panel-title "bubble-pencil Feedback" at bounding box center [598, 340] width 143 height 8
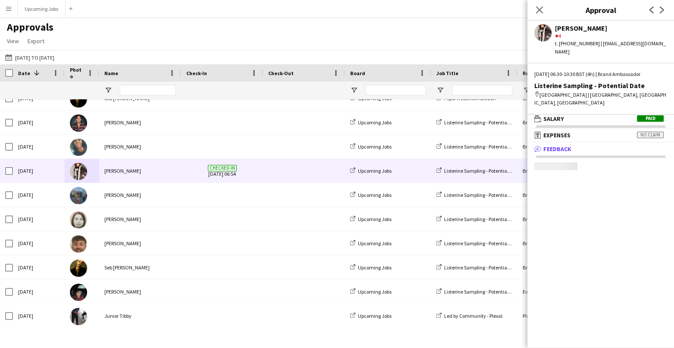
scroll to position [2, 0]
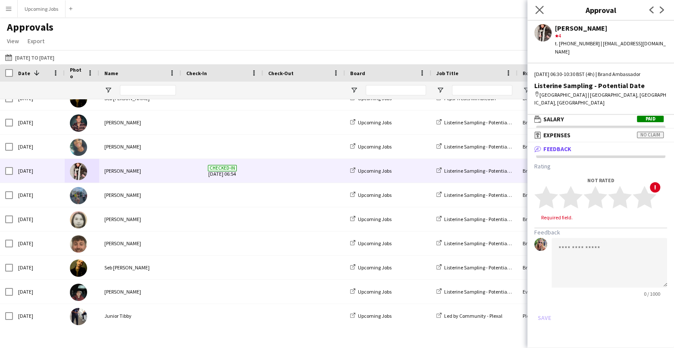
click at [533, 8] on app-icon "Close pop-in" at bounding box center [539, 10] width 13 height 13
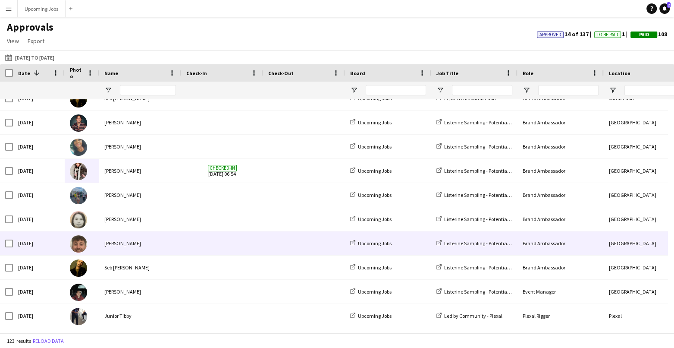
click at [75, 242] on img at bounding box center [78, 243] width 17 height 17
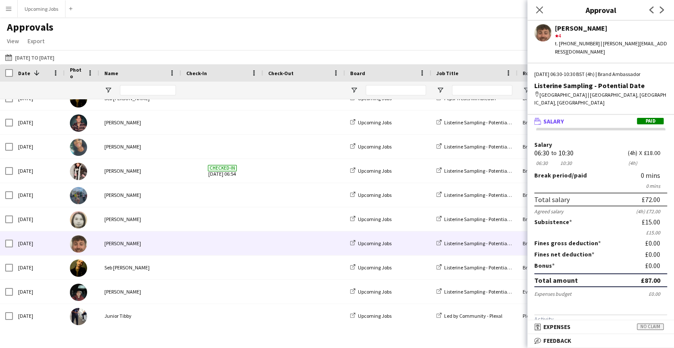
scroll to position [52, 0]
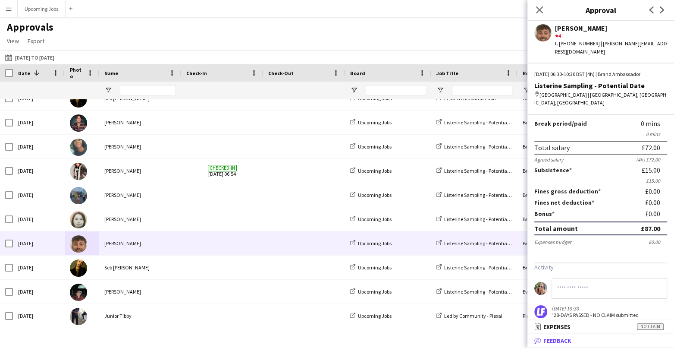
click at [556, 276] on span "Feedback" at bounding box center [557, 340] width 28 height 8
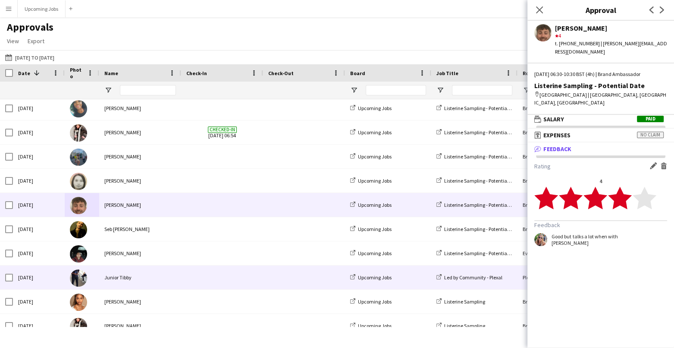
scroll to position [207, 0]
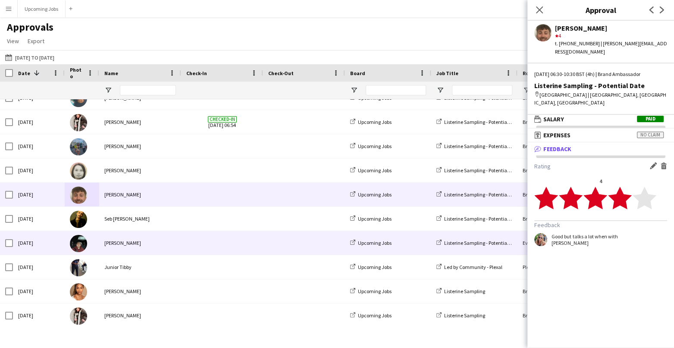
click at [84, 247] on img at bounding box center [78, 243] width 17 height 17
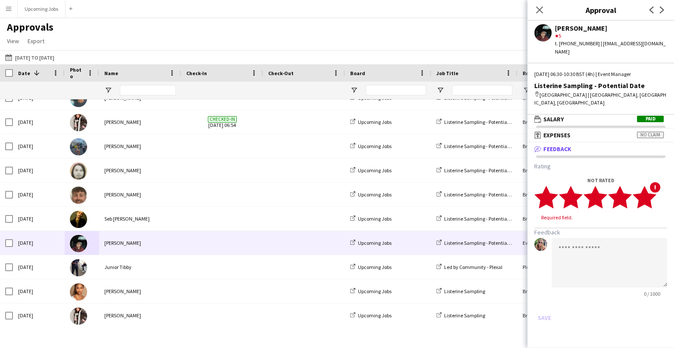
click at [556, 185] on polygon at bounding box center [644, 196] width 24 height 22
click at [556, 229] on textarea at bounding box center [609, 254] width 116 height 50
type textarea "***"
click at [537, 276] on button "Save" at bounding box center [544, 309] width 20 height 14
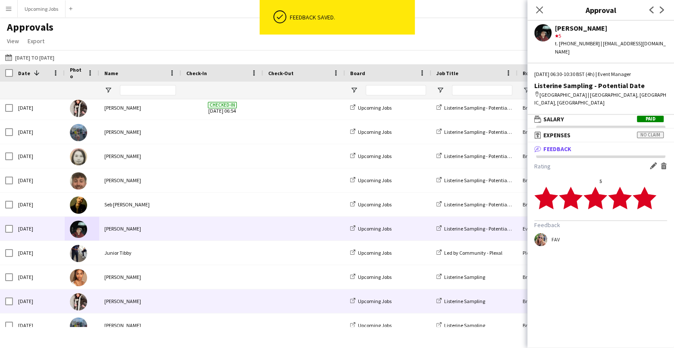
scroll to position [228, 0]
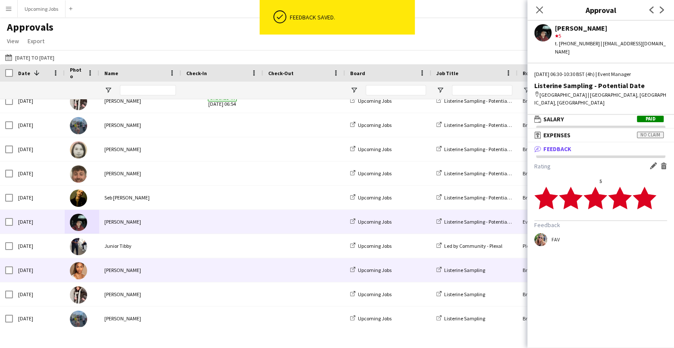
click at [79, 269] on img at bounding box center [78, 270] width 17 height 17
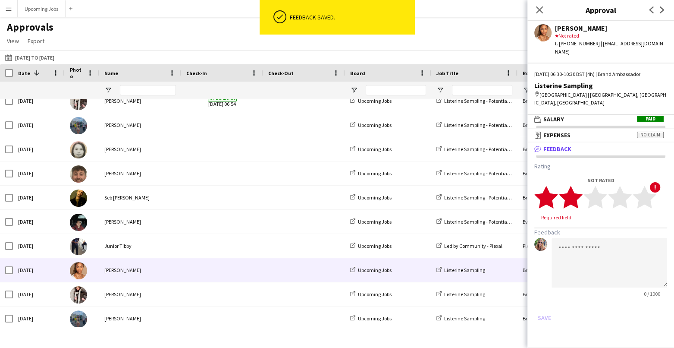
click at [556, 185] on polygon at bounding box center [571, 196] width 24 height 22
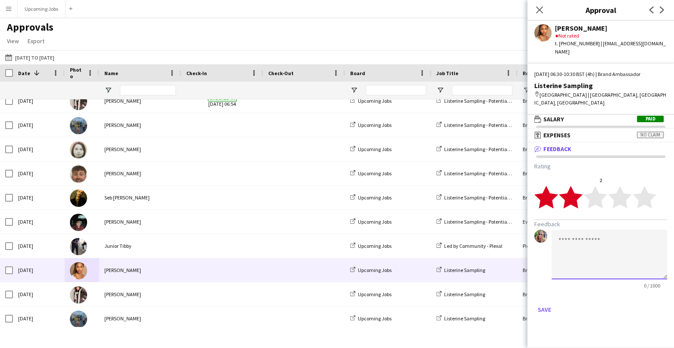
click at [556, 229] on textarea at bounding box center [609, 254] width 116 height 50
type textarea "**********"
click at [545, 276] on button "Save" at bounding box center [544, 309] width 20 height 14
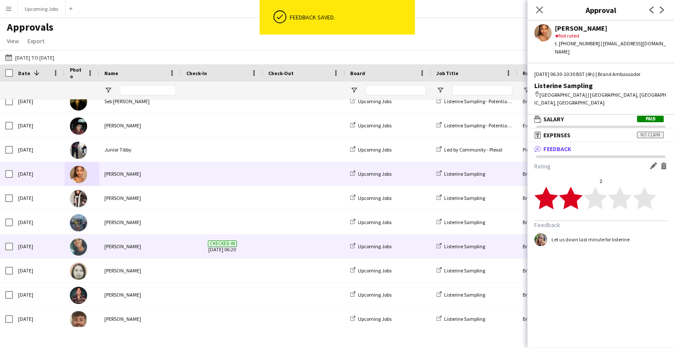
scroll to position [367, 0]
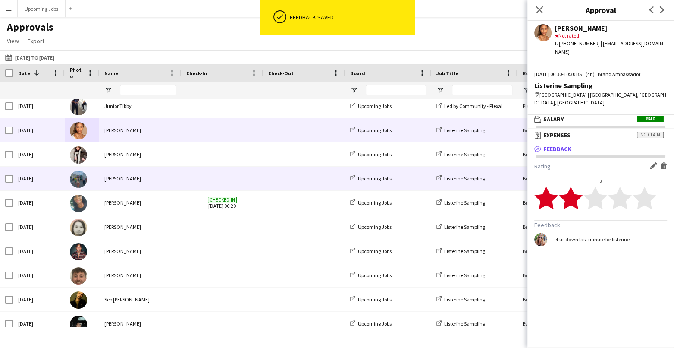
click at [75, 175] on img at bounding box center [78, 178] width 17 height 17
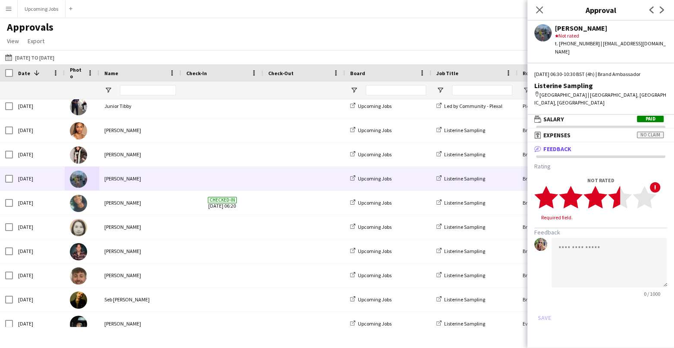
click at [556, 185] on icon "star" at bounding box center [620, 197] width 24 height 24
click at [556, 244] on textarea at bounding box center [609, 254] width 116 height 50
type textarea "*"
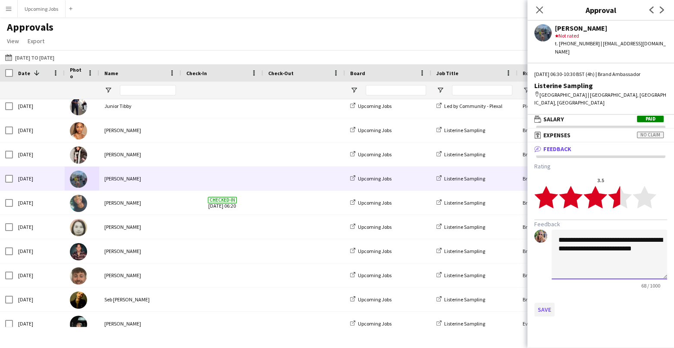
type textarea "**********"
click at [547, 276] on button "Save" at bounding box center [544, 309] width 20 height 14
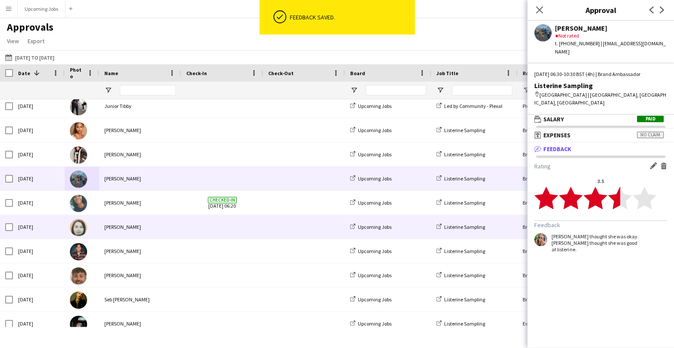
click at [72, 229] on img at bounding box center [78, 227] width 17 height 17
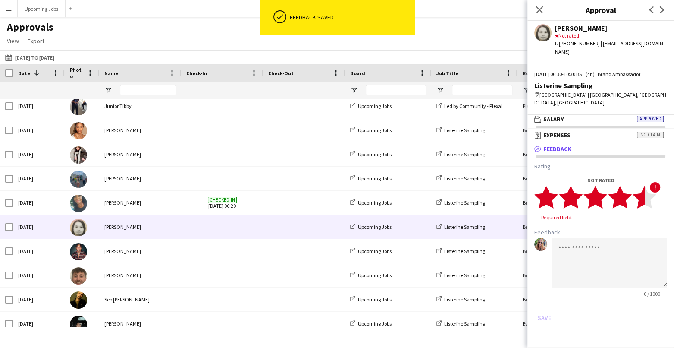
click at [556, 185] on polygon at bounding box center [644, 196] width 24 height 22
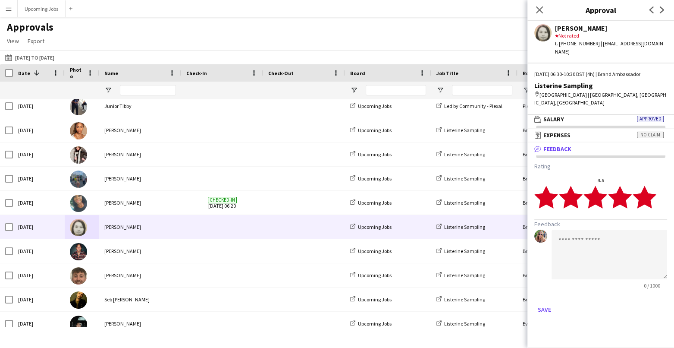
click at [556, 185] on polygon at bounding box center [644, 196] width 24 height 22
click at [556, 229] on textarea at bounding box center [609, 254] width 116 height 50
type textarea "**********"
click at [549, 276] on button "Save" at bounding box center [544, 309] width 20 height 14
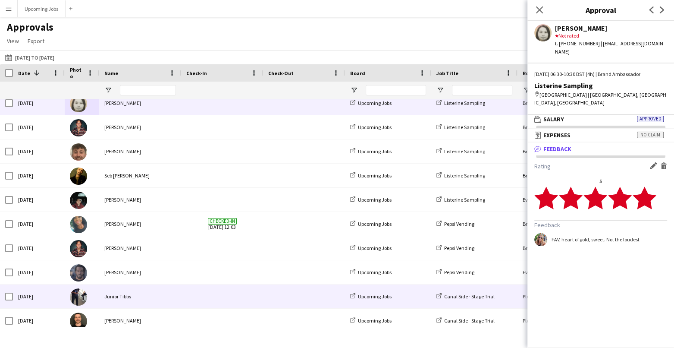
scroll to position [509, 0]
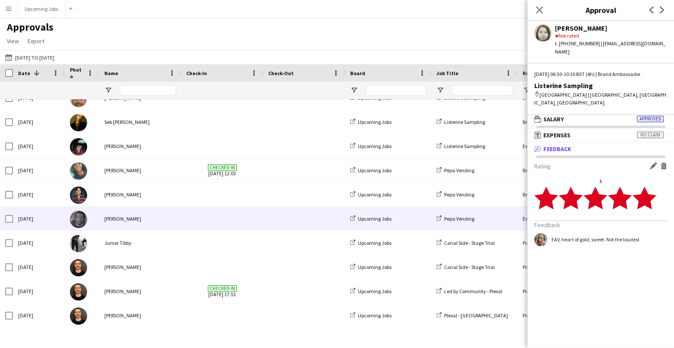
click at [83, 220] on img at bounding box center [78, 218] width 17 height 17
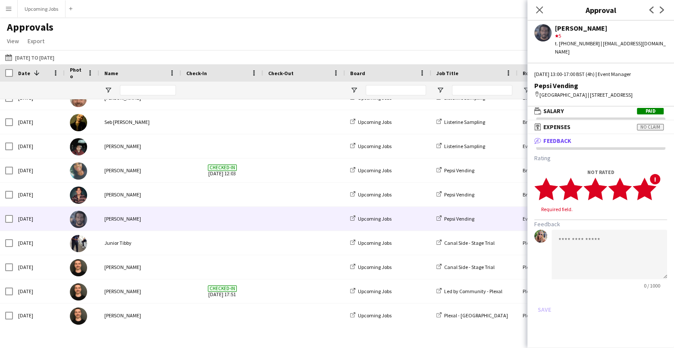
click at [556, 188] on polygon at bounding box center [644, 189] width 24 height 22
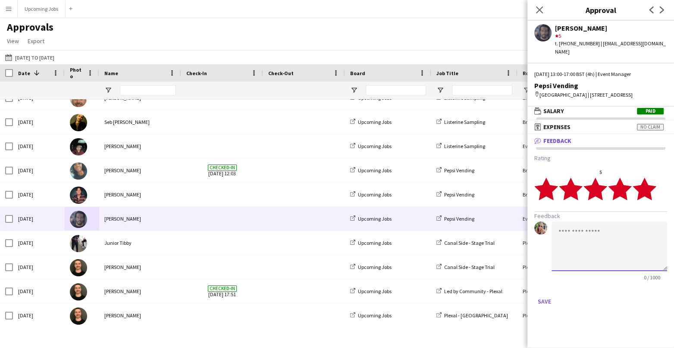
click at [556, 238] on textarea at bounding box center [609, 246] width 116 height 50
type textarea "**********"
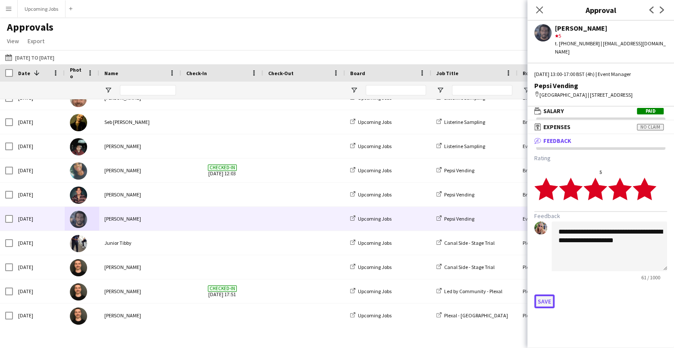
click at [543, 276] on button "Save" at bounding box center [544, 301] width 20 height 14
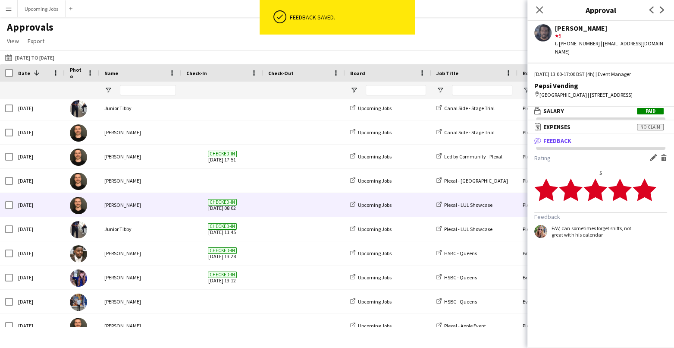
scroll to position [679, 0]
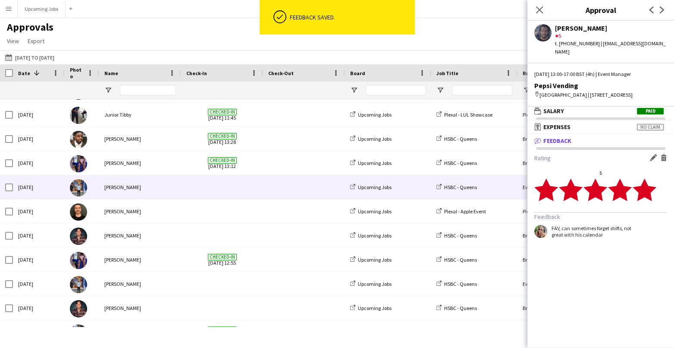
click at [71, 182] on img at bounding box center [78, 187] width 17 height 17
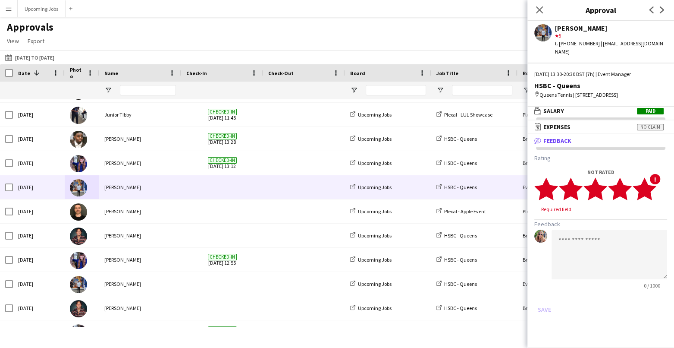
click at [556, 179] on polygon at bounding box center [644, 189] width 24 height 22
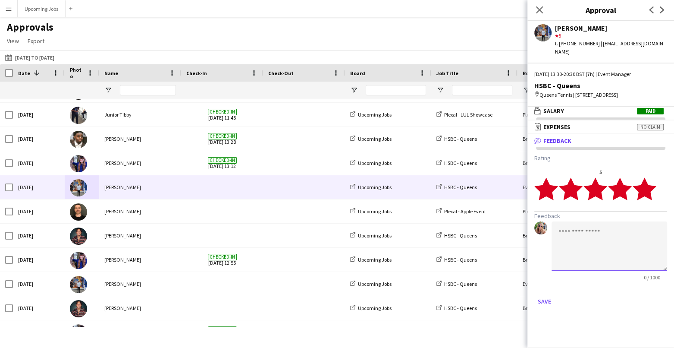
click at [556, 234] on textarea at bounding box center [609, 246] width 116 height 50
type textarea "***"
click at [536, 276] on button "Save" at bounding box center [544, 301] width 20 height 14
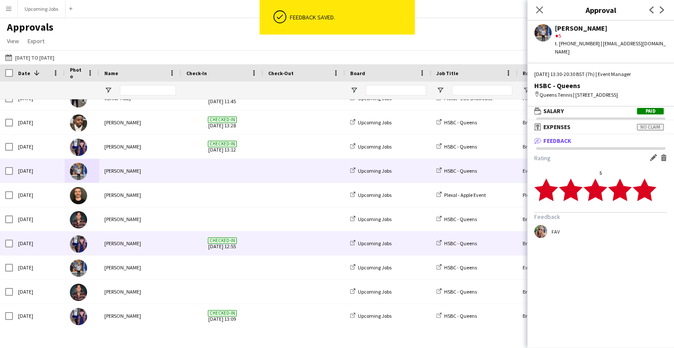
click at [76, 243] on img at bounding box center [78, 243] width 17 height 17
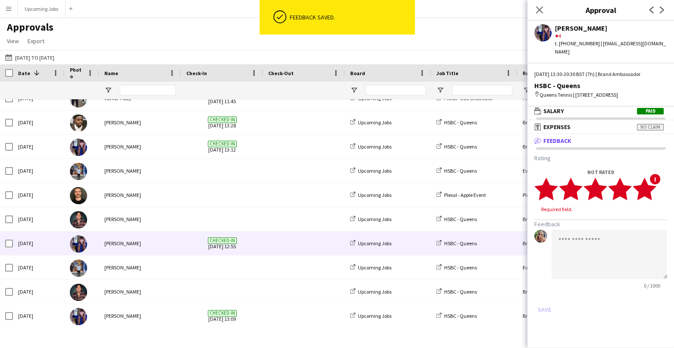
click at [556, 186] on icon "star" at bounding box center [644, 189] width 24 height 24
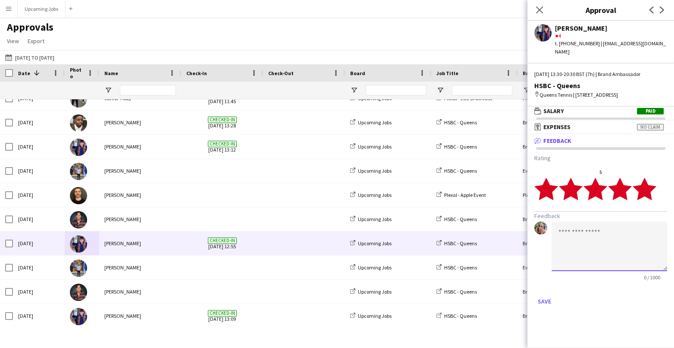
click at [556, 224] on textarea at bounding box center [609, 246] width 116 height 50
type textarea "**********"
click at [542, 276] on button "Save" at bounding box center [544, 301] width 20 height 14
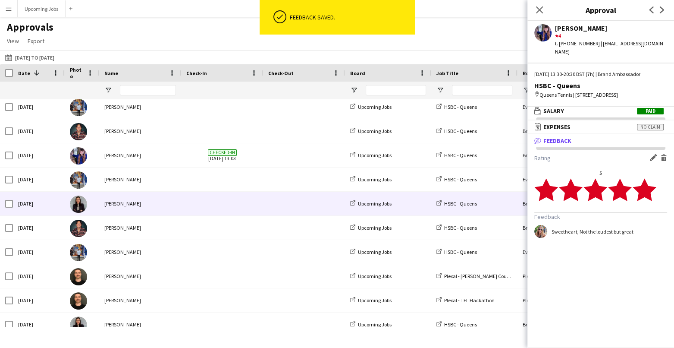
click at [79, 209] on img at bounding box center [78, 203] width 17 height 17
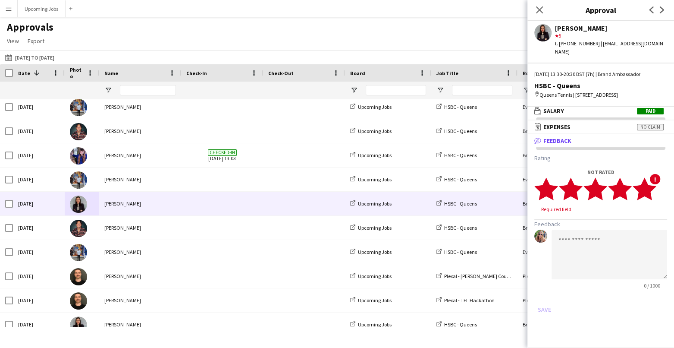
click at [556, 179] on polygon at bounding box center [644, 189] width 24 height 22
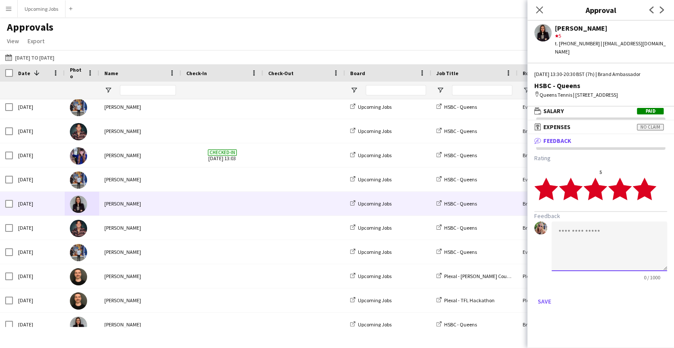
click at [556, 232] on textarea at bounding box center [609, 246] width 116 height 50
type textarea "**********"
click at [538, 276] on button "Save" at bounding box center [544, 301] width 20 height 14
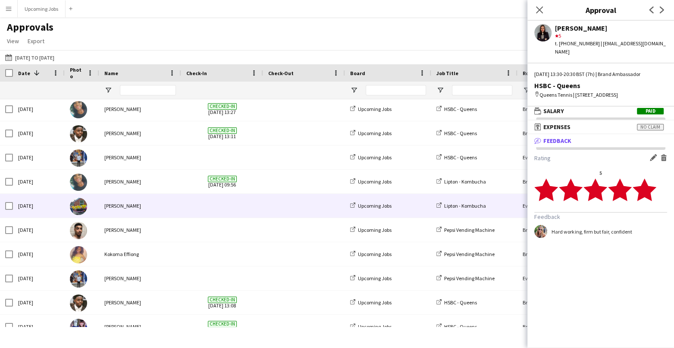
click at [76, 202] on img at bounding box center [78, 205] width 17 height 17
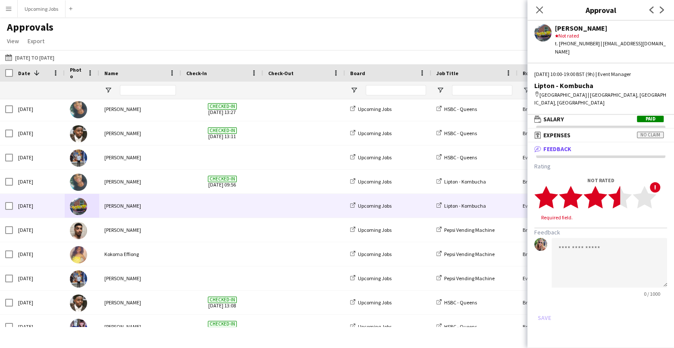
click at [556, 190] on polygon at bounding box center [620, 196] width 24 height 22
click at [556, 189] on polygon at bounding box center [620, 196] width 24 height 22
click at [556, 237] on textarea at bounding box center [609, 254] width 116 height 50
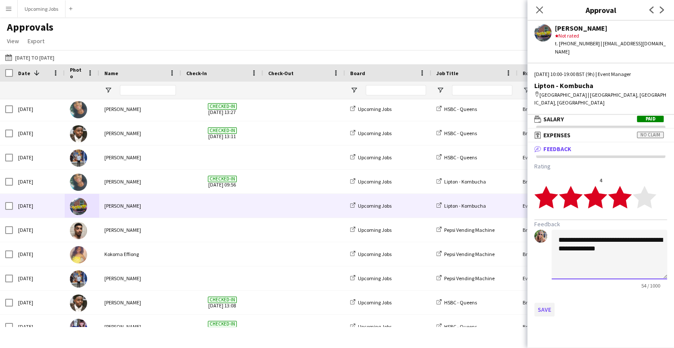
type textarea "**********"
click at [543, 276] on button "Save" at bounding box center [544, 309] width 20 height 14
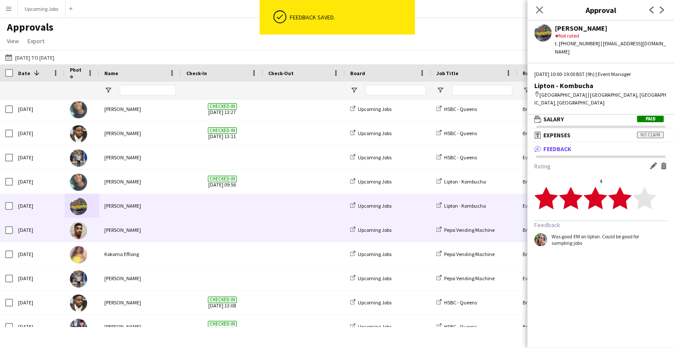
click at [78, 230] on img at bounding box center [78, 230] width 17 height 17
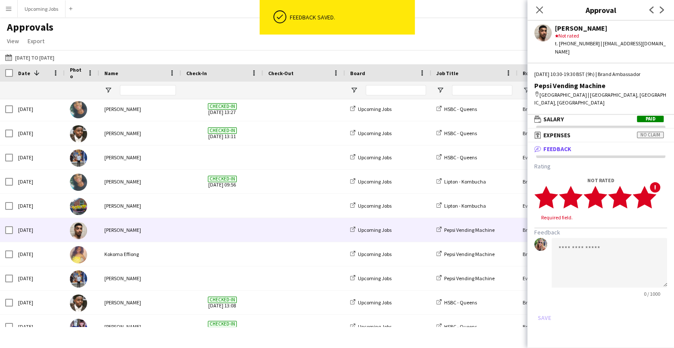
click at [556, 189] on polygon at bounding box center [644, 196] width 24 height 22
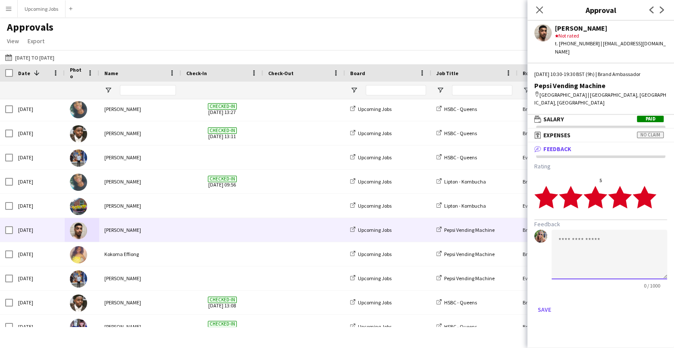
click at [556, 237] on textarea at bounding box center [609, 254] width 116 height 50
type textarea "***"
click at [539, 276] on button "Save" at bounding box center [544, 309] width 20 height 14
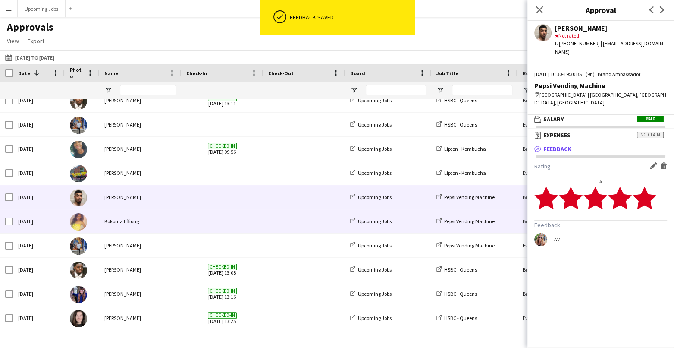
click at [106, 221] on div "Kokoma Effiong" at bounding box center [140, 221] width 82 height 24
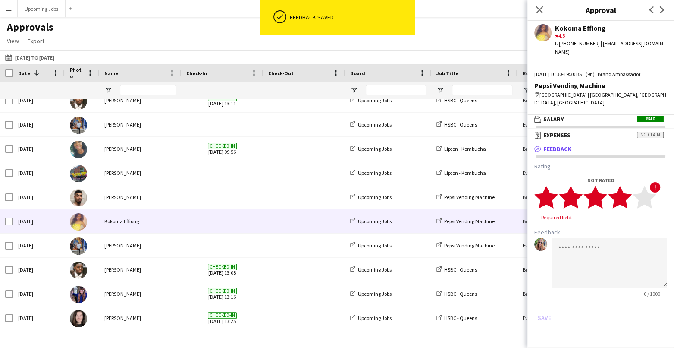
click at [556, 193] on polygon at bounding box center [620, 196] width 24 height 22
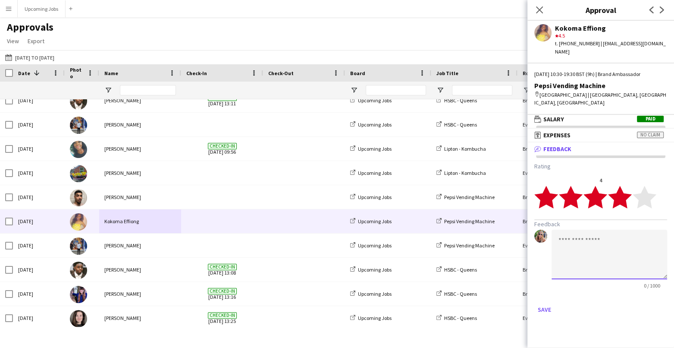
click at [556, 229] on textarea at bounding box center [609, 254] width 116 height 50
type textarea "**********"
click at [543, 276] on button "Save" at bounding box center [544, 309] width 20 height 14
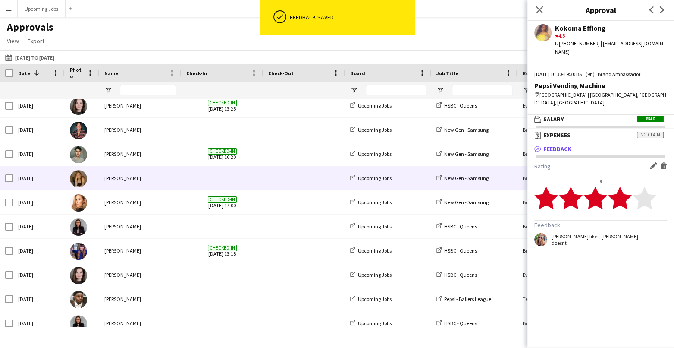
click at [75, 199] on img at bounding box center [78, 202] width 17 height 17
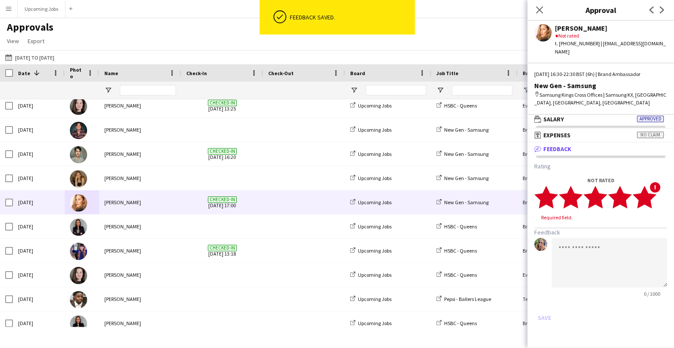
click at [556, 191] on icon "star" at bounding box center [644, 197] width 24 height 24
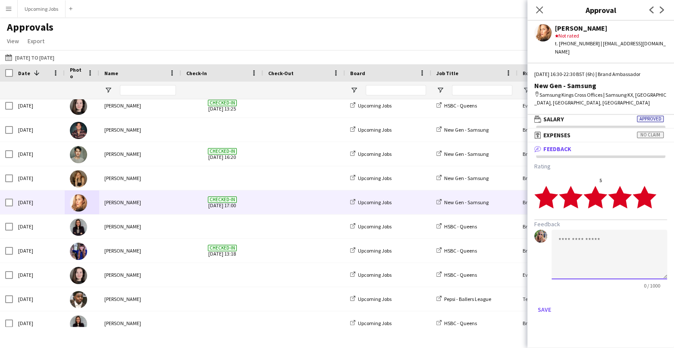
click at [556, 247] on textarea at bounding box center [609, 254] width 116 height 50
type textarea "****"
click at [542, 276] on button "Save" at bounding box center [544, 309] width 20 height 14
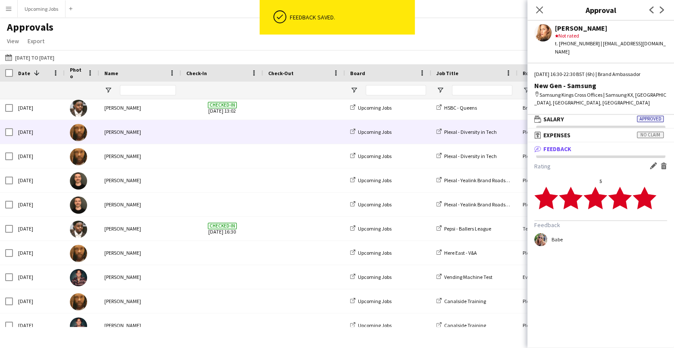
click at [75, 136] on img at bounding box center [78, 132] width 17 height 17
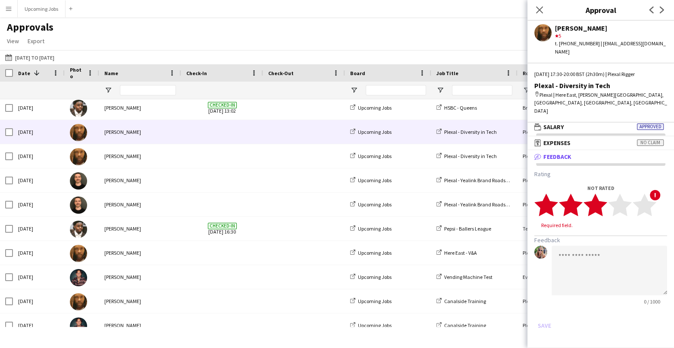
click at [556, 193] on polygon at bounding box center [595, 204] width 24 height 22
click at [556, 237] on textarea at bounding box center [609, 262] width 116 height 50
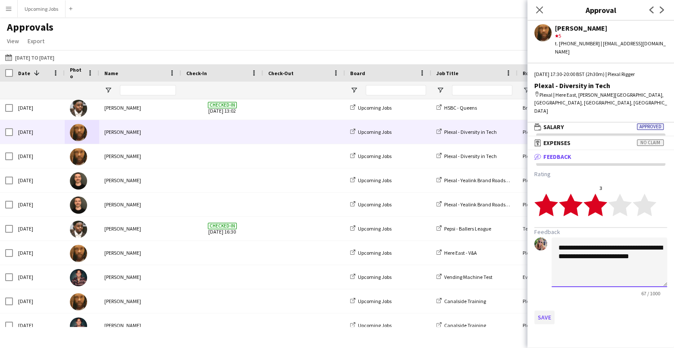
type textarea "**********"
click at [546, 276] on button "Save" at bounding box center [544, 317] width 20 height 14
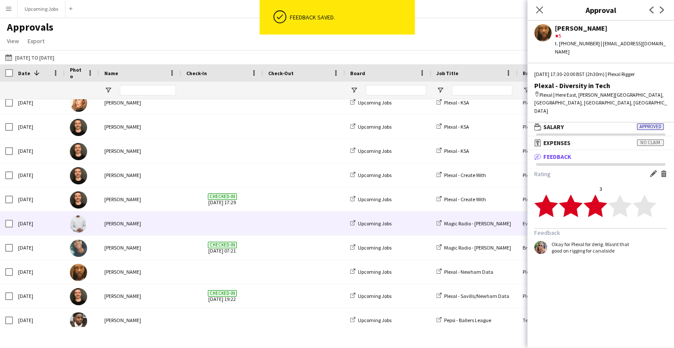
click at [80, 222] on img at bounding box center [78, 223] width 17 height 17
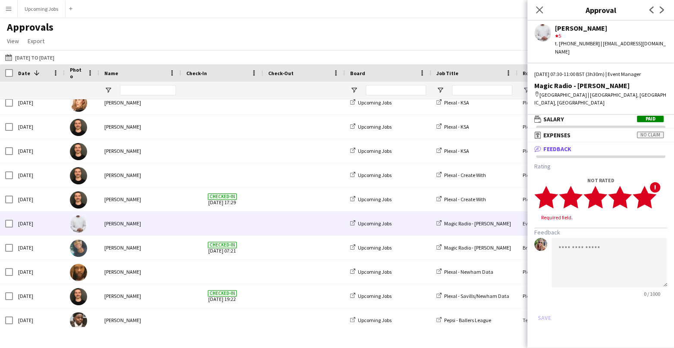
click at [556, 185] on icon "star" at bounding box center [644, 197] width 24 height 24
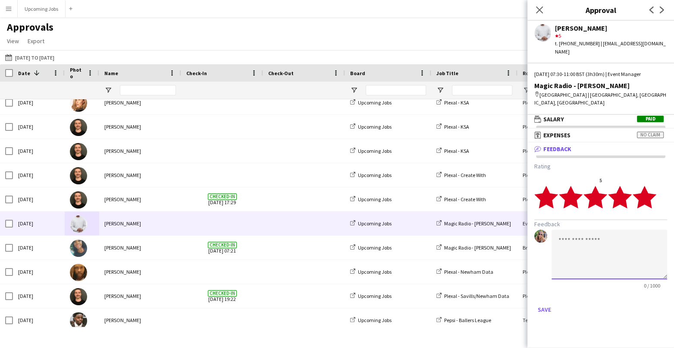
click at [556, 238] on textarea at bounding box center [609, 254] width 116 height 50
type textarea "**********"
click at [544, 276] on button "Save" at bounding box center [544, 309] width 20 height 14
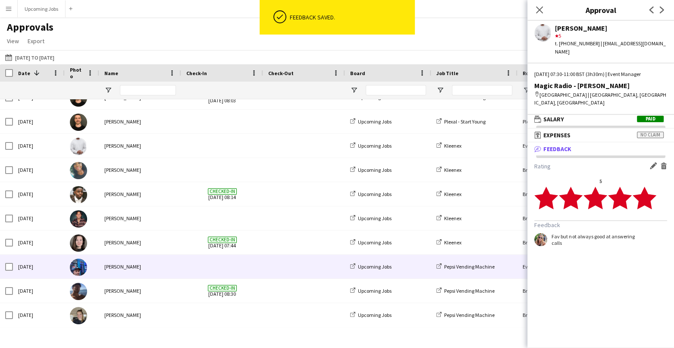
click at [76, 269] on img at bounding box center [78, 266] width 17 height 17
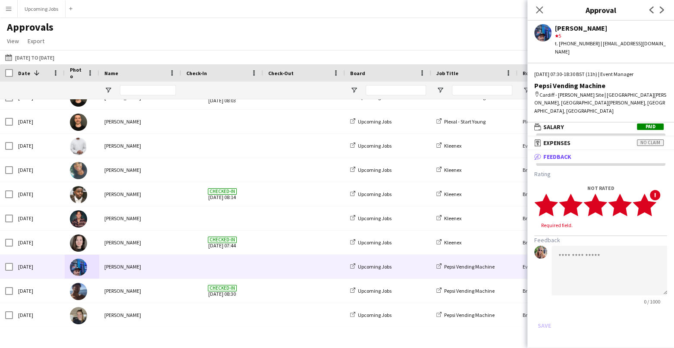
click at [556, 193] on polygon at bounding box center [644, 204] width 24 height 22
click at [556, 241] on textarea at bounding box center [609, 262] width 116 height 50
type textarea "****"
click at [544, 276] on button "Save" at bounding box center [544, 317] width 20 height 14
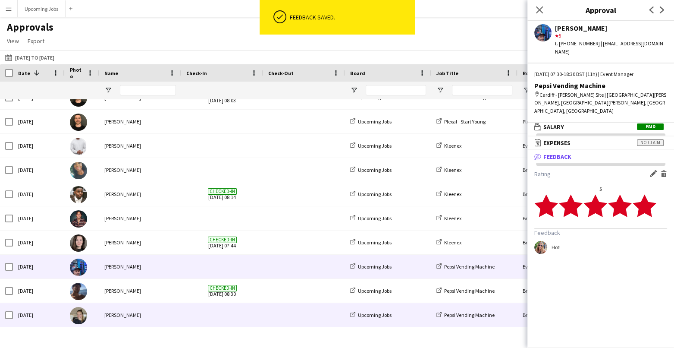
click at [76, 276] on img at bounding box center [78, 315] width 17 height 17
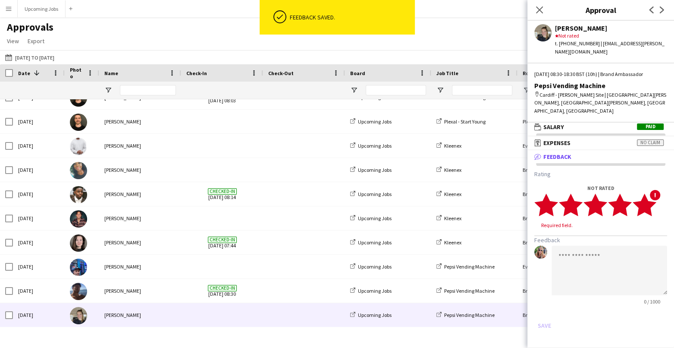
click at [556, 193] on polygon at bounding box center [644, 204] width 24 height 22
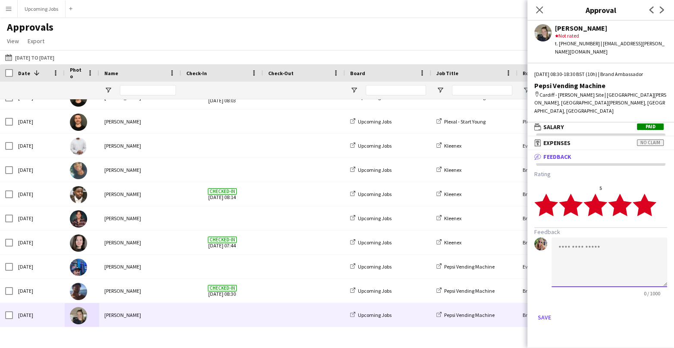
click at [556, 237] on textarea at bounding box center [609, 262] width 116 height 50
type textarea "**********"
click at [539, 276] on button "Save" at bounding box center [544, 317] width 20 height 14
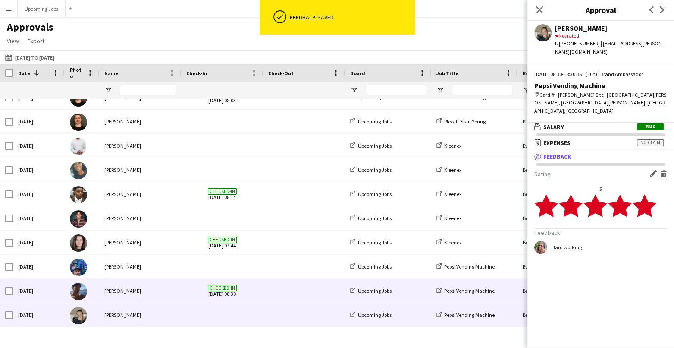
click at [76, 276] on img at bounding box center [78, 290] width 17 height 17
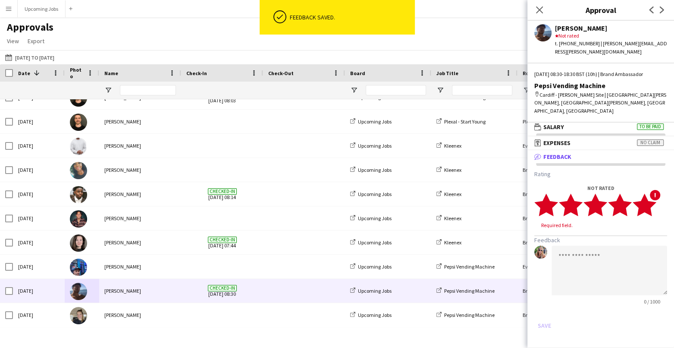
click at [556, 193] on polygon at bounding box center [644, 204] width 24 height 22
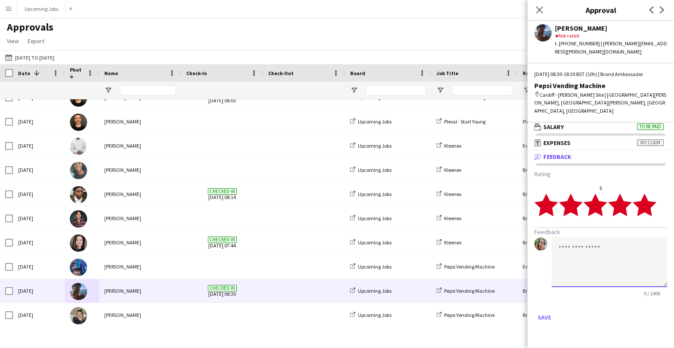
click at [556, 240] on textarea at bounding box center [609, 262] width 116 height 50
type textarea "**********"
click at [543, 276] on button "Save" at bounding box center [544, 317] width 20 height 14
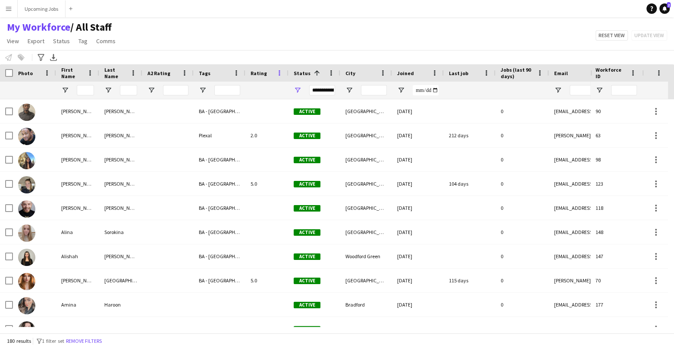
click at [280, 72] on span at bounding box center [280, 73] width 8 height 8
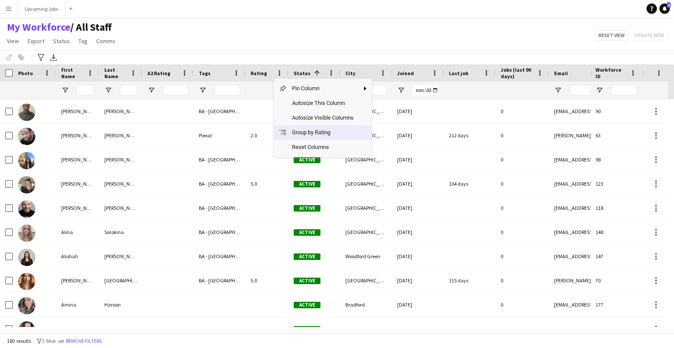
click at [292, 134] on span "Group by Rating" at bounding box center [323, 132] width 72 height 15
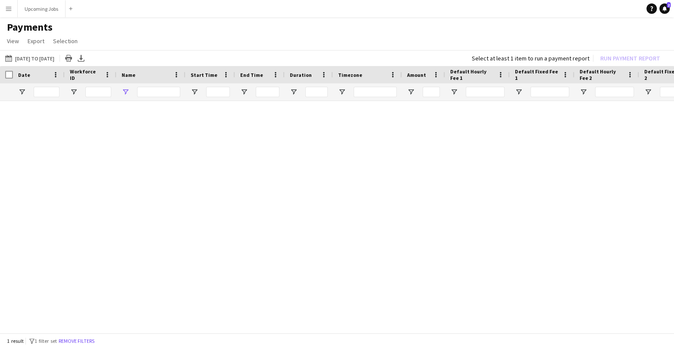
type input "*****"
drag, startPoint x: 159, startPoint y: 94, endPoint x: 123, endPoint y: 91, distance: 36.4
click at [122, 91] on div "*****" at bounding box center [150, 91] width 69 height 17
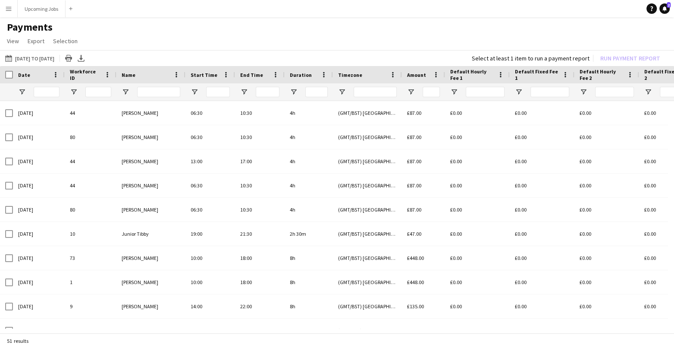
click at [6, 4] on button "Menu" at bounding box center [8, 8] width 17 height 17
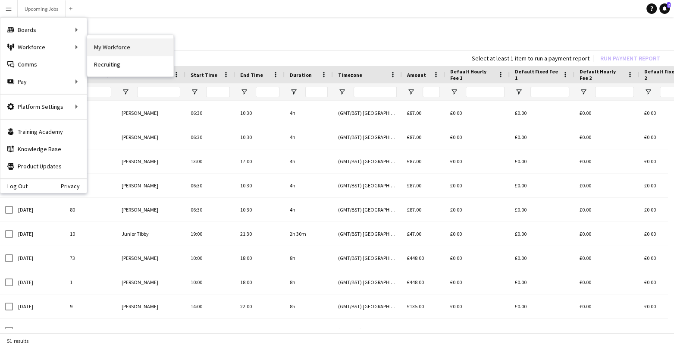
click at [95, 51] on link "My Workforce" at bounding box center [130, 46] width 86 height 17
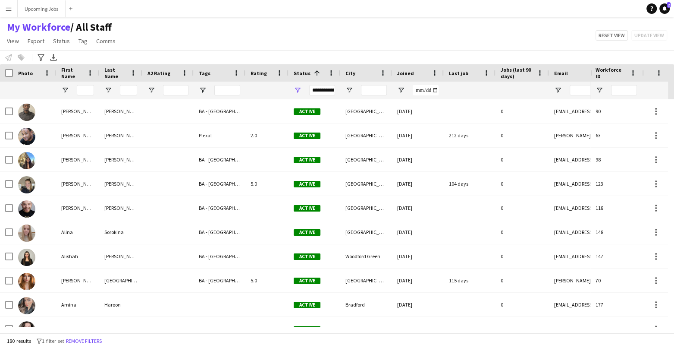
click at [261, 76] on div "Rating" at bounding box center [261, 72] width 22 height 13
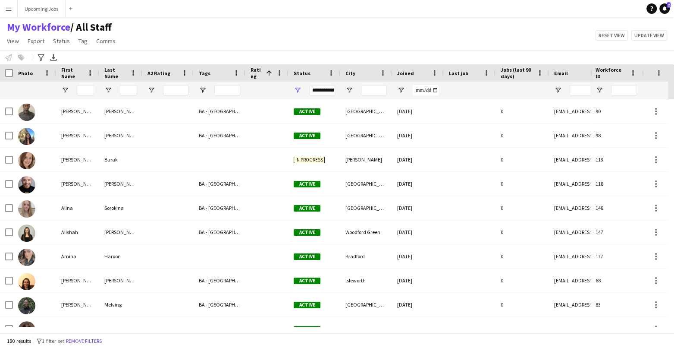
click at [273, 75] on div "Rating 1" at bounding box center [266, 72] width 33 height 17
click at [269, 73] on span at bounding box center [269, 73] width 8 height 8
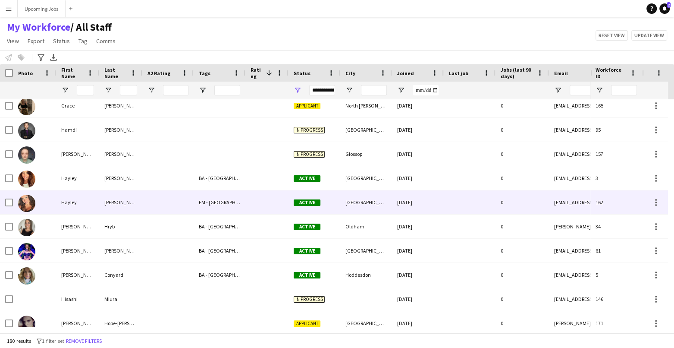
click at [27, 208] on img at bounding box center [26, 202] width 17 height 17
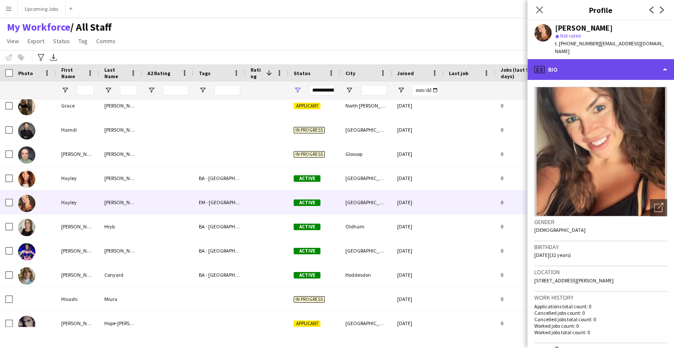
click at [556, 61] on div "profile Bio" at bounding box center [600, 69] width 147 height 21
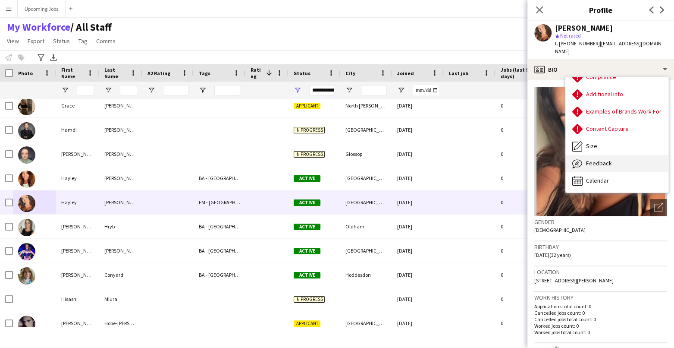
click at [556, 159] on span "Feedback" at bounding box center [599, 163] width 26 height 8
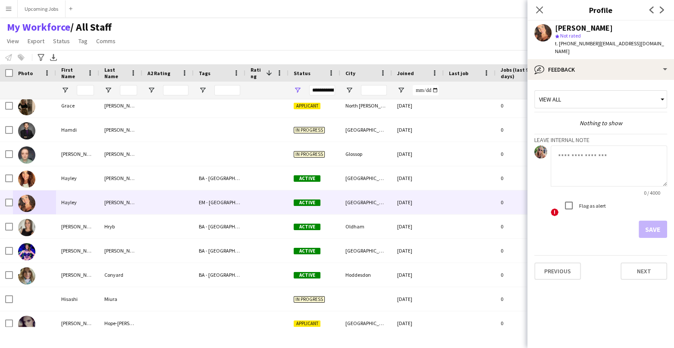
click at [556, 93] on div "View all" at bounding box center [596, 99] width 123 height 16
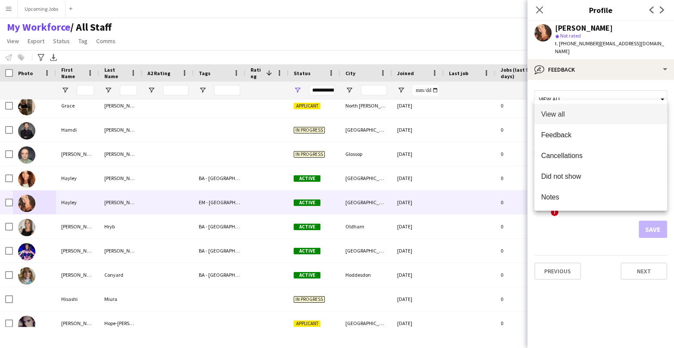
click at [556, 93] on div at bounding box center [337, 174] width 674 height 348
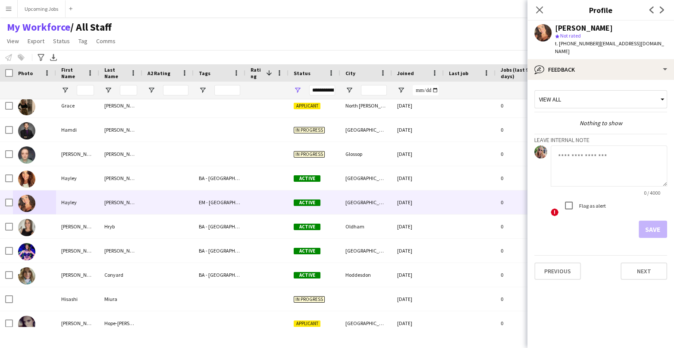
click at [556, 228] on div "Save" at bounding box center [600, 228] width 133 height 17
click at [208, 49] on div "My Workforce / All Staff View Views Default view All Staff [GEOGRAPHIC_DATA] EM…" at bounding box center [337, 35] width 674 height 29
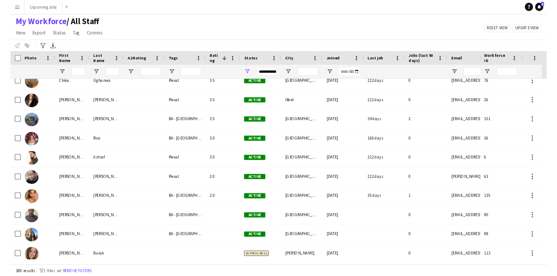
scroll to position [952, 0]
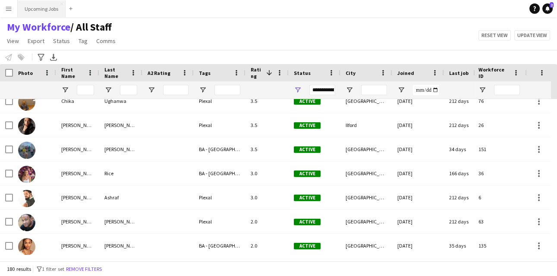
click at [41, 12] on button "Upcoming Jobs Close" at bounding box center [42, 8] width 48 height 17
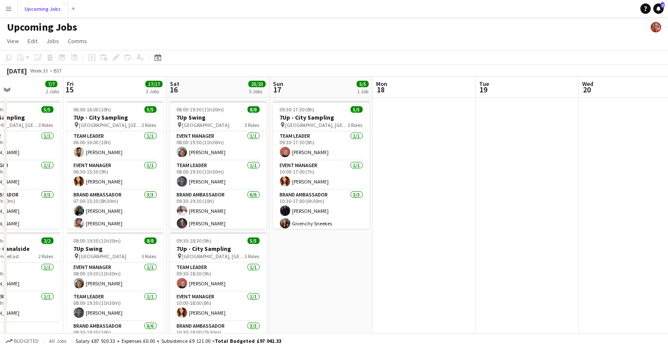
scroll to position [0, 246]
click at [309, 142] on app-card-role "Team Leader [DATE] 09:30-17:30 (8h) [PERSON_NAME]" at bounding box center [321, 145] width 97 height 29
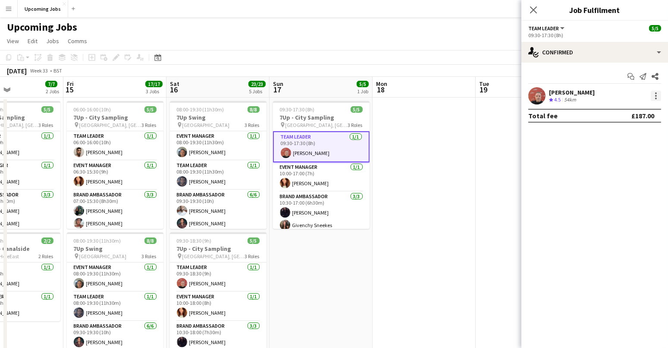
click at [556, 96] on div at bounding box center [656, 96] width 10 height 10
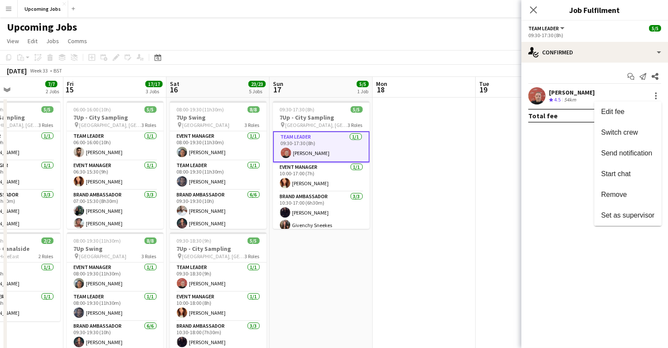
click at [310, 104] on div at bounding box center [334, 174] width 668 height 348
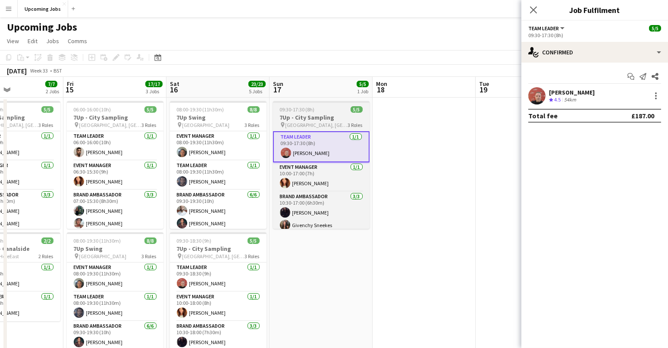
click at [306, 110] on span "09:30-17:30 (8h)" at bounding box center [297, 109] width 35 height 6
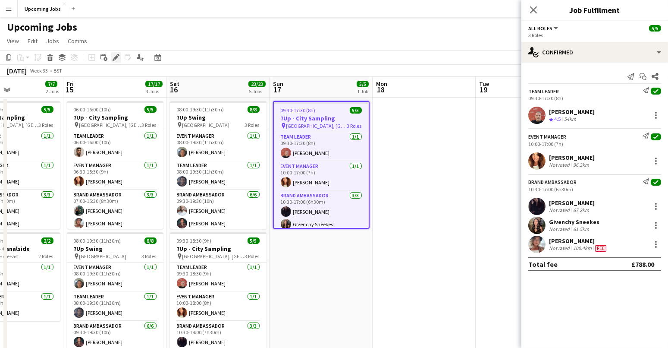
click at [116, 56] on icon at bounding box center [115, 57] width 5 height 5
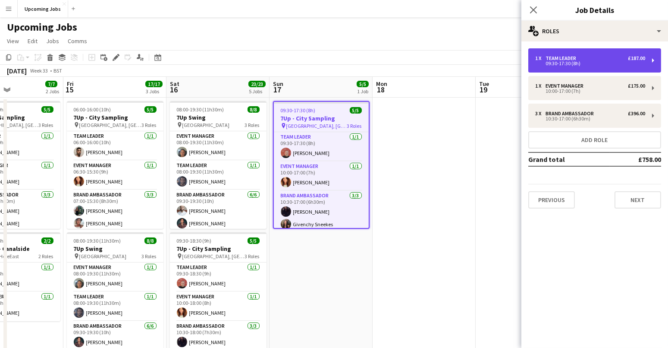
click at [556, 64] on div "09:30-17:30 (8h)" at bounding box center [590, 63] width 110 height 4
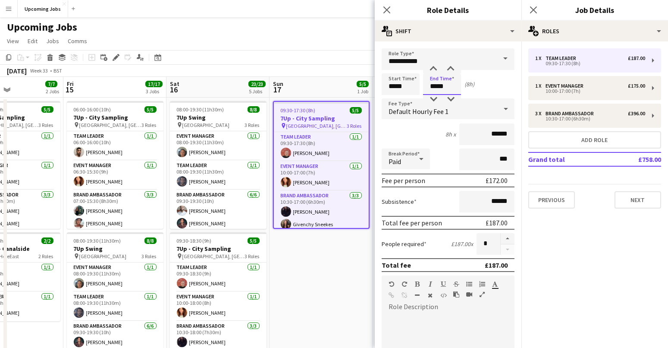
click at [434, 82] on input "*****" at bounding box center [442, 84] width 38 height 22
click at [433, 96] on div at bounding box center [433, 99] width 17 height 9
click at [432, 62] on input "**********" at bounding box center [448, 59] width 133 height 22
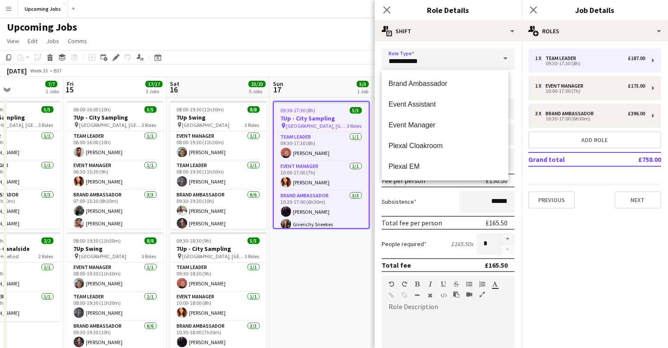
click at [513, 65] on form "**********" at bounding box center [448, 281] width 147 height 466
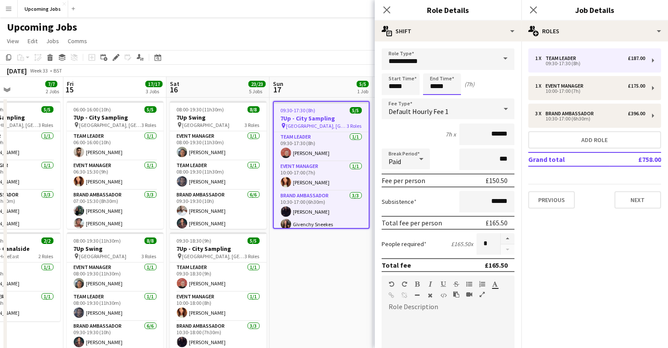
click at [429, 83] on input "*****" at bounding box center [442, 84] width 38 height 22
click at [436, 70] on div at bounding box center [433, 69] width 17 height 9
type input "*****"
click at [436, 70] on div at bounding box center [433, 69] width 17 height 9
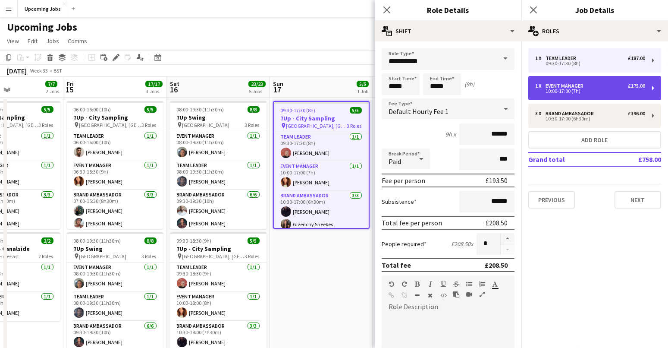
click at [556, 93] on div "10:00-17:00 (7h)" at bounding box center [590, 91] width 110 height 4
type input "**********"
type input "*****"
type input "******"
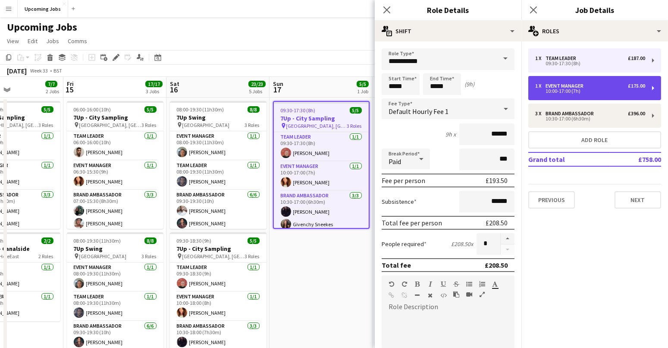
type input "*****"
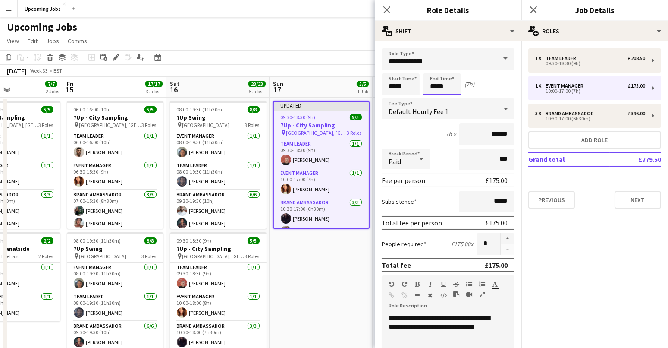
click at [433, 86] on input "*****" at bounding box center [442, 84] width 38 height 22
type input "*****"
click at [433, 68] on div at bounding box center [433, 69] width 17 height 9
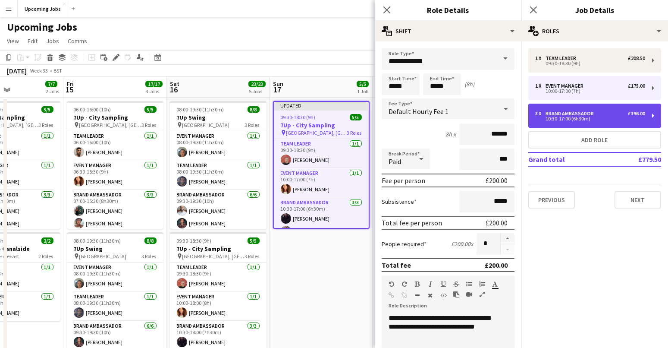
click at [556, 116] on div "10:30-17:00 (6h30m)" at bounding box center [590, 118] width 110 height 4
type input "**********"
type input "*****"
type input "******"
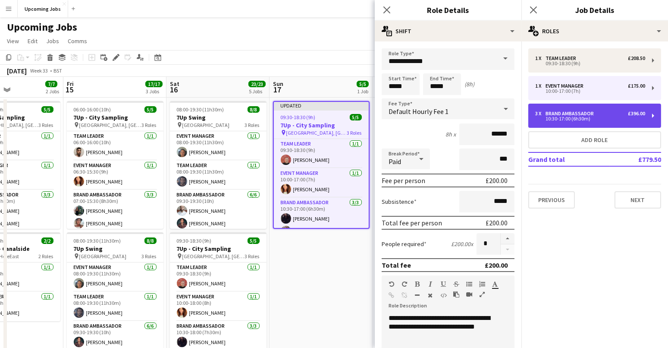
type input "******"
type input "*"
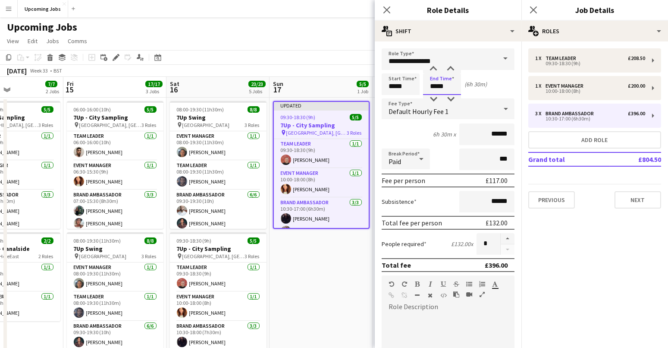
click at [440, 85] on input "*****" at bounding box center [442, 84] width 38 height 22
type input "*****"
click at [434, 70] on div at bounding box center [433, 69] width 17 height 9
click at [555, 227] on mat-expansion-panel "pencil3 General details 1 x Team Leader £208.50 09:30-18:30 (9h) 1 x Event Mana…" at bounding box center [594, 194] width 147 height 306
click at [556, 229] on mat-expansion-panel "pencil3 General details 1 x Team Leader £208.50 09:30-18:30 (9h) 1 x Event Mana…" at bounding box center [594, 194] width 147 height 306
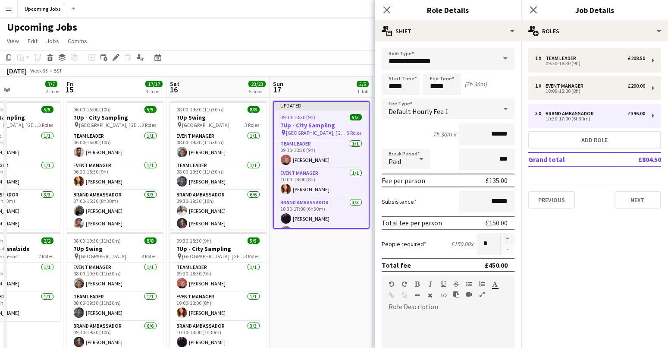
click at [546, 276] on mat-expansion-panel "pencil3 General details 1 x Team Leader £208.50 09:30-18:30 (9h) 1 x Event Mana…" at bounding box center [594, 194] width 147 height 306
click at [383, 13] on icon "Close pop-in" at bounding box center [386, 10] width 8 height 8
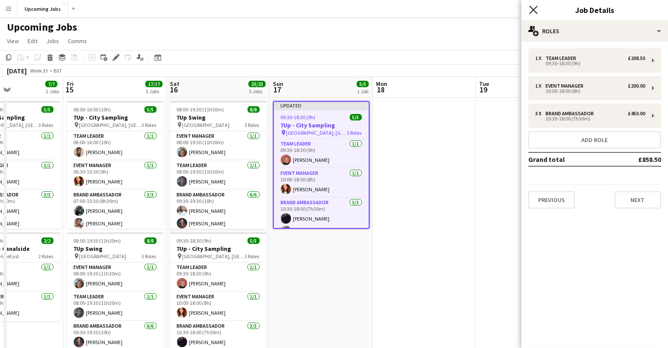
click at [529, 12] on icon "Close pop-in" at bounding box center [533, 10] width 8 height 8
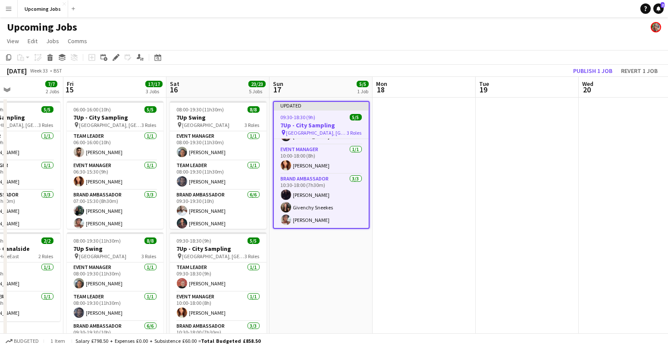
scroll to position [0, 0]
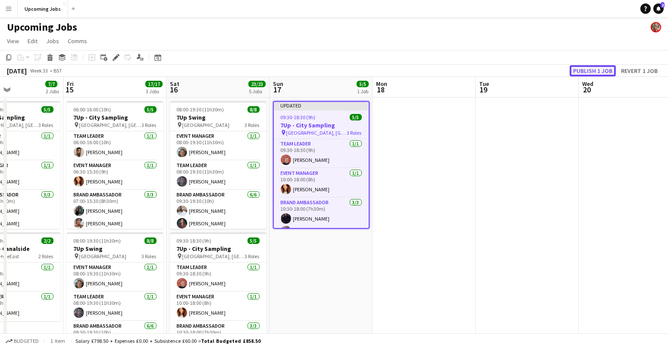
click at [556, 72] on button "Publish 1 job" at bounding box center [593, 70] width 46 height 11
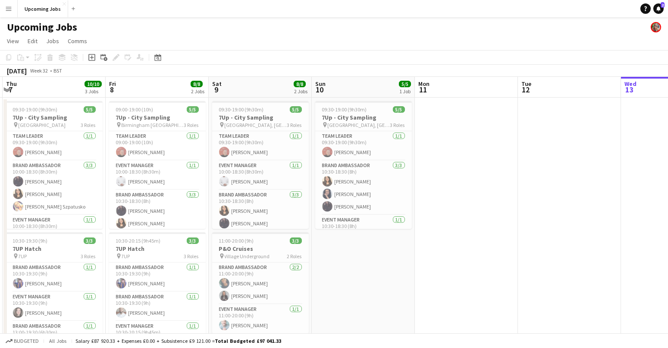
scroll to position [0, 157]
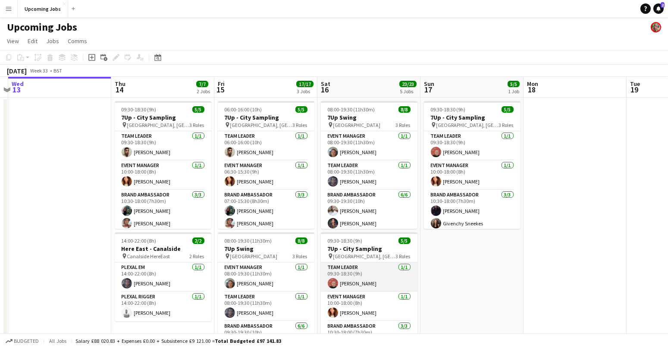
scroll to position [0, 198]
